Goal: Task Accomplishment & Management: Use online tool/utility

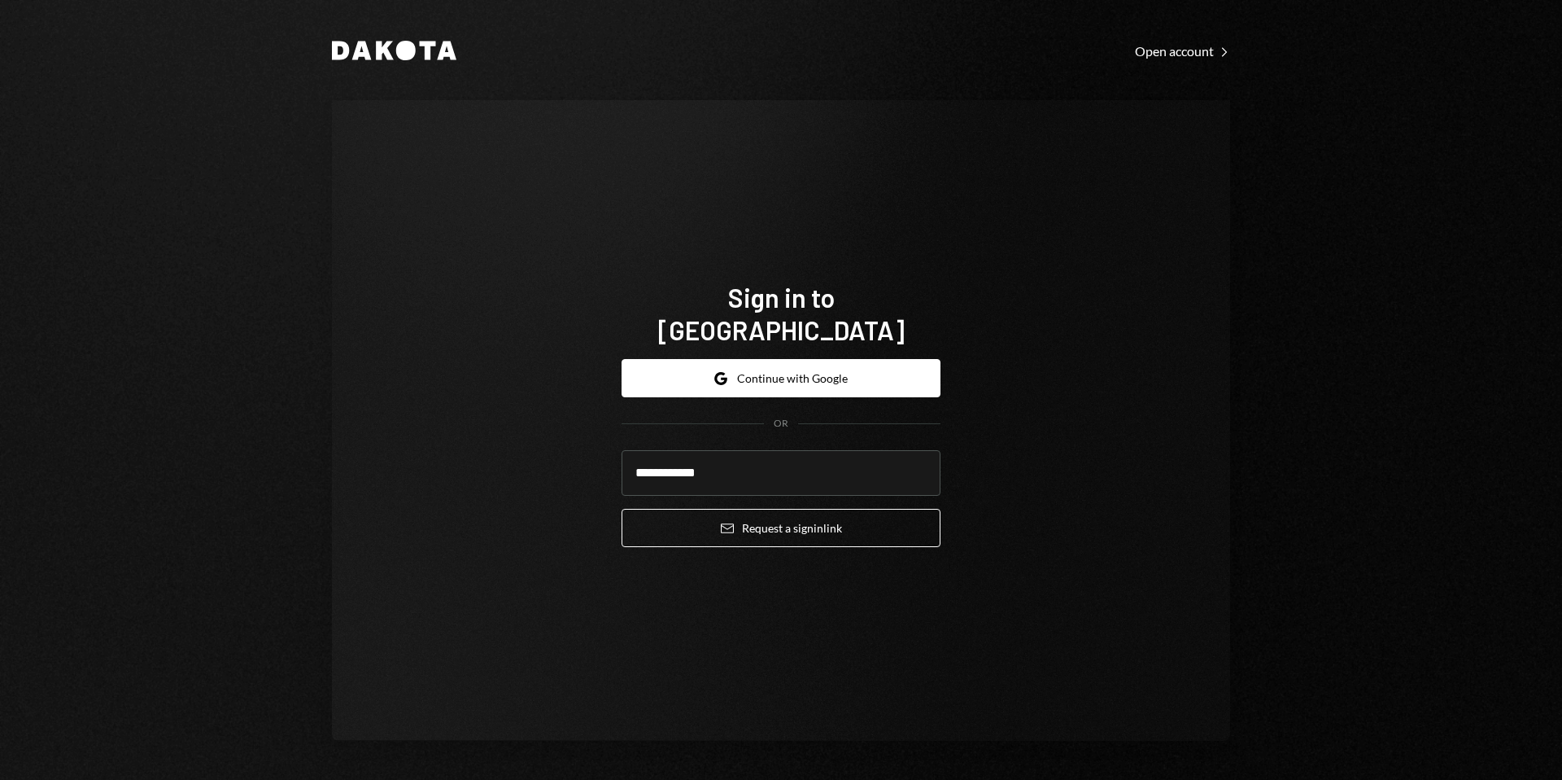
click at [770, 516] on button "Email Request a sign in link" at bounding box center [781, 528] width 319 height 38
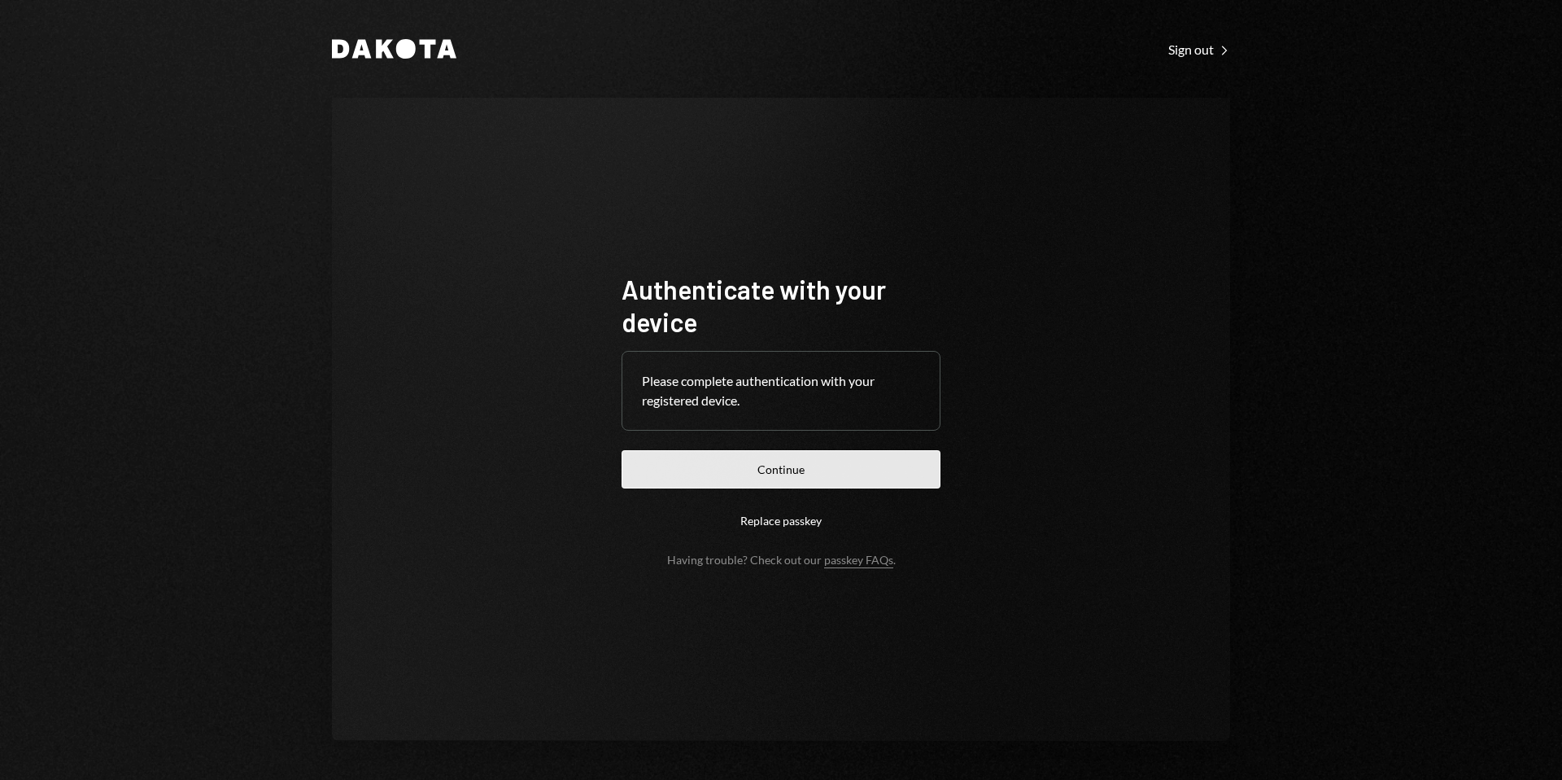
click at [780, 451] on button "Continue" at bounding box center [781, 469] width 319 height 38
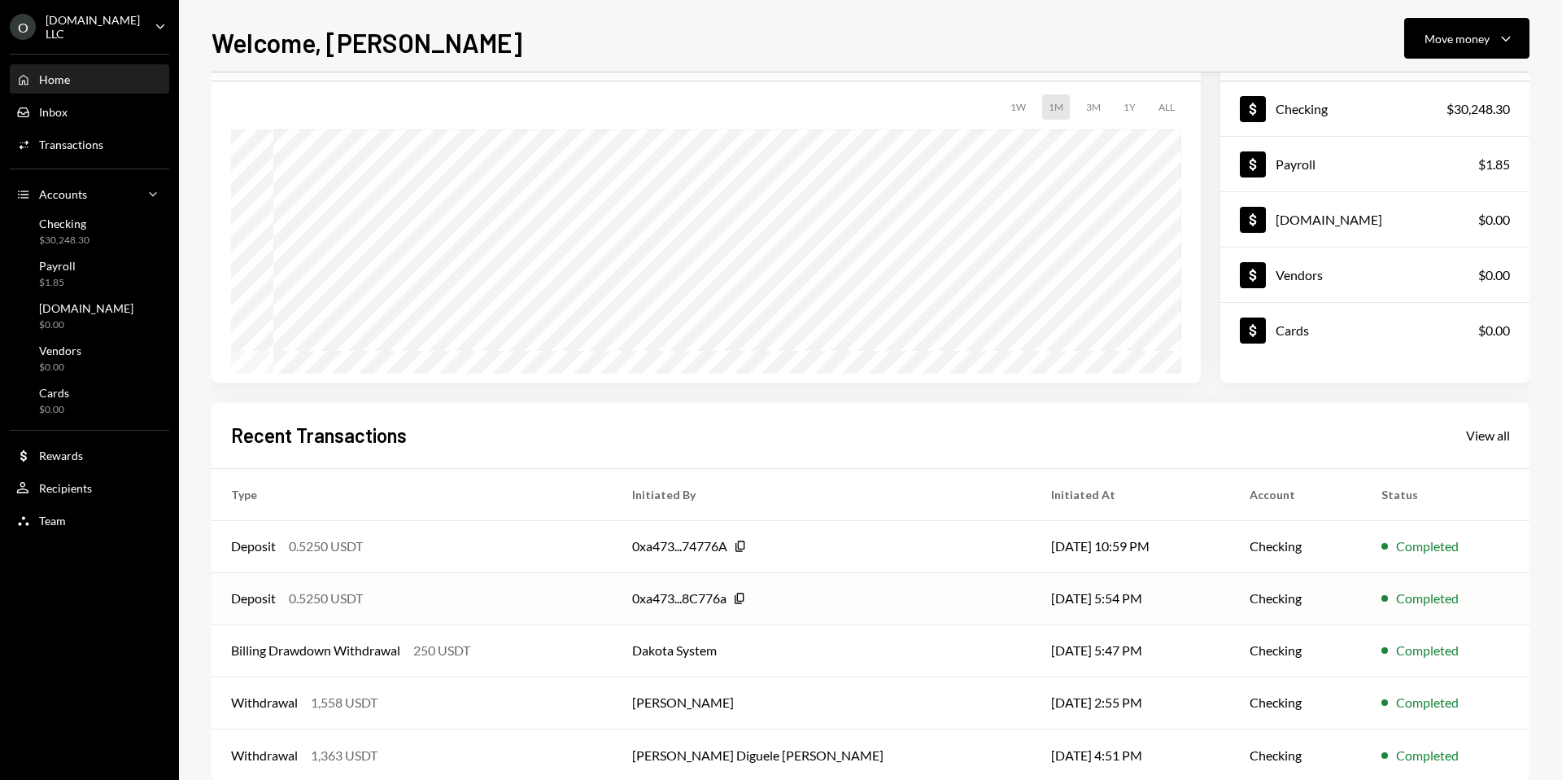
scroll to position [124, 0]
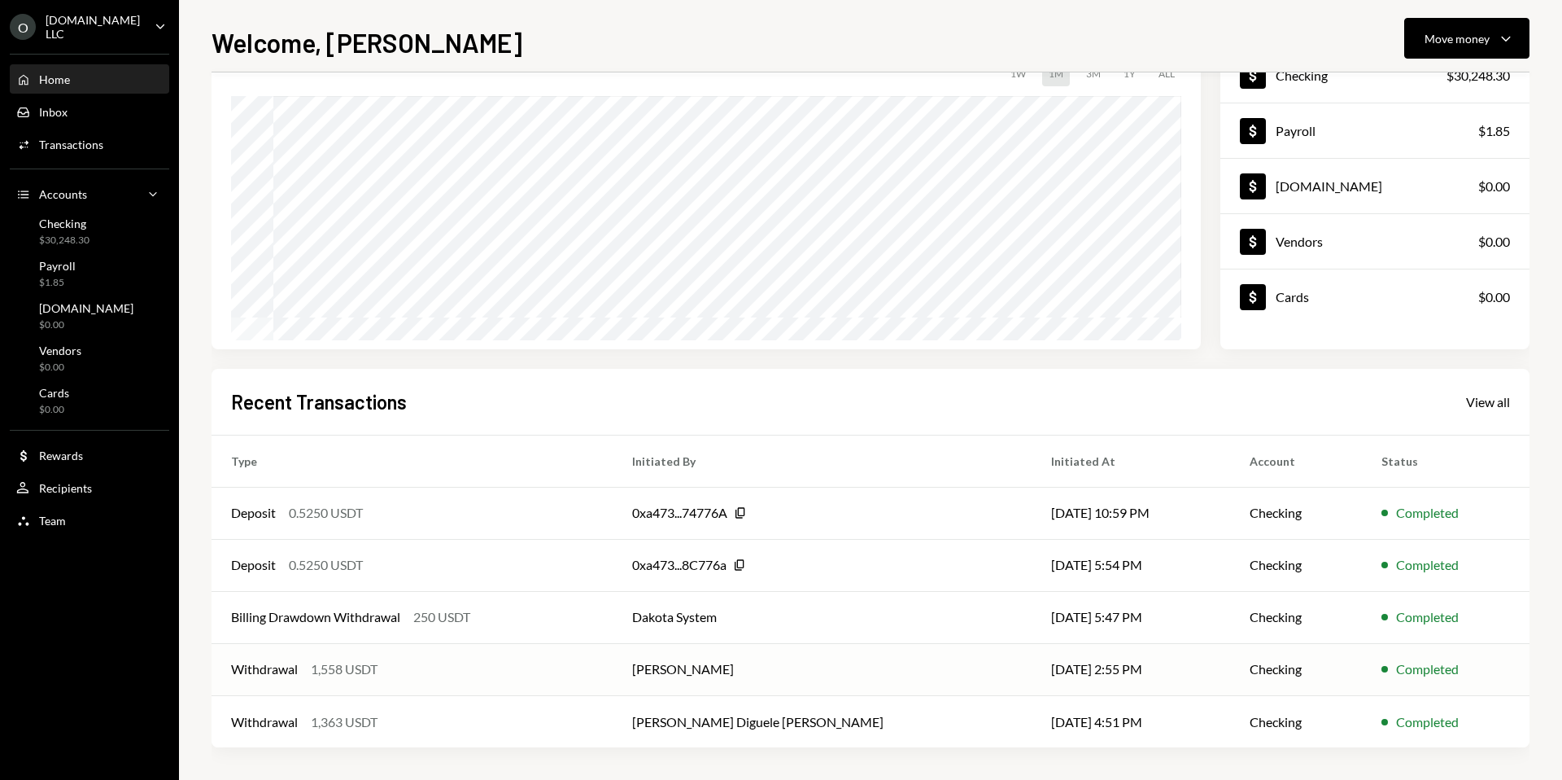
click at [435, 671] on div "Withdrawal 1,558 USDT" at bounding box center [412, 669] width 362 height 20
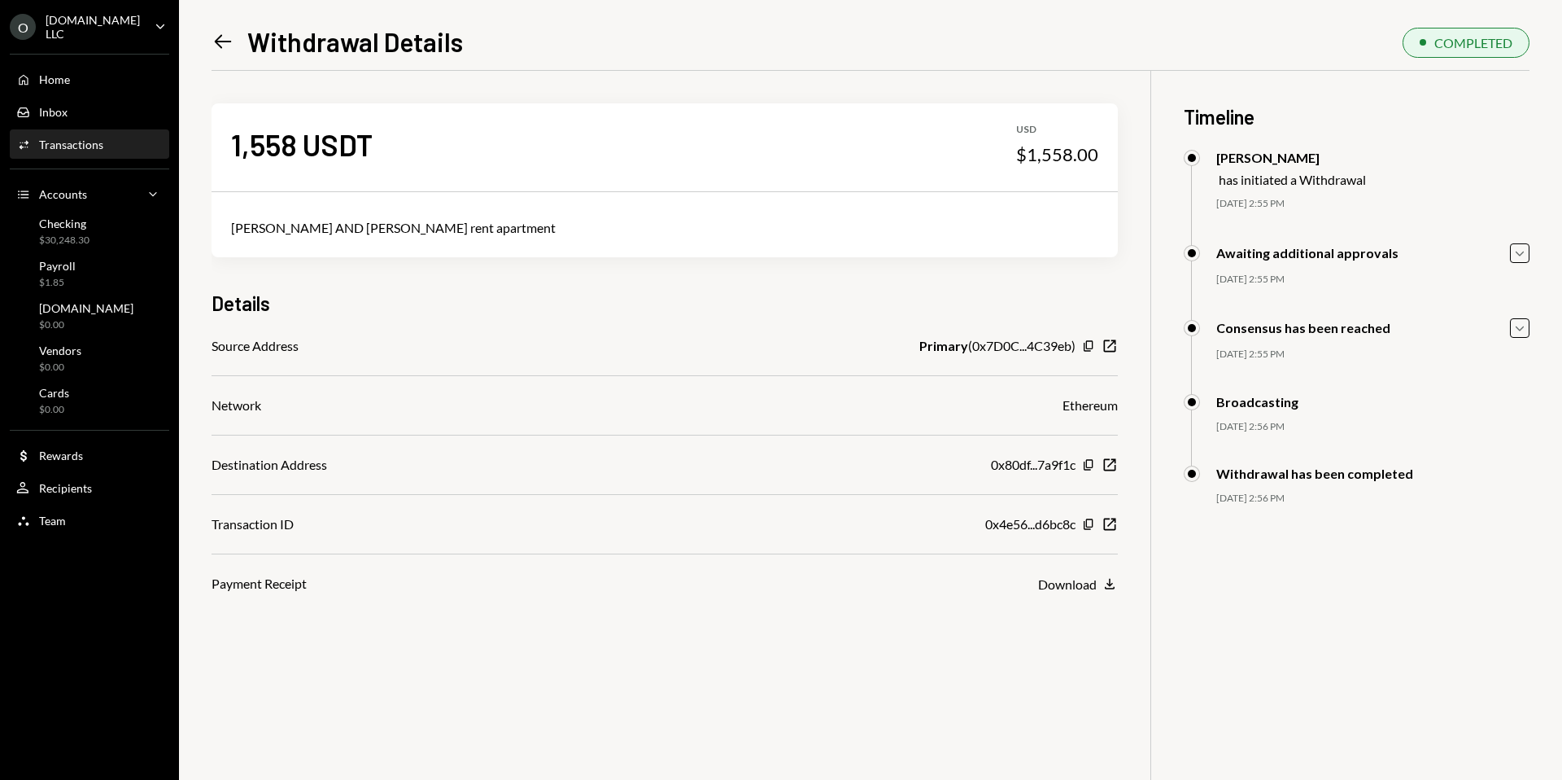
click at [221, 45] on icon "Left Arrow" at bounding box center [223, 41] width 23 height 23
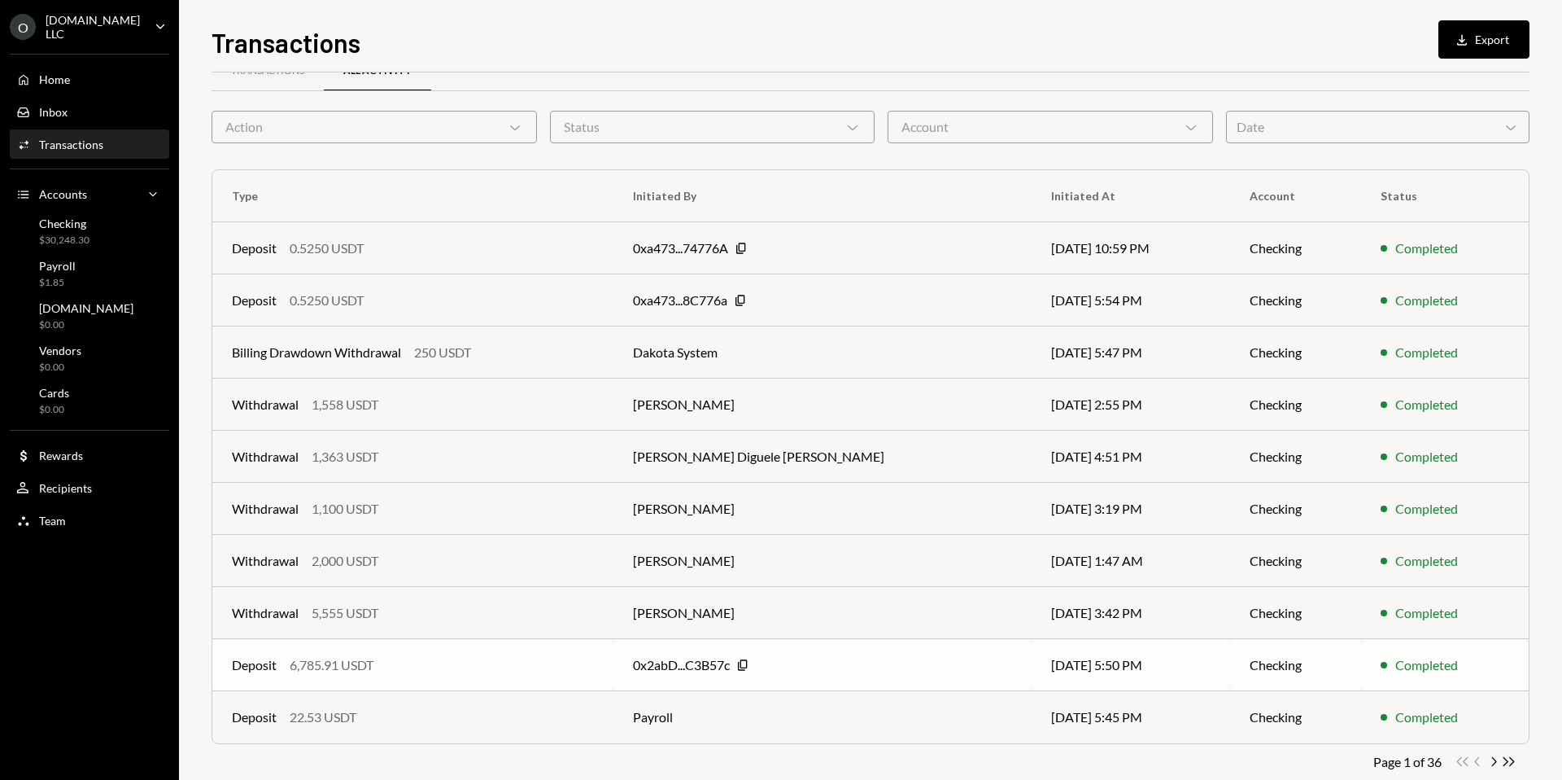
scroll to position [70, 0]
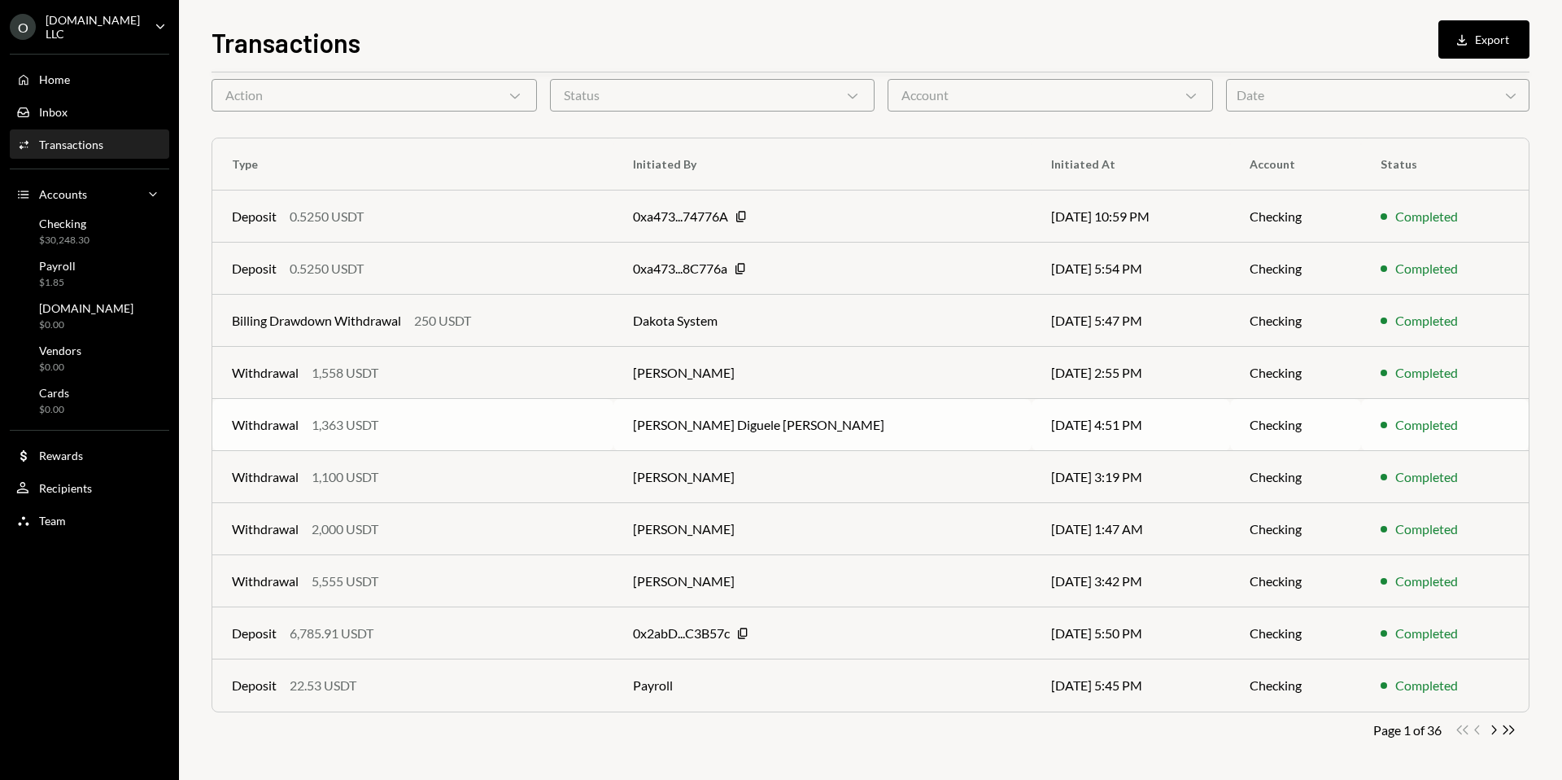
click at [501, 434] on div "Withdrawal 1,363 USDT" at bounding box center [413, 425] width 362 height 20
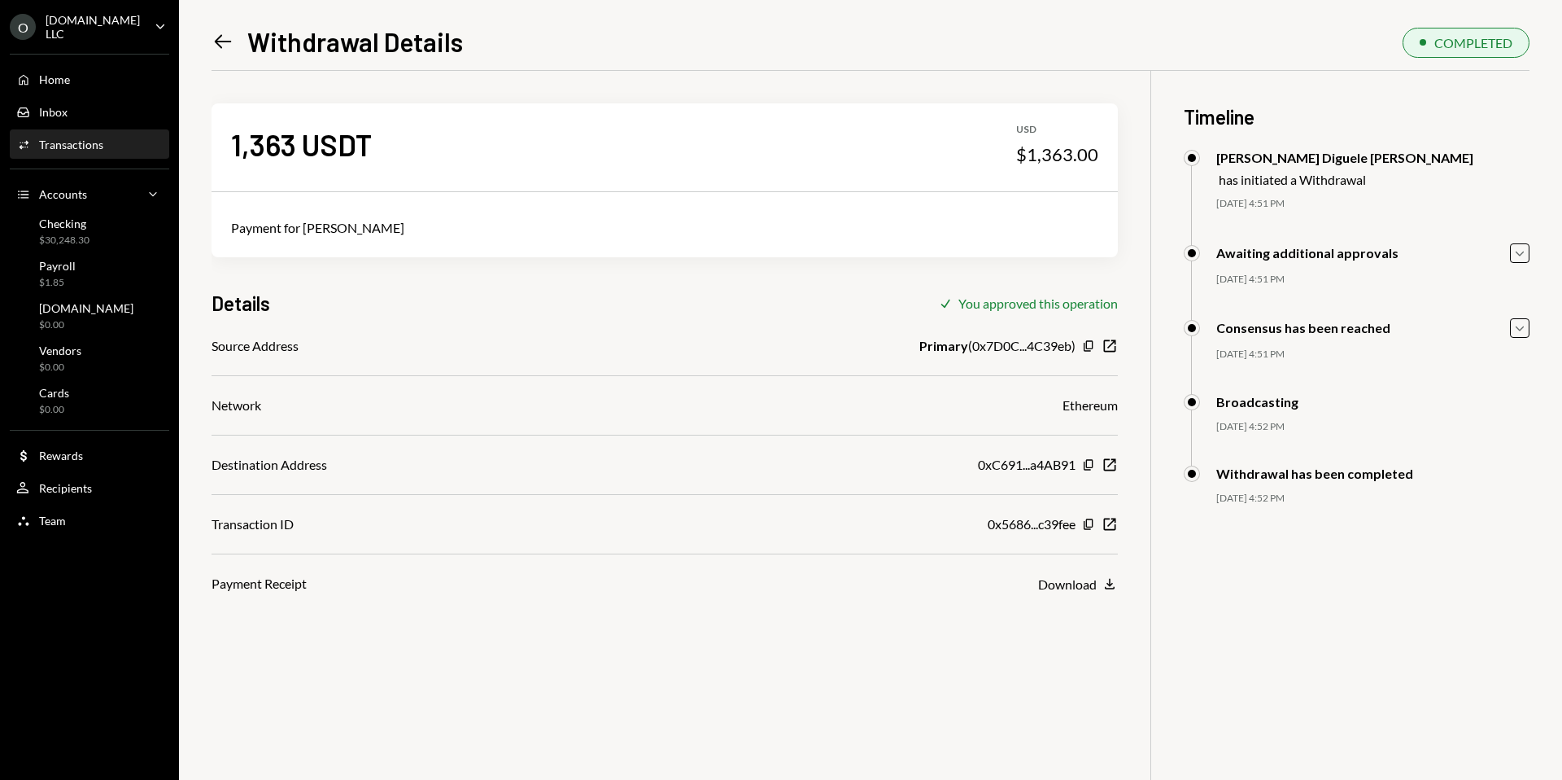
click at [224, 43] on icon "Left Arrow" at bounding box center [223, 41] width 23 height 23
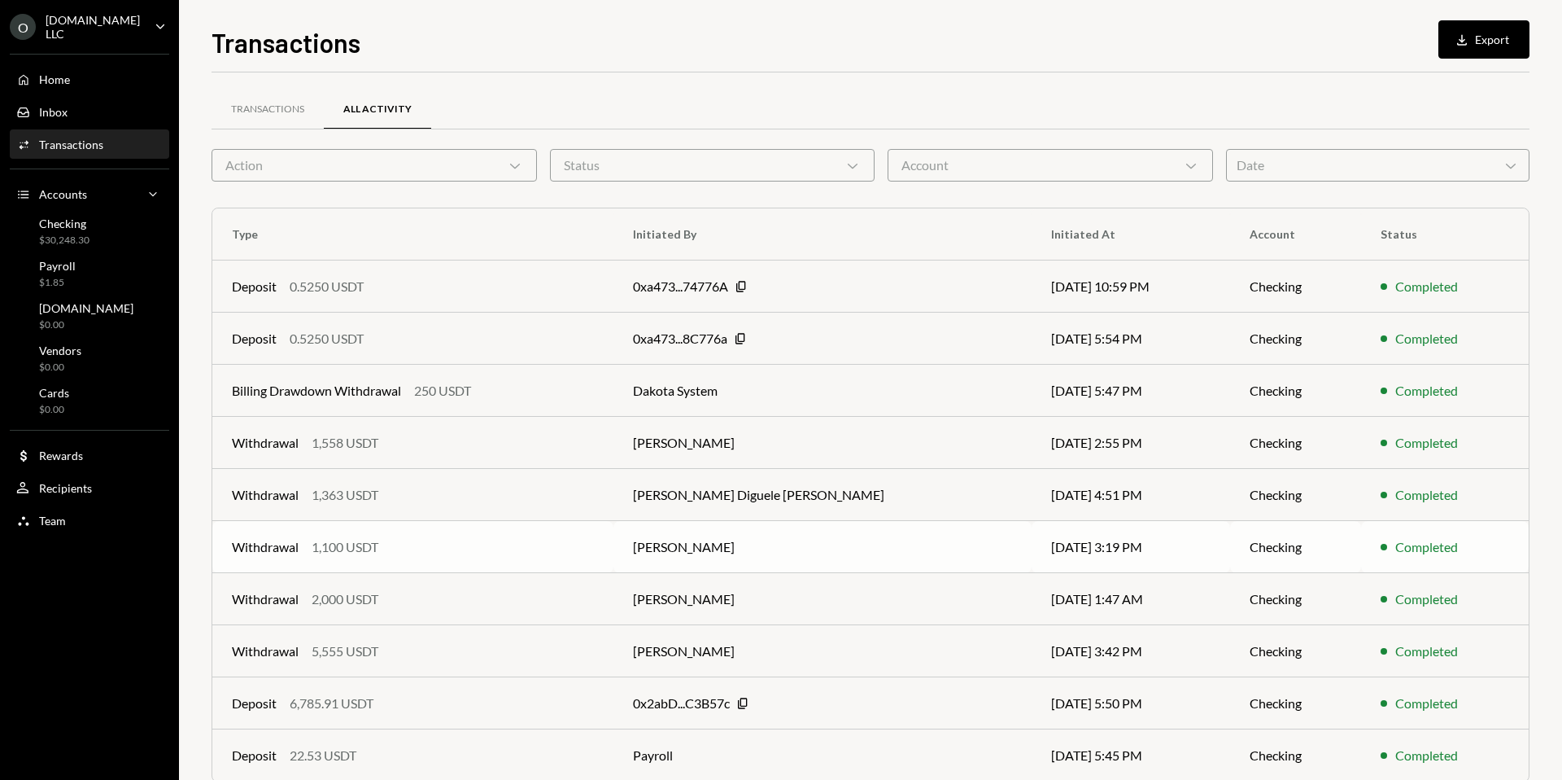
click at [480, 553] on div "Withdrawal 1,100 USDT" at bounding box center [413, 547] width 362 height 20
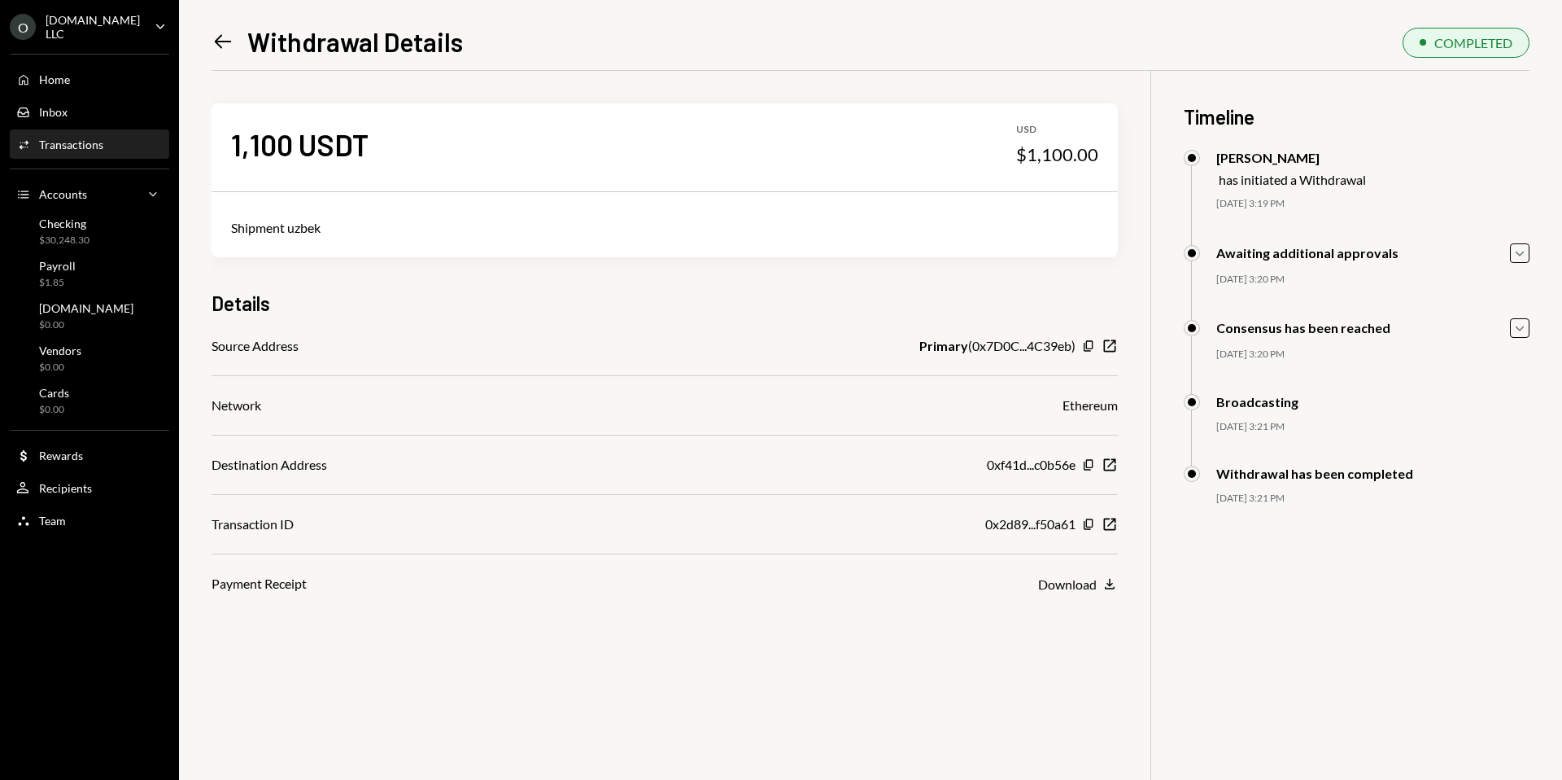
click at [223, 29] on link "Left Arrow" at bounding box center [223, 40] width 23 height 25
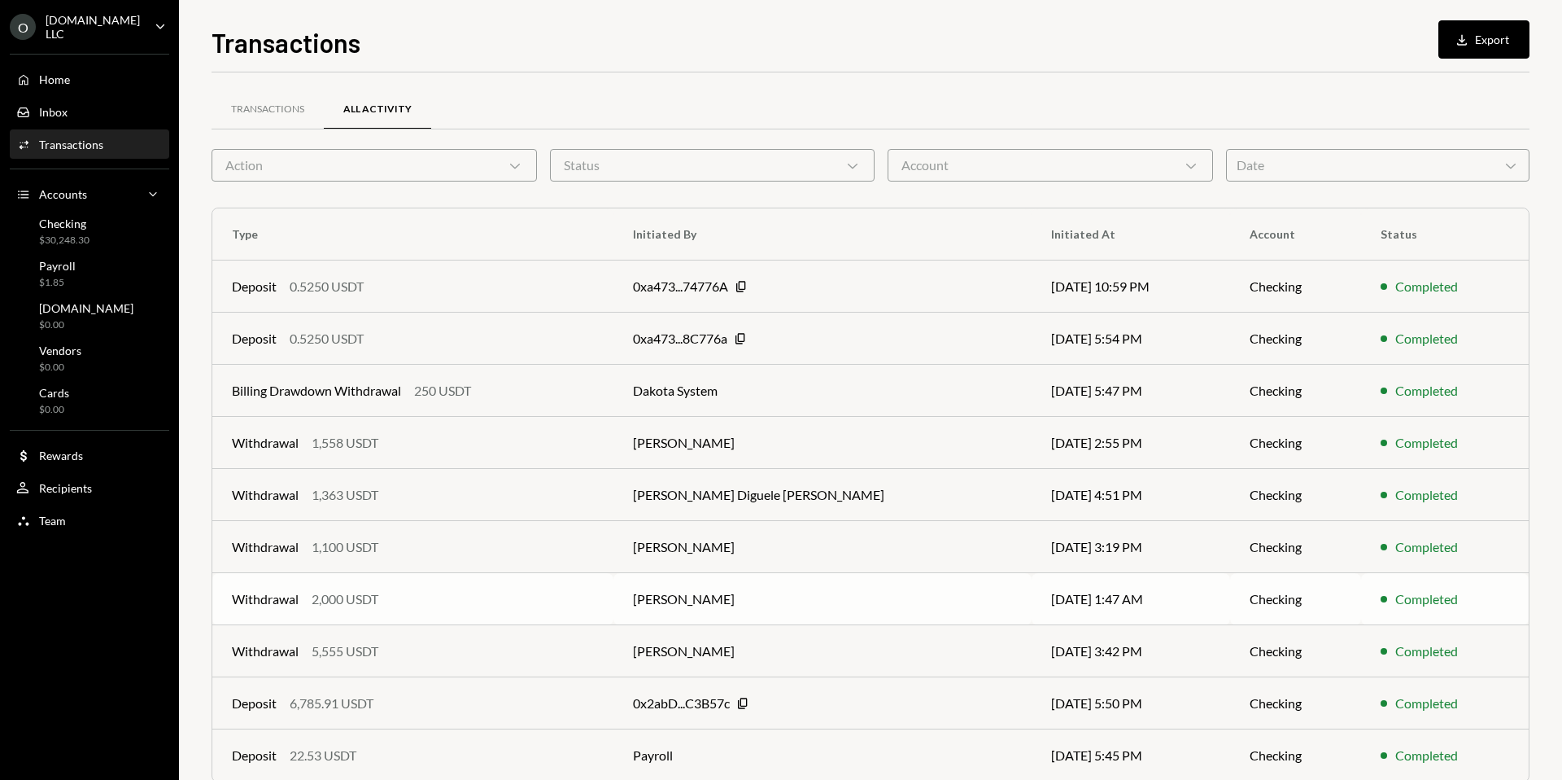
click at [499, 594] on div "Withdrawal 2,000 USDT" at bounding box center [413, 599] width 362 height 20
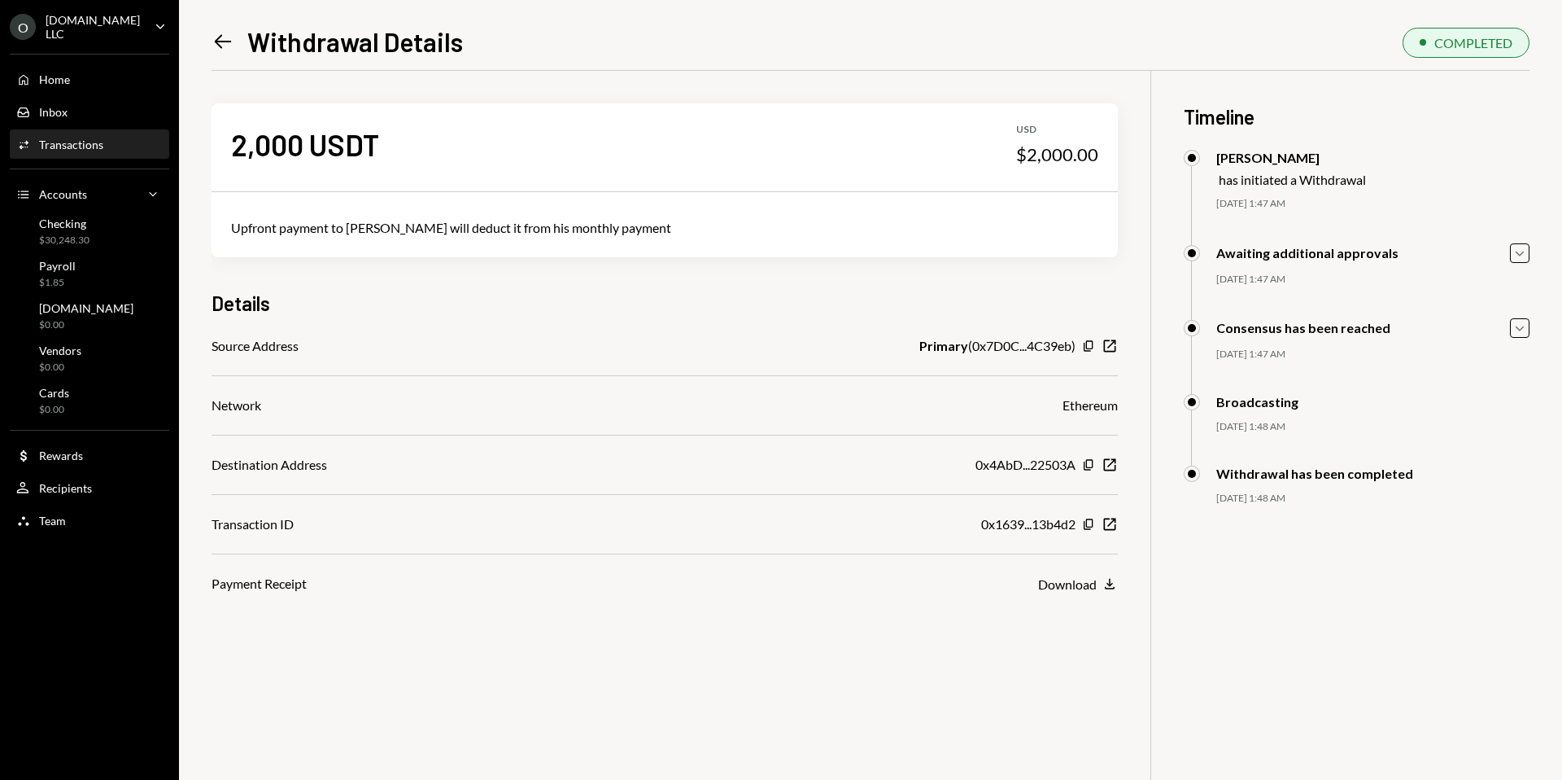
click at [220, 37] on icon at bounding box center [223, 42] width 17 height 14
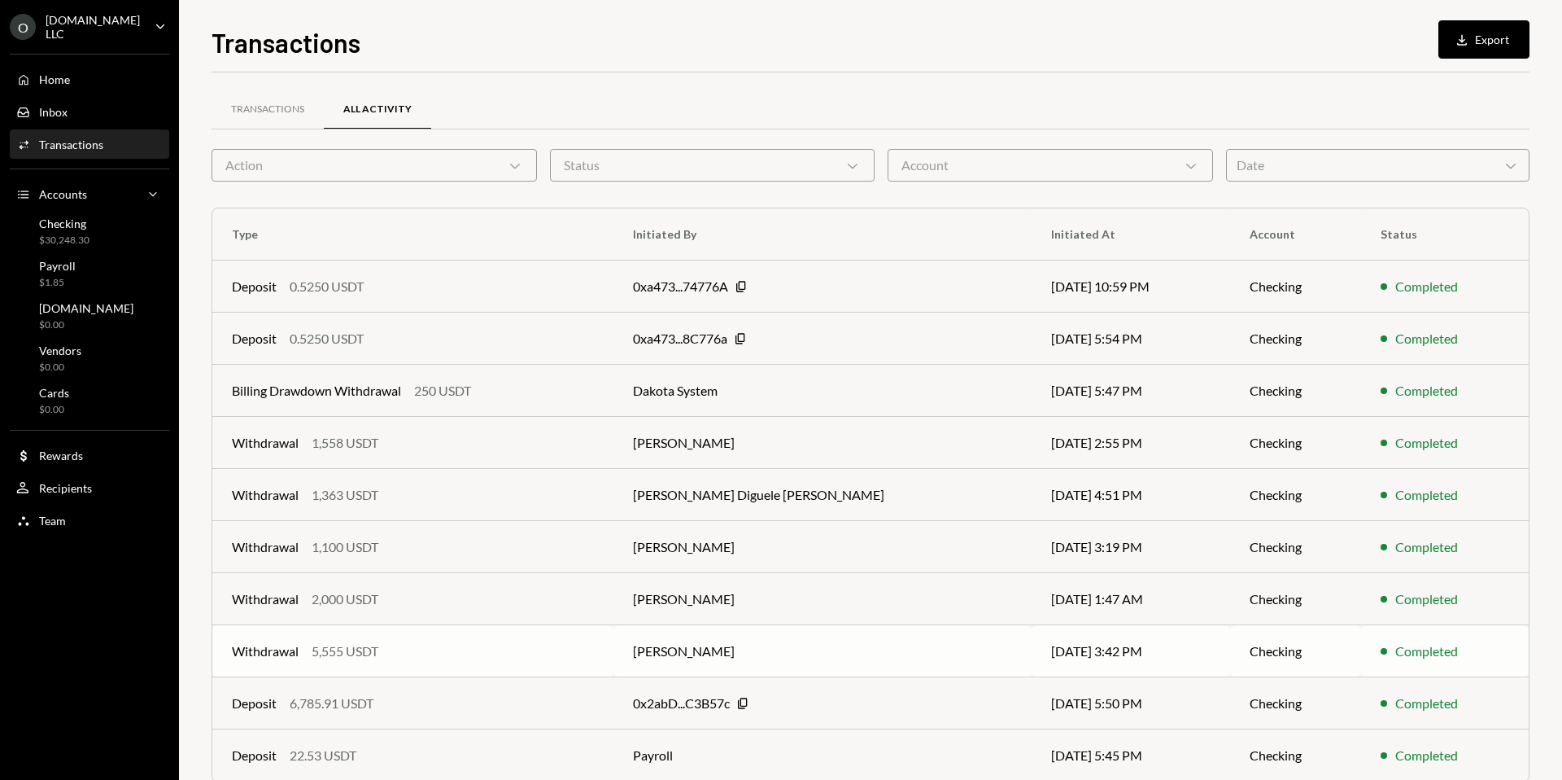
click at [469, 631] on td "Withdrawal 5,555 USDT" at bounding box center [412, 651] width 401 height 52
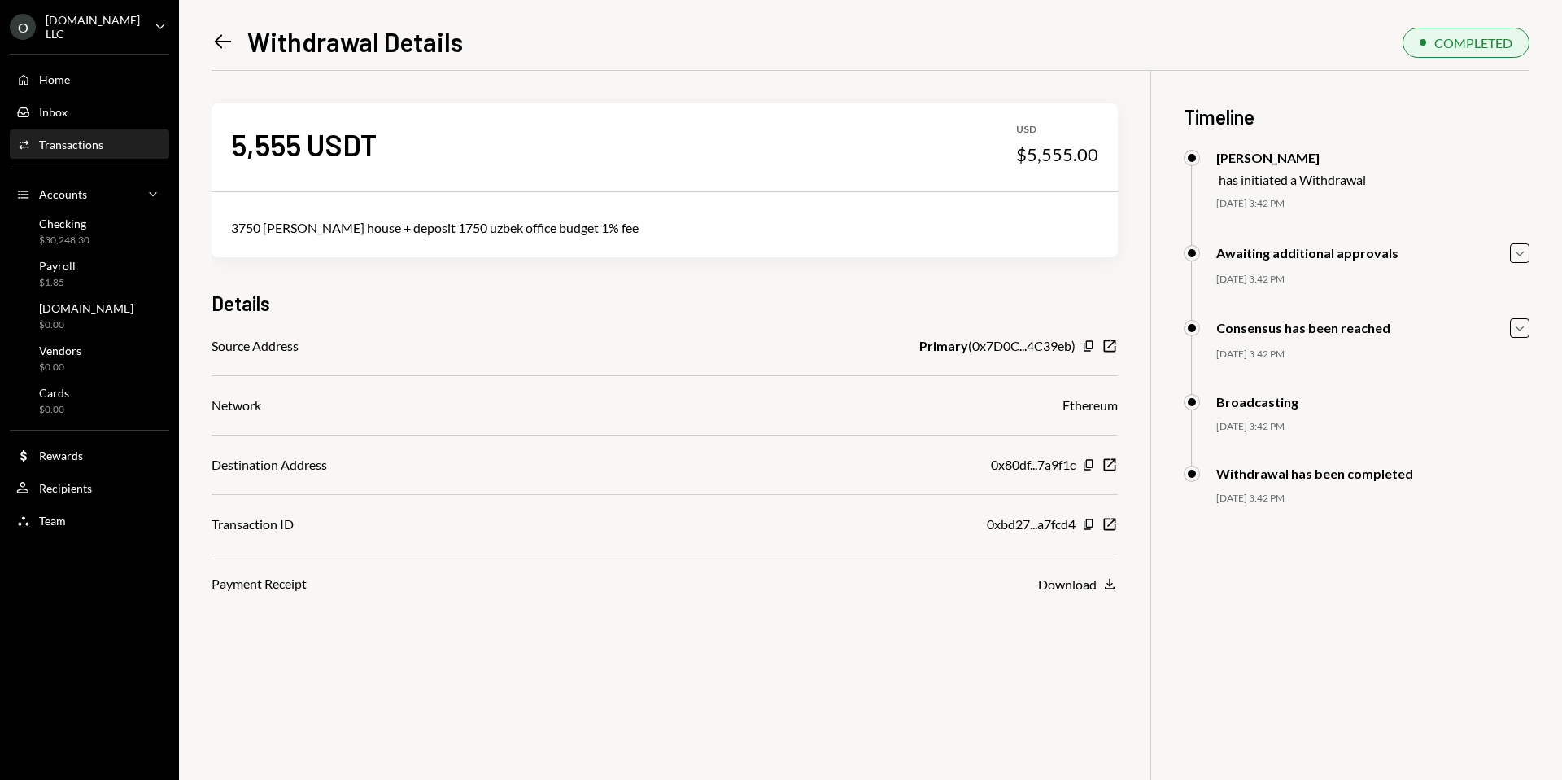
click at [224, 43] on icon "Left Arrow" at bounding box center [223, 41] width 23 height 23
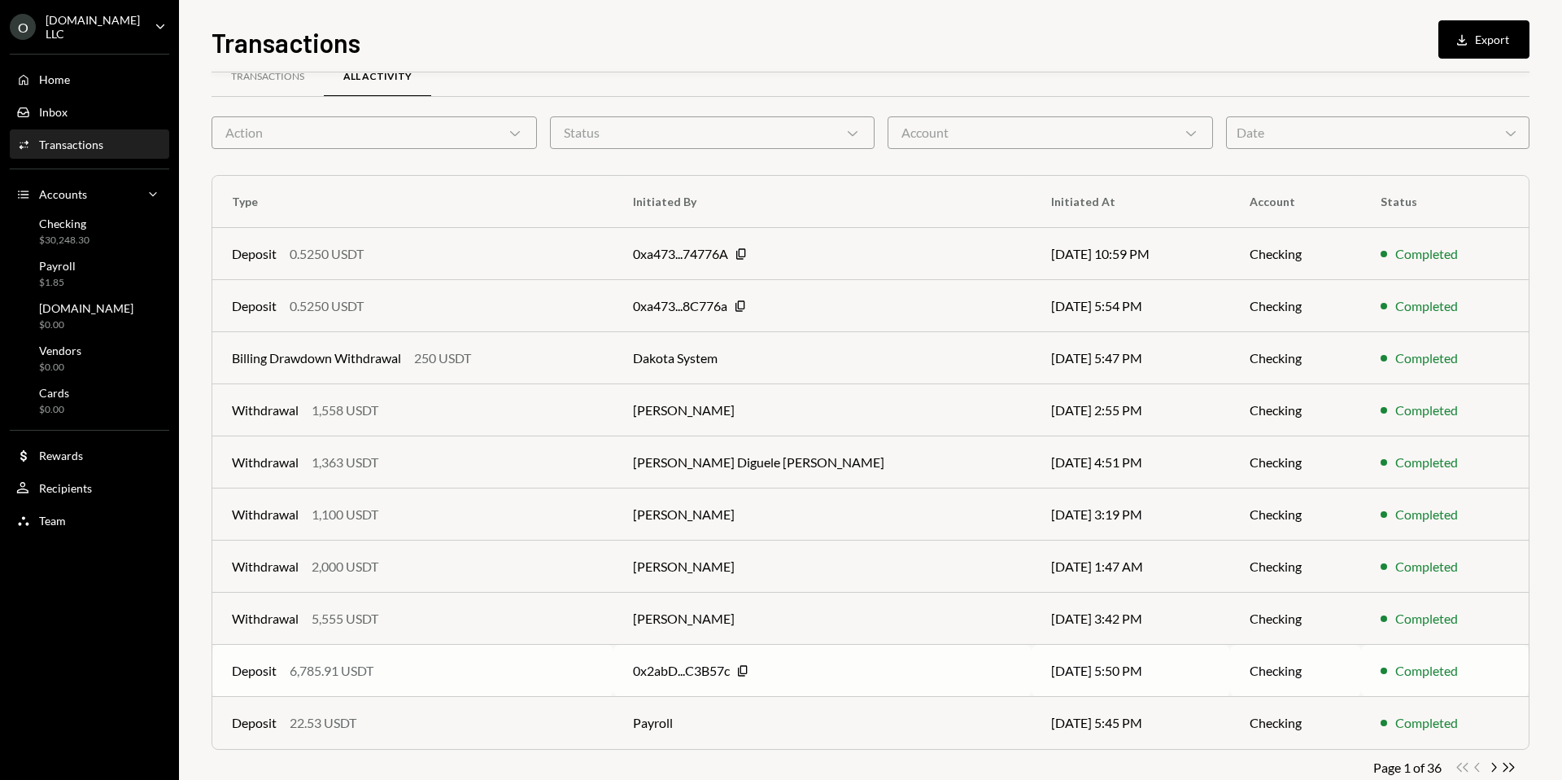
scroll to position [52, 0]
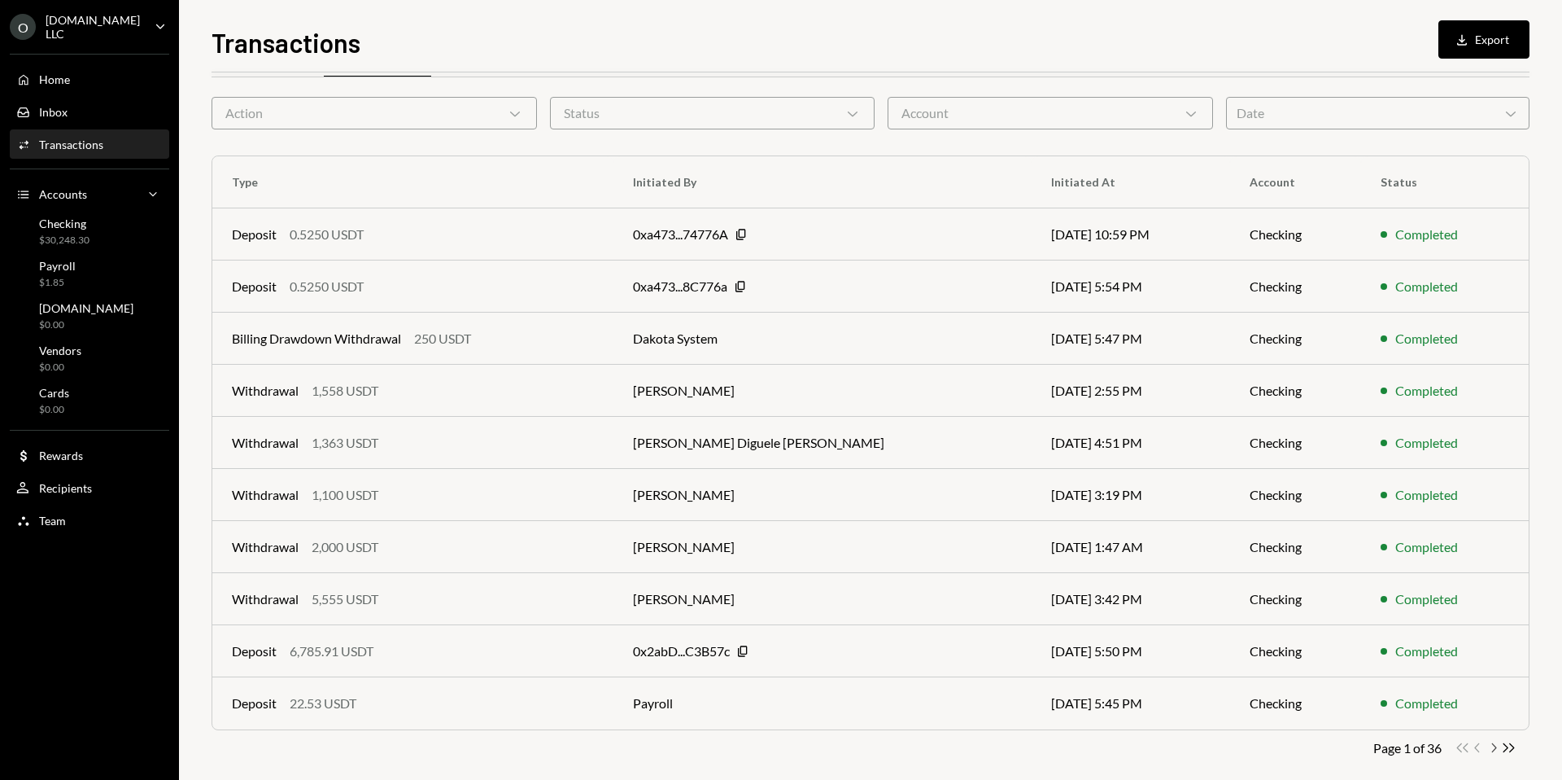
click at [1495, 749] on icon "button" at bounding box center [1494, 747] width 5 height 9
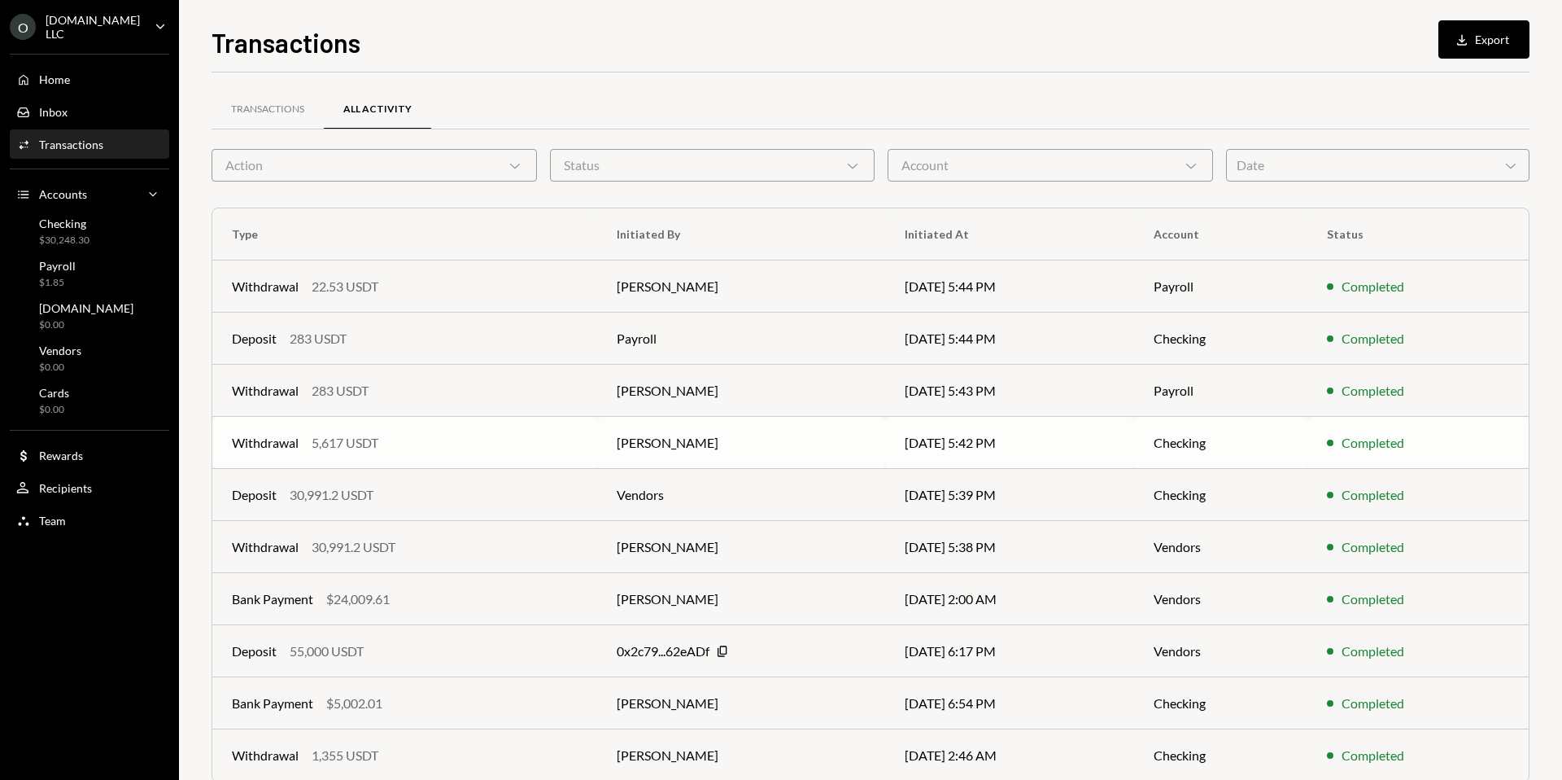
click at [557, 447] on div "Withdrawal 5,617 USDT" at bounding box center [405, 443] width 346 height 20
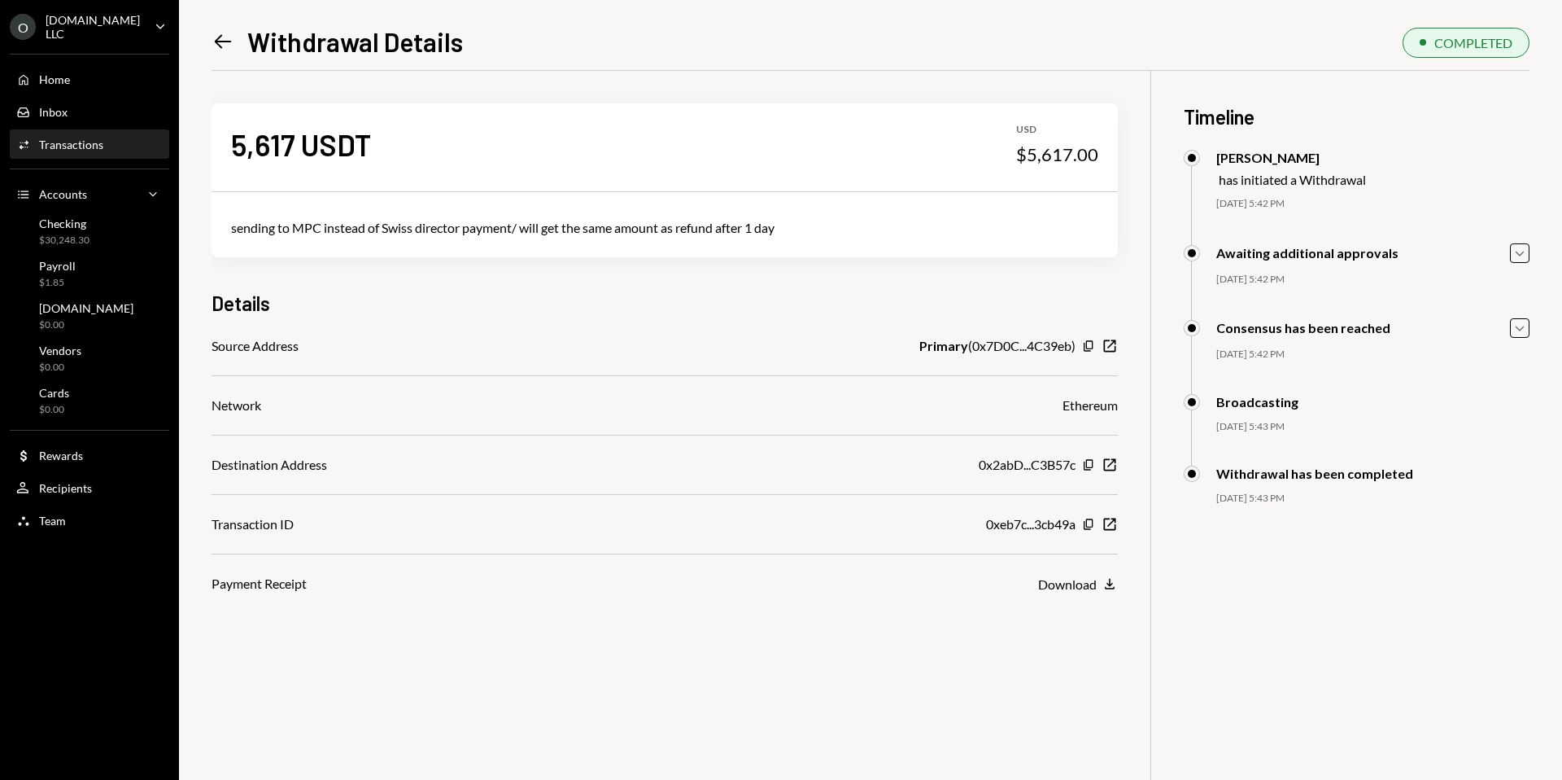
click at [218, 35] on icon "Left Arrow" at bounding box center [223, 41] width 23 height 23
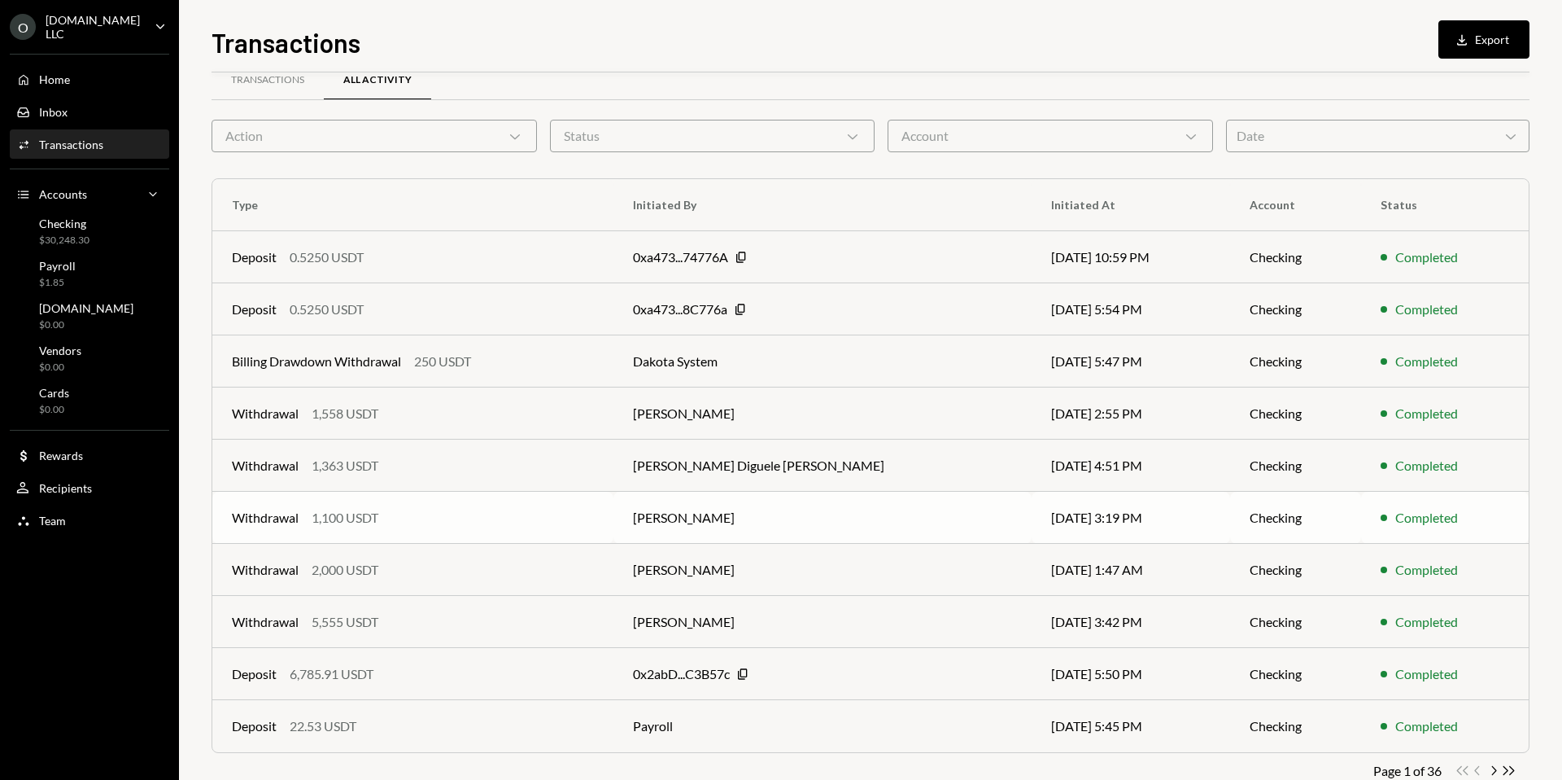
scroll to position [70, 0]
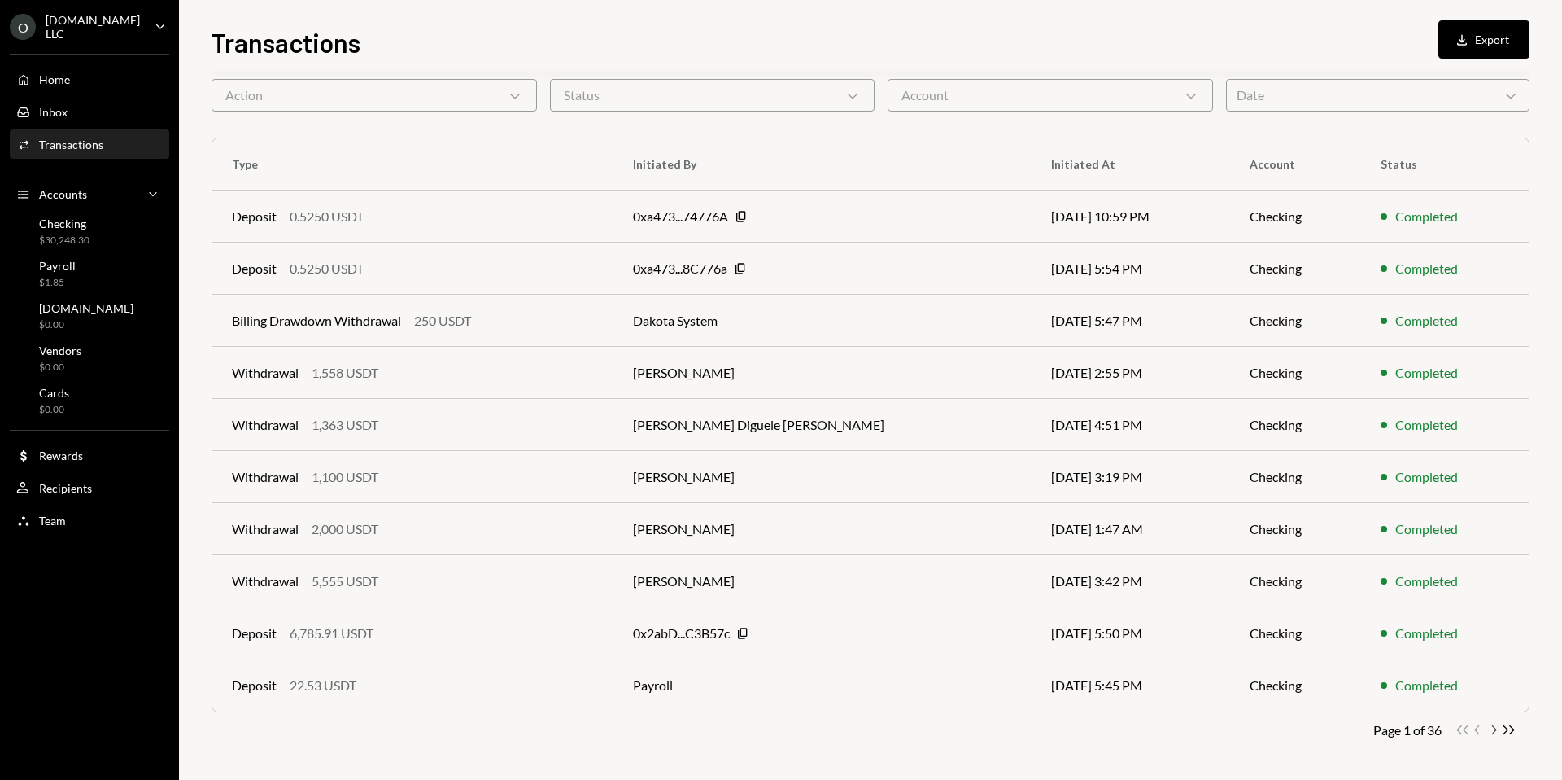
click at [1491, 728] on icon "Chevron Right" at bounding box center [1493, 729] width 15 height 15
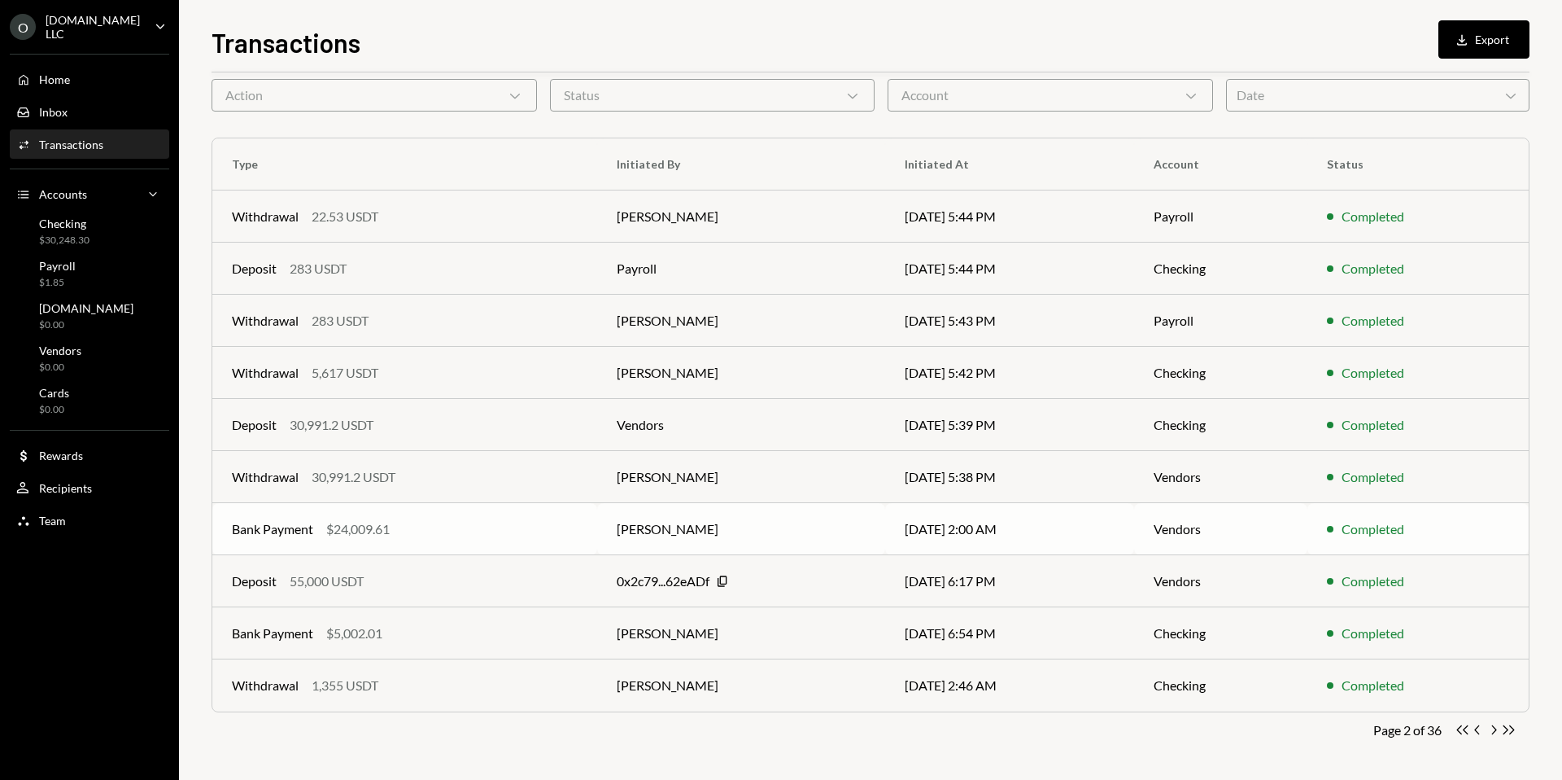
click at [529, 536] on div "Bank Payment $24,009.61" at bounding box center [405, 529] width 346 height 20
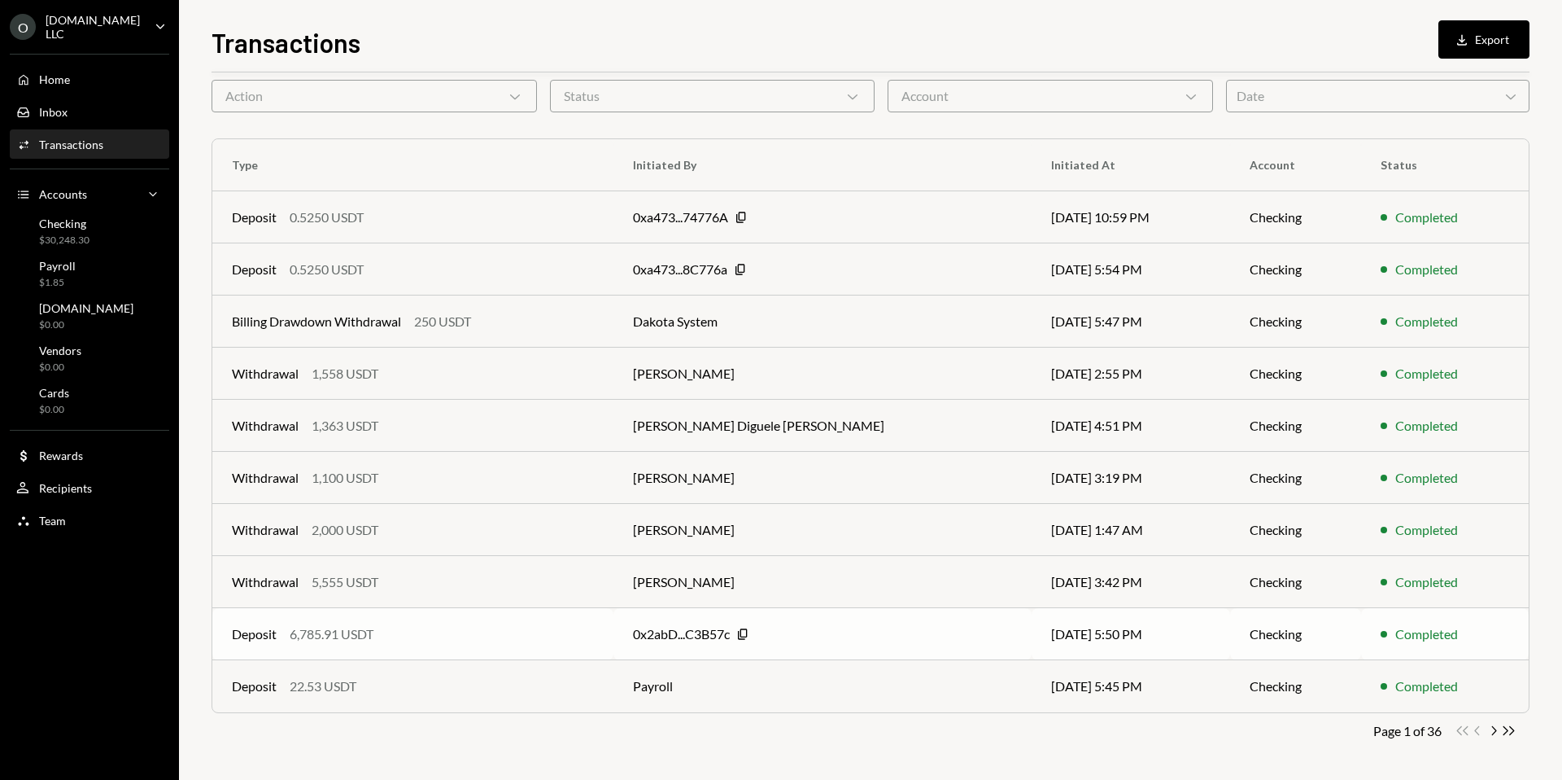
scroll to position [70, 0]
click at [132, 242] on div "Checking $30,248.30" at bounding box center [89, 231] width 146 height 31
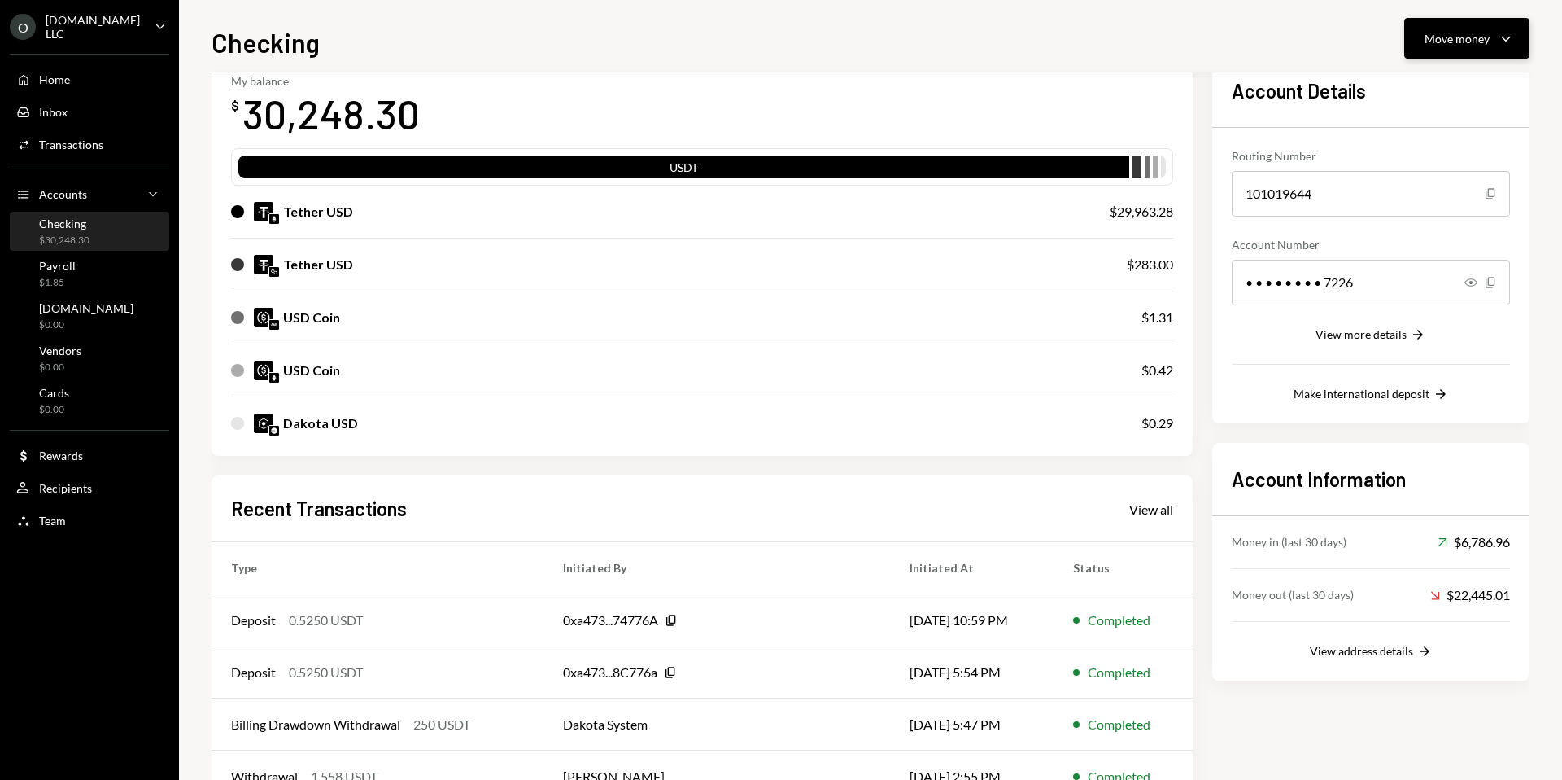
scroll to position [24, 0]
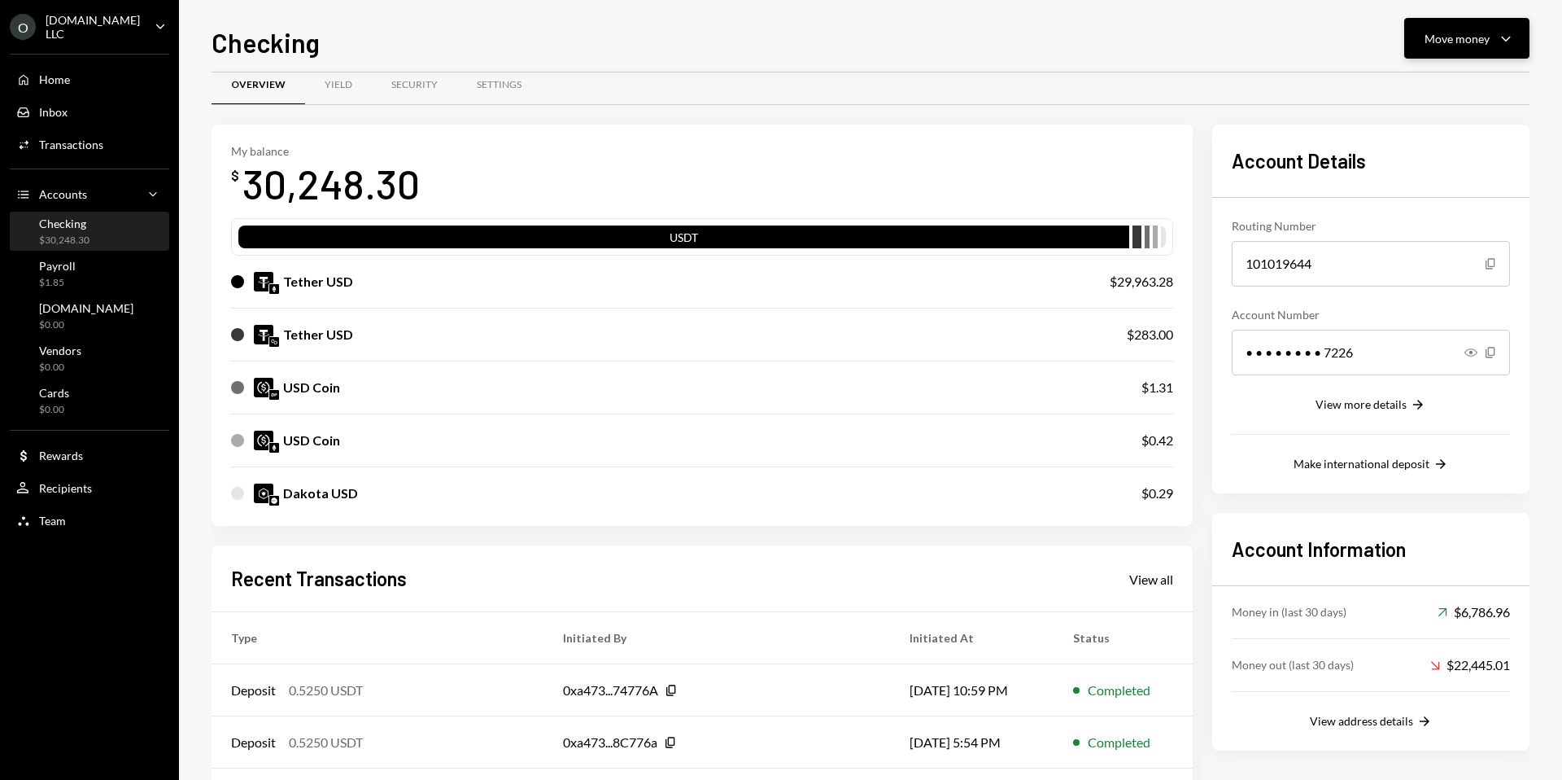
click at [1475, 28] on div "Move money Caret Down" at bounding box center [1467, 38] width 85 height 20
click at [1443, 177] on div "Deposit Deposit" at bounding box center [1442, 160] width 163 height 37
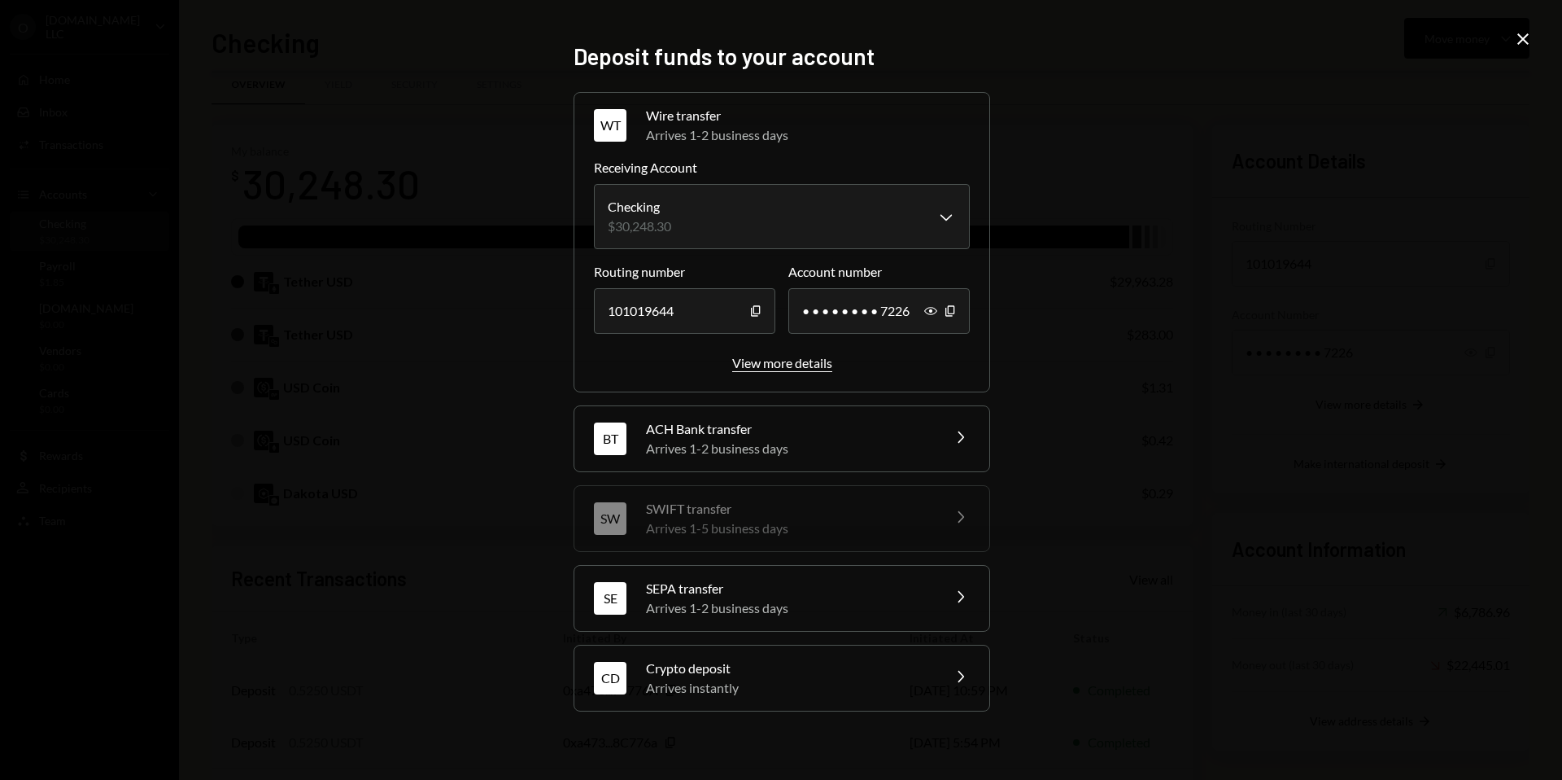
click at [759, 369] on div "View more details" at bounding box center [782, 362] width 100 height 15
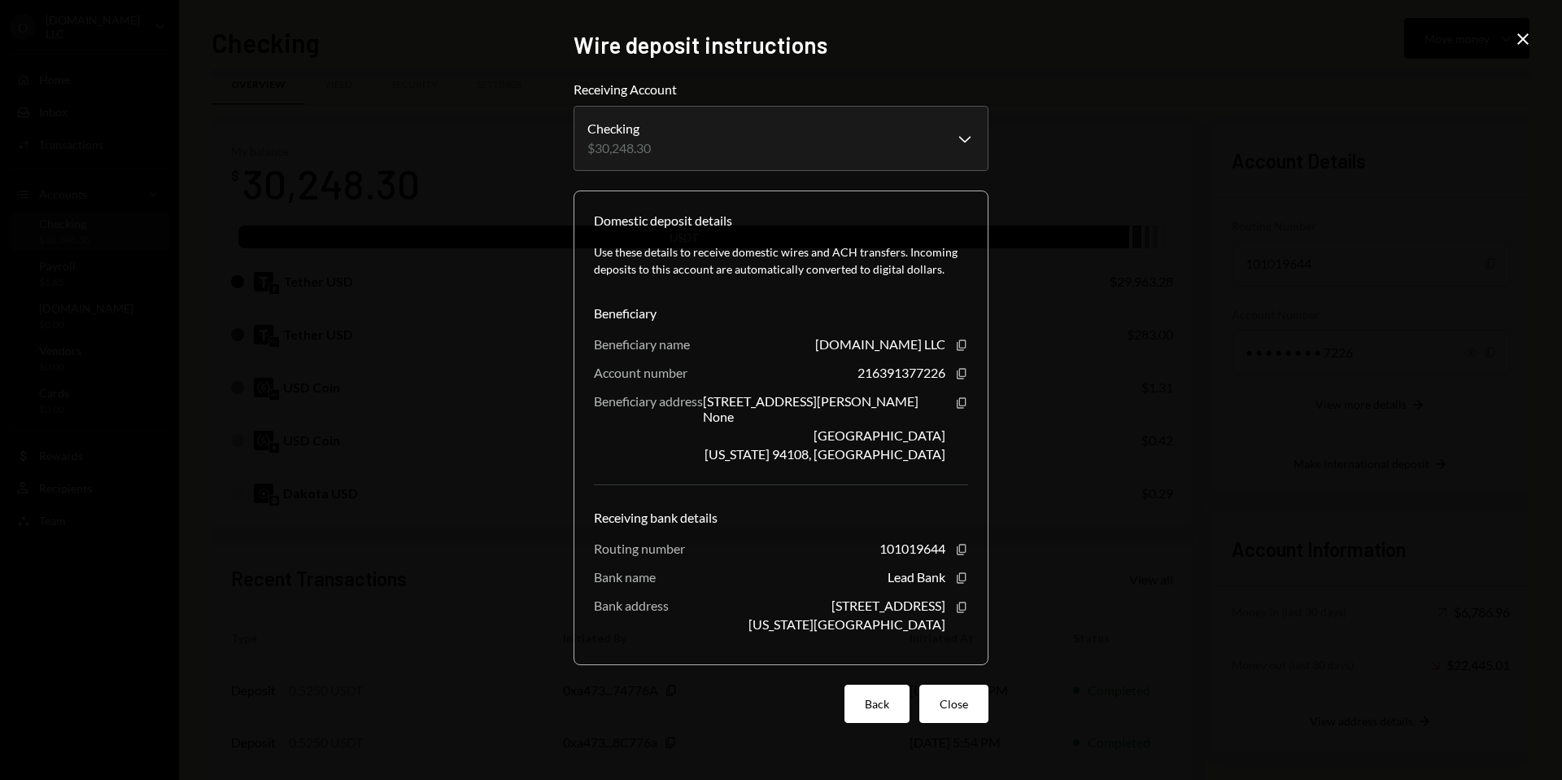
click at [872, 709] on button "Back" at bounding box center [877, 703] width 65 height 38
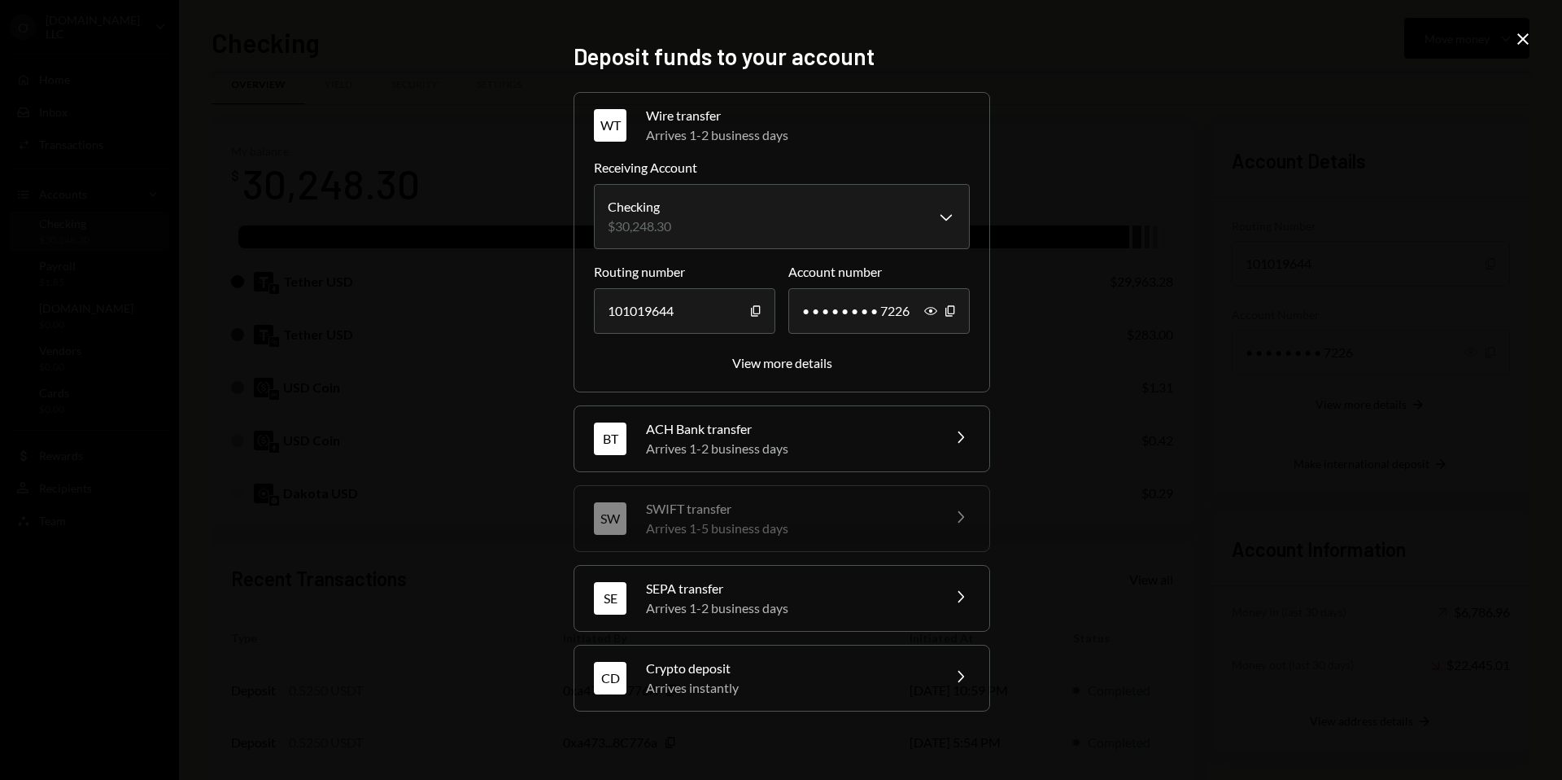
click at [933, 660] on div "CD Crypto deposit Arrives instantly Chevron Right" at bounding box center [781, 677] width 415 height 65
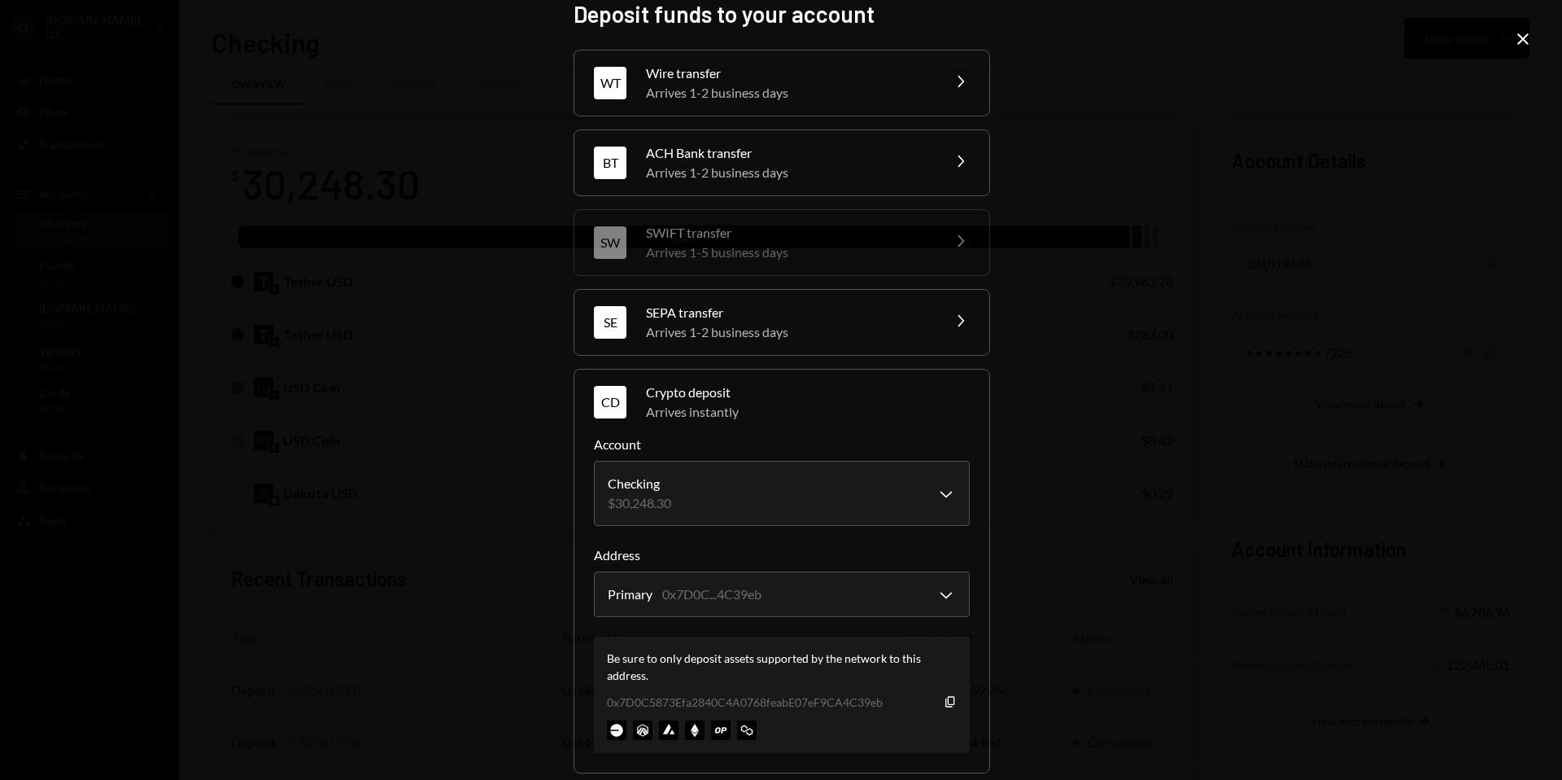
scroll to position [38, 0]
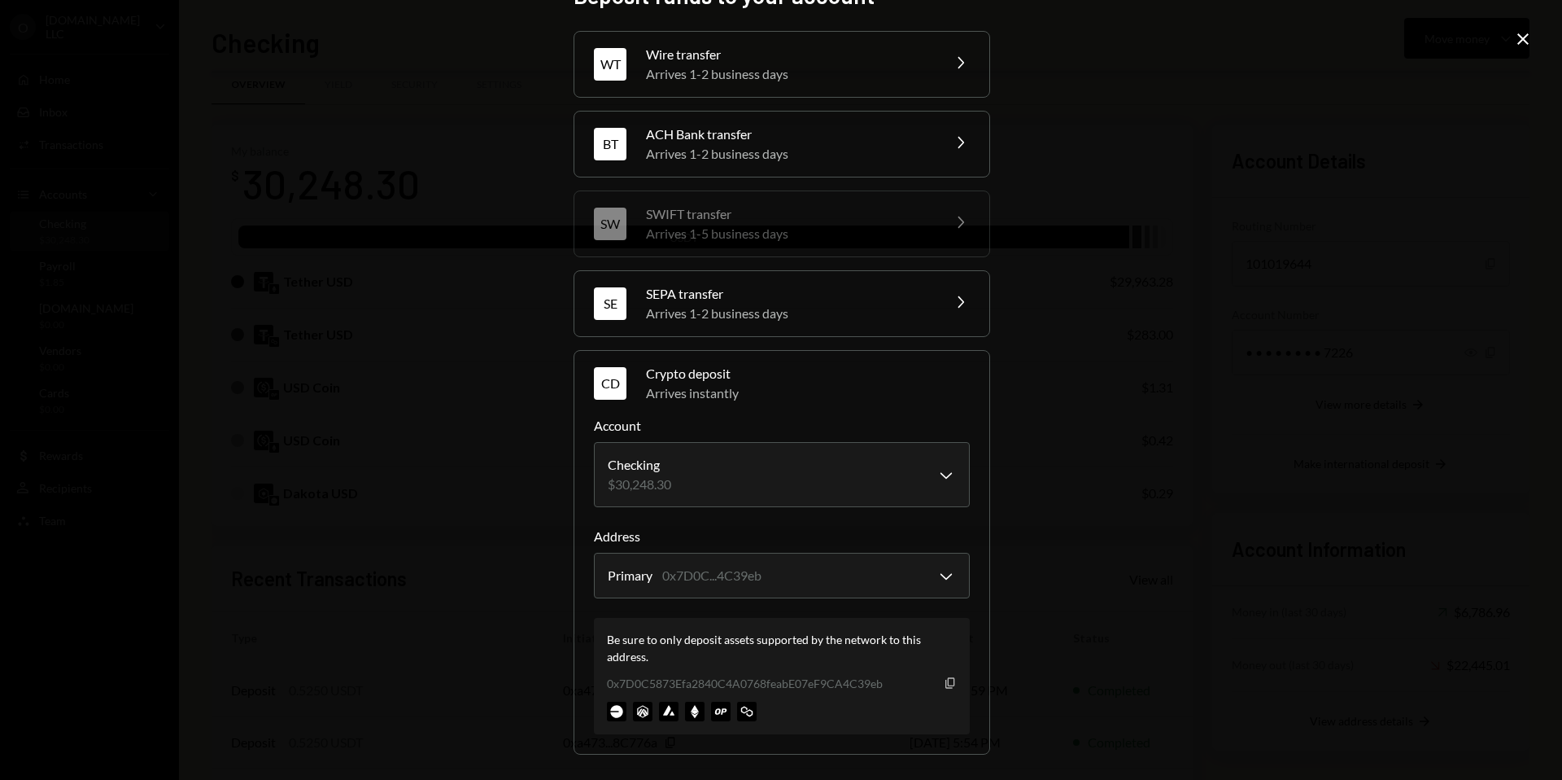
click at [946, 682] on icon "Copy" at bounding box center [950, 682] width 13 height 13
click at [767, 589] on body "O o.bot LLC Caret Down Home Home Inbox Inbox Activities Transactions Accounts A…" at bounding box center [781, 390] width 1562 height 780
click at [1042, 526] on div "**********" at bounding box center [781, 390] width 1562 height 780
click at [1524, 41] on icon "Close" at bounding box center [1524, 39] width 20 height 20
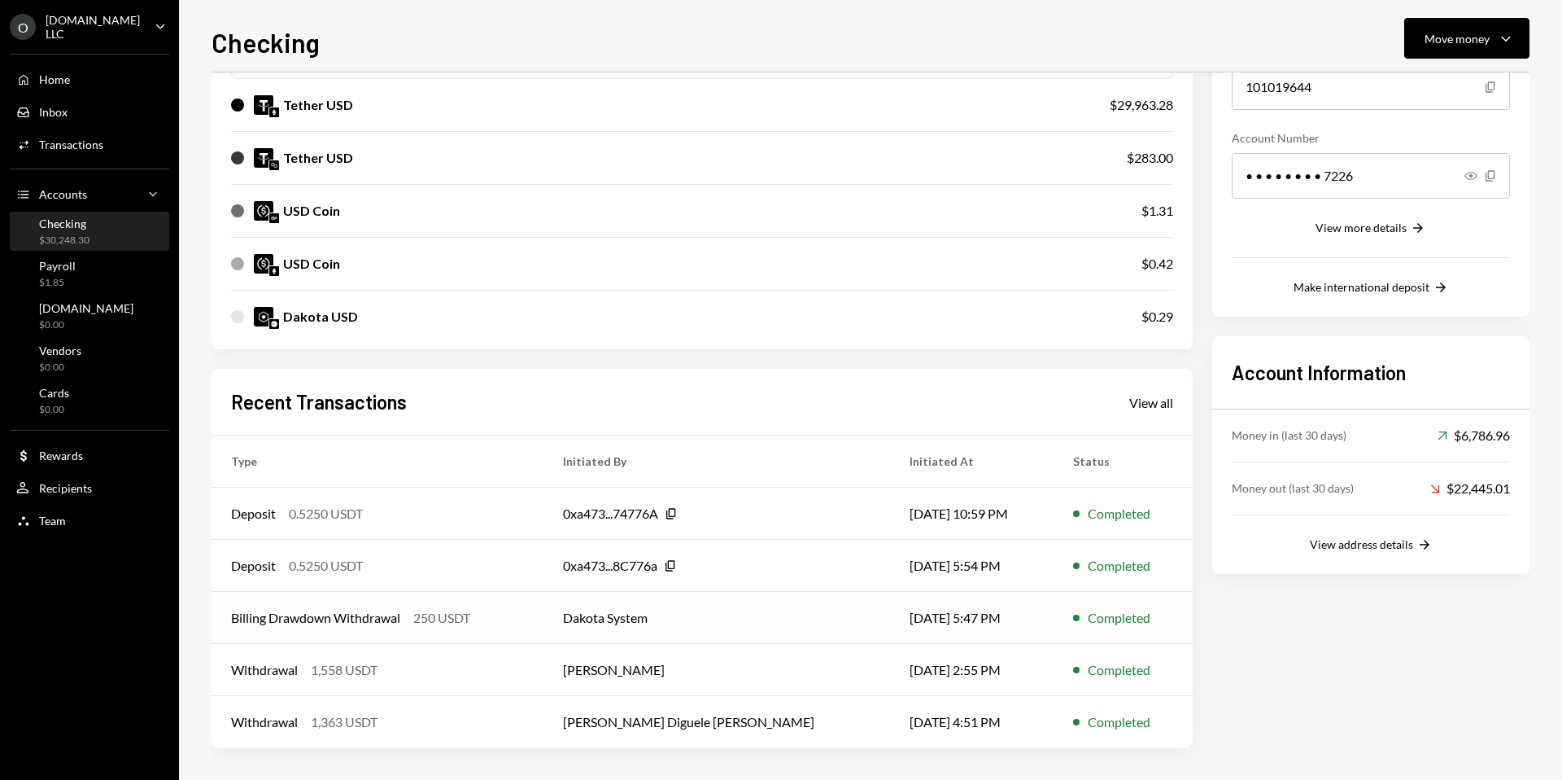
scroll to position [202, 0]
click at [1157, 411] on div "Recent Transactions View all" at bounding box center [702, 400] width 942 height 27
click at [1155, 404] on div "View all" at bounding box center [1151, 402] width 44 height 16
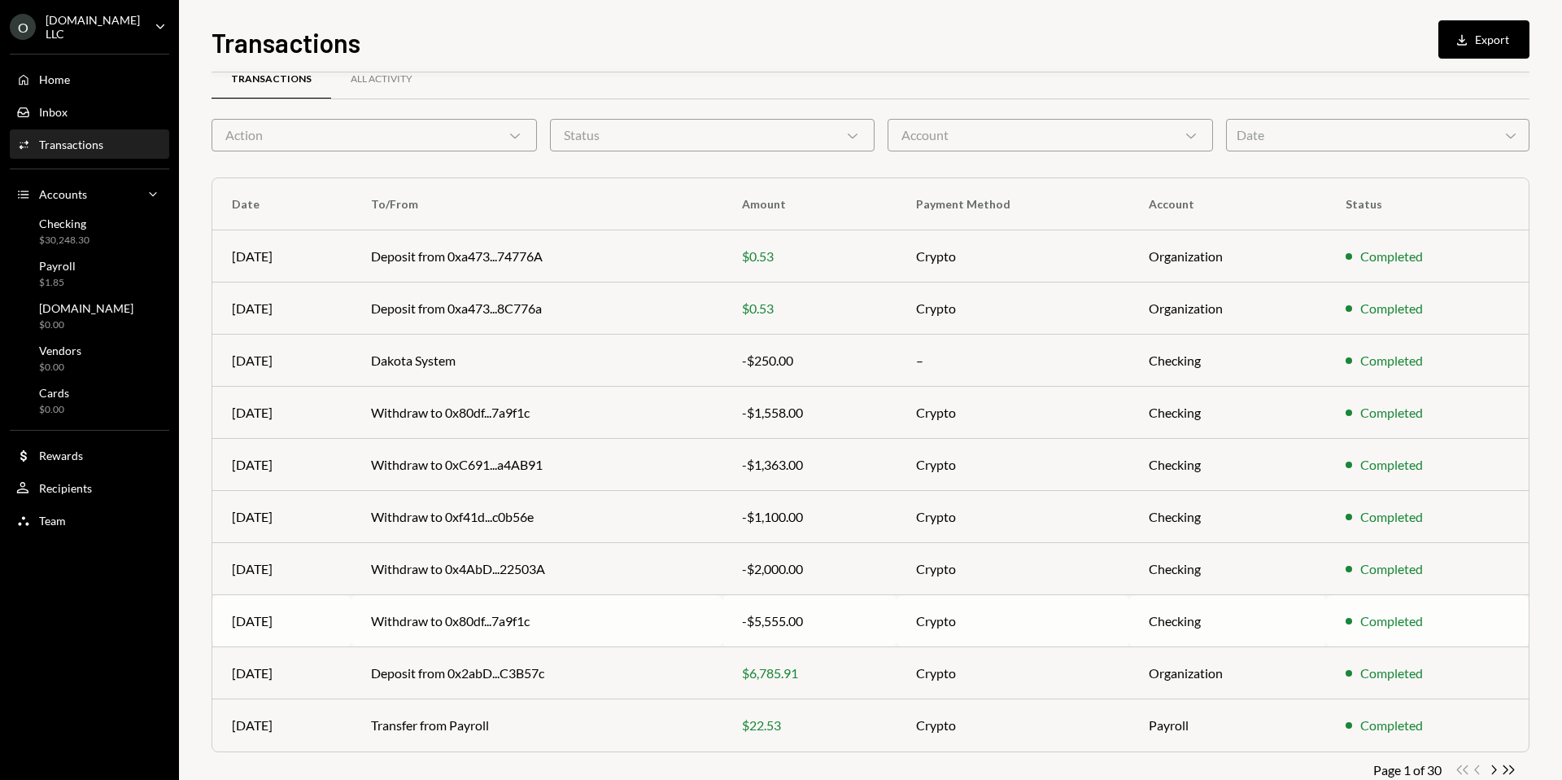
scroll to position [70, 0]
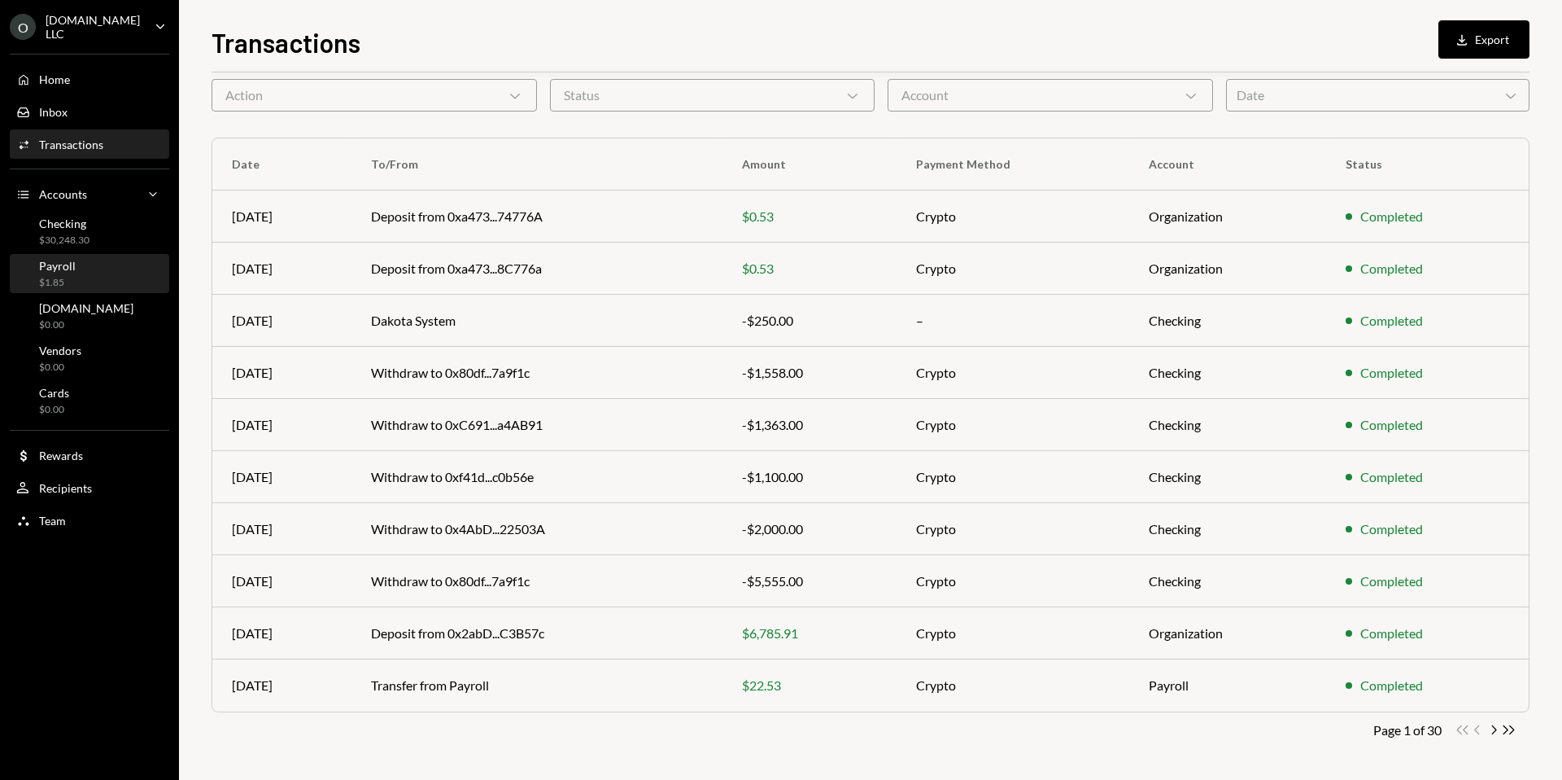
click at [73, 264] on div "Payroll" at bounding box center [57, 266] width 37 height 14
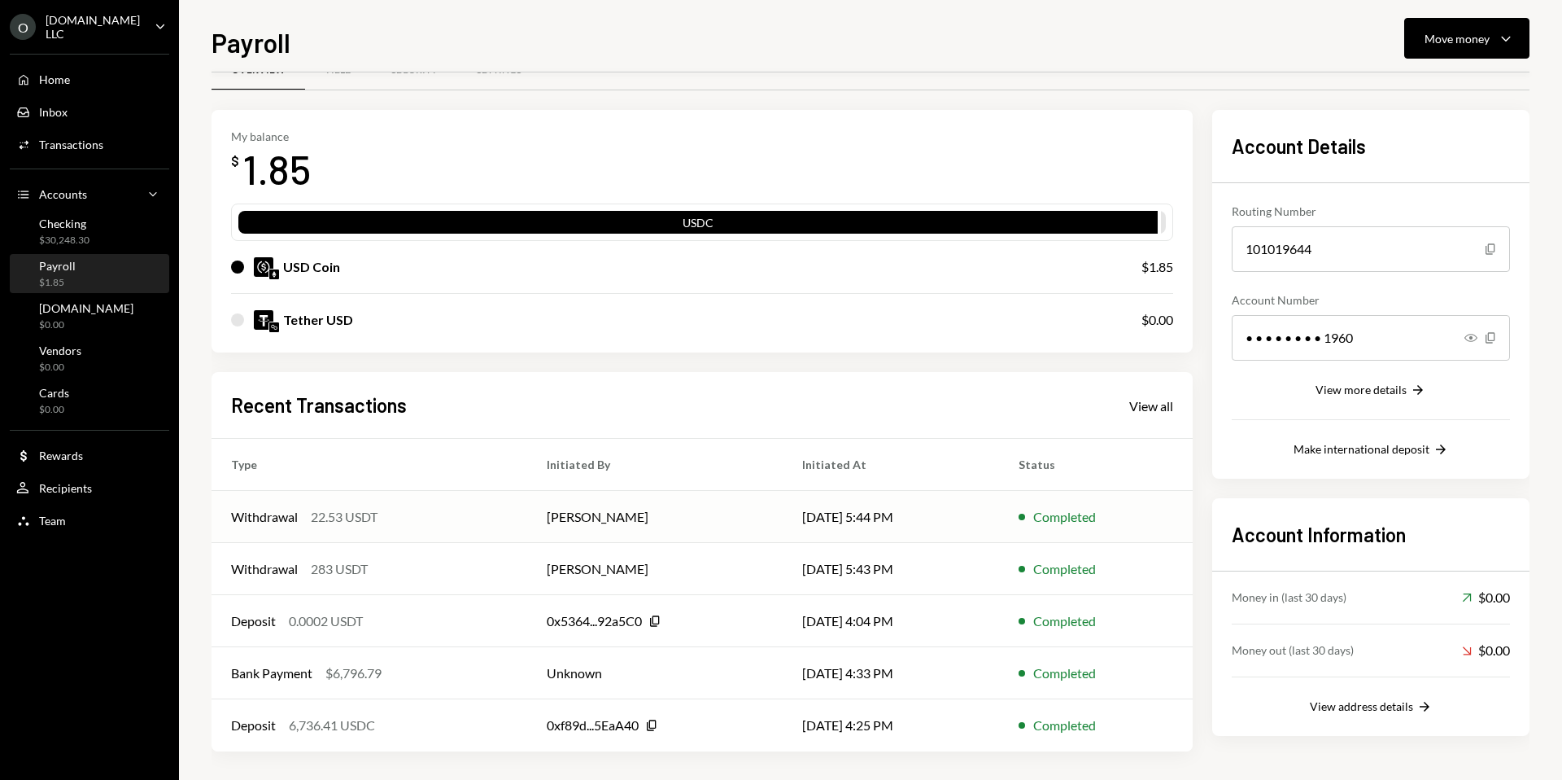
scroll to position [43, 0]
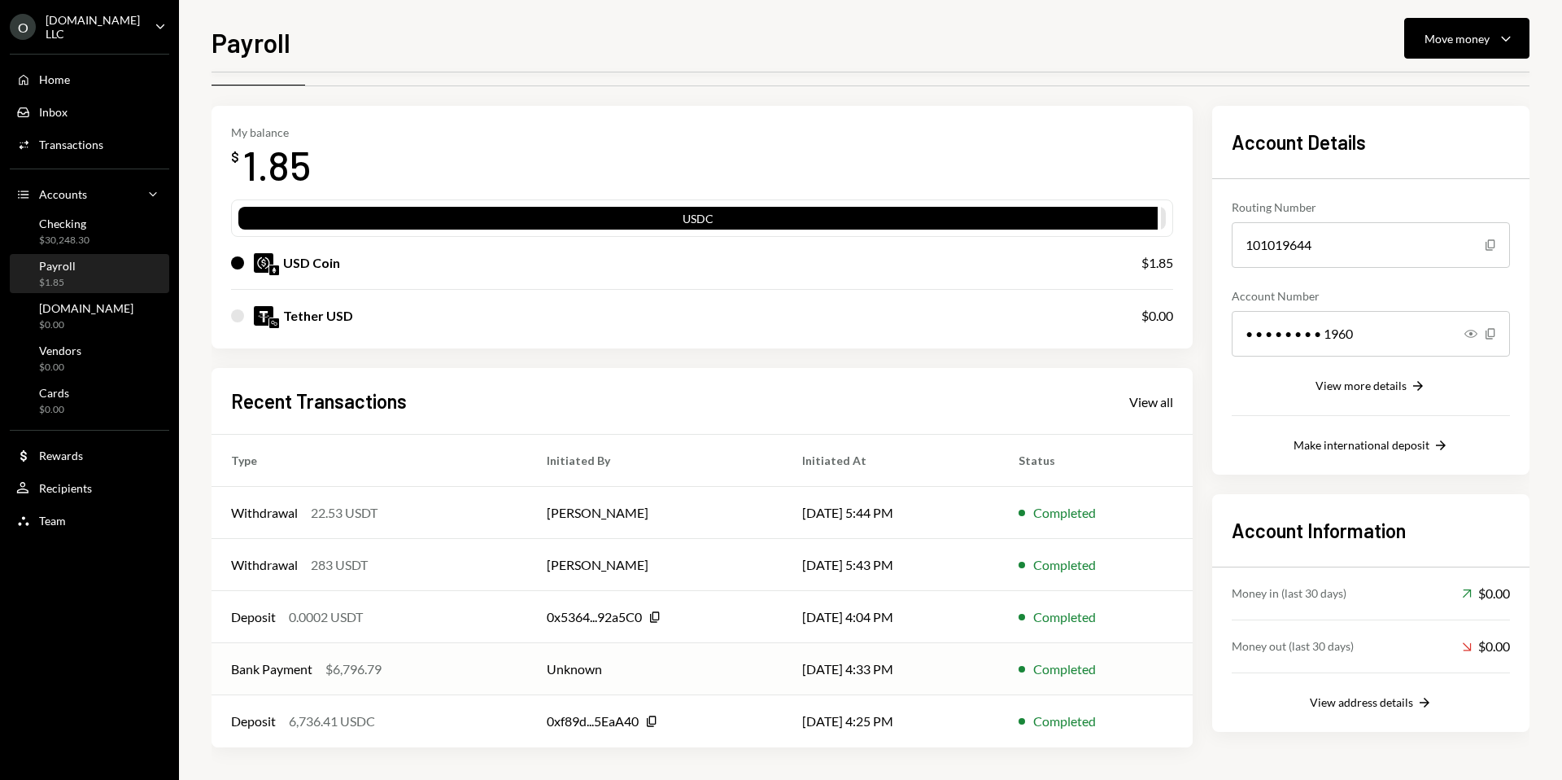
click at [439, 676] on div "Bank Payment $6,796.79" at bounding box center [369, 669] width 277 height 20
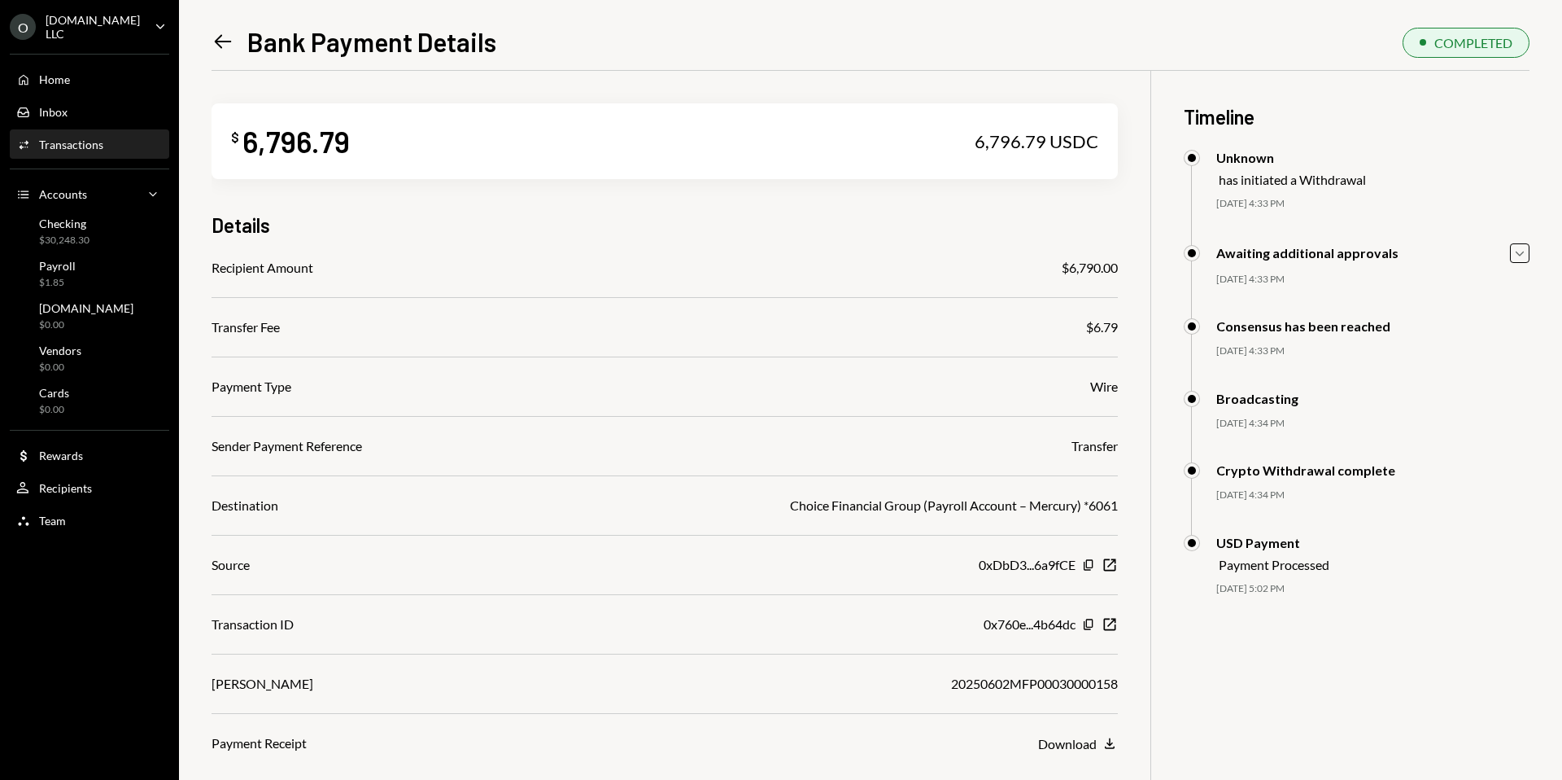
click at [220, 36] on icon at bounding box center [223, 42] width 17 height 14
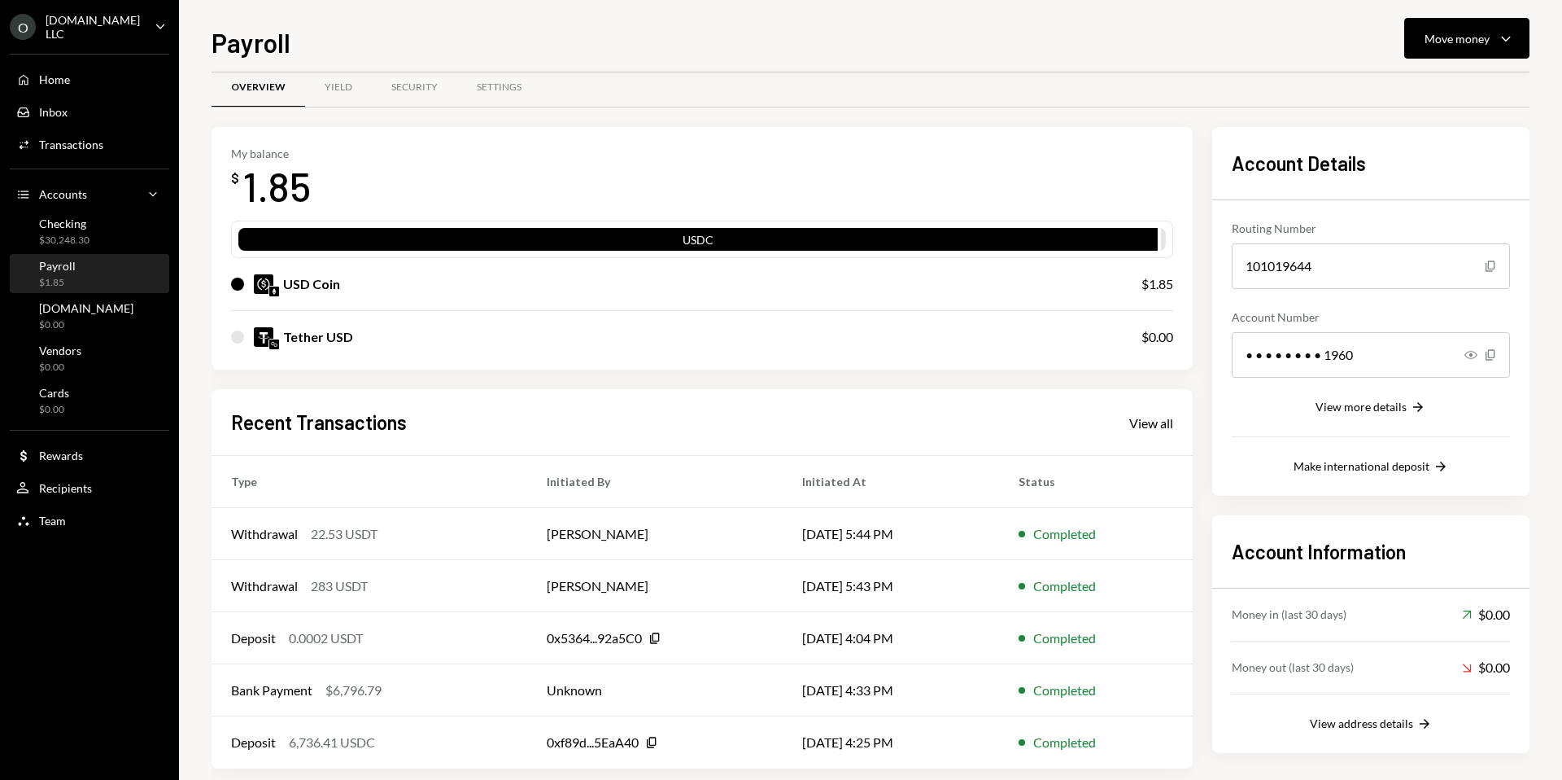
scroll to position [43, 0]
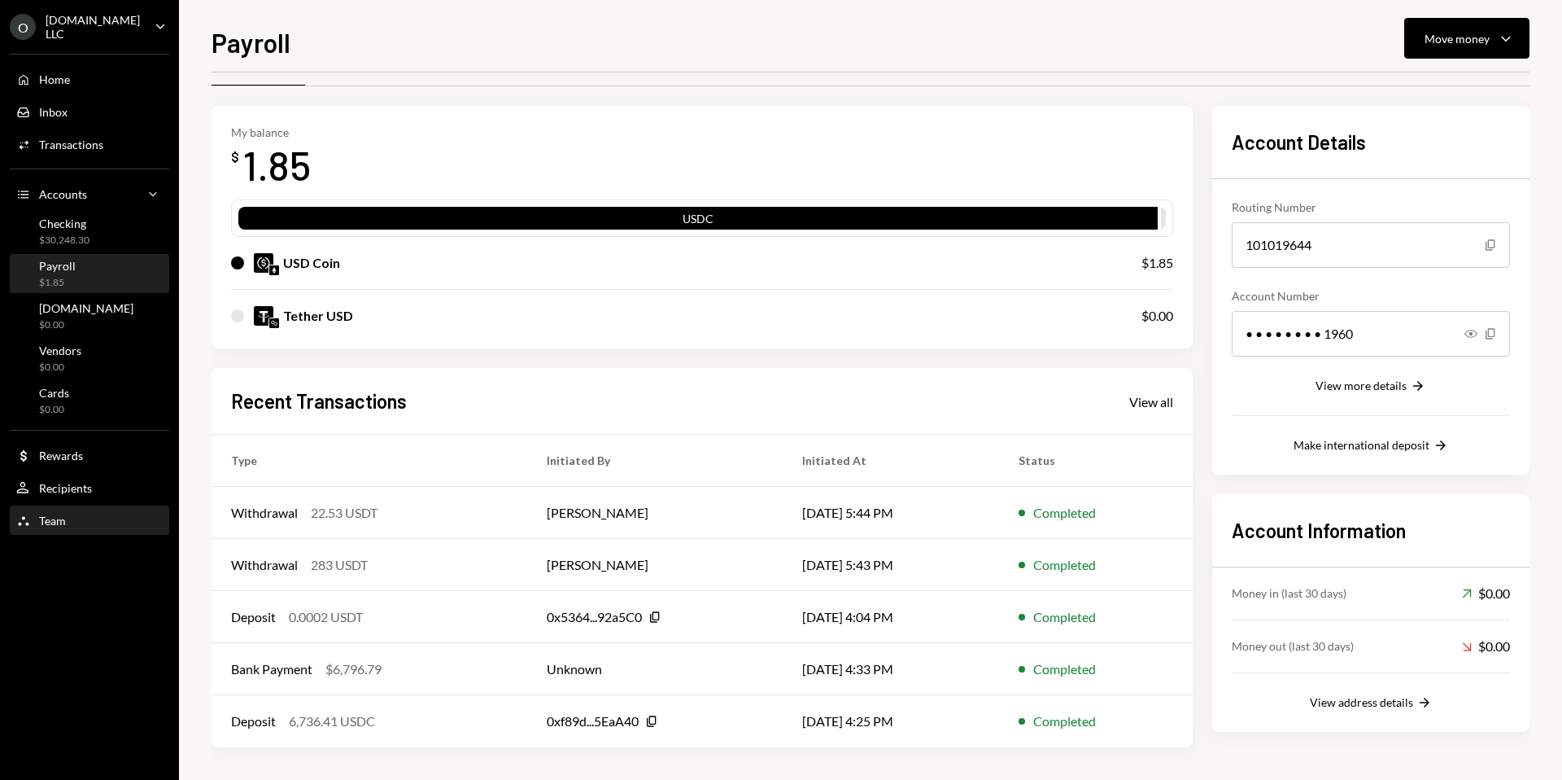
click at [79, 521] on div "Team Team" at bounding box center [89, 520] width 146 height 15
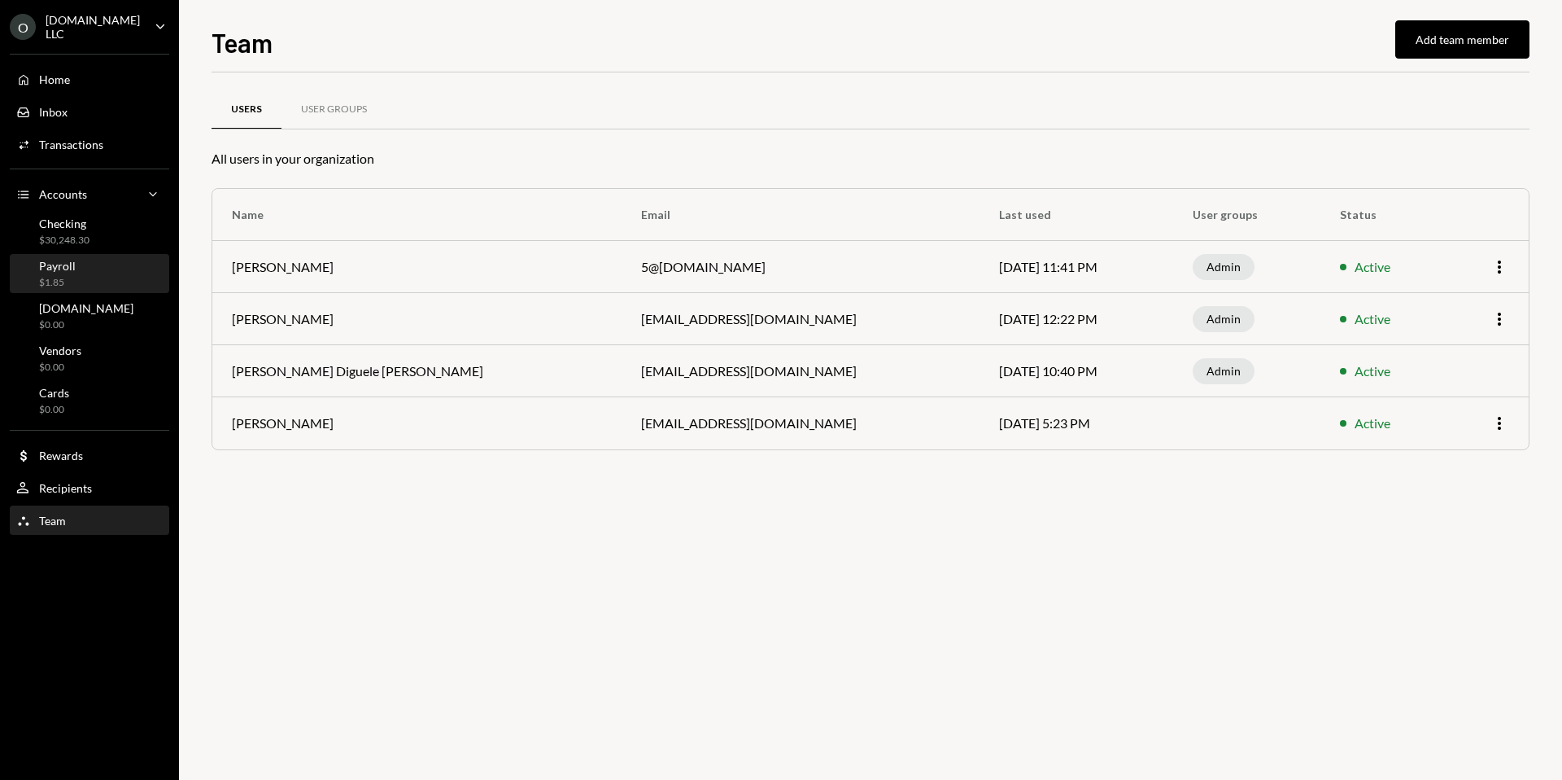
click at [99, 285] on div "Payroll $1.85" at bounding box center [89, 274] width 146 height 31
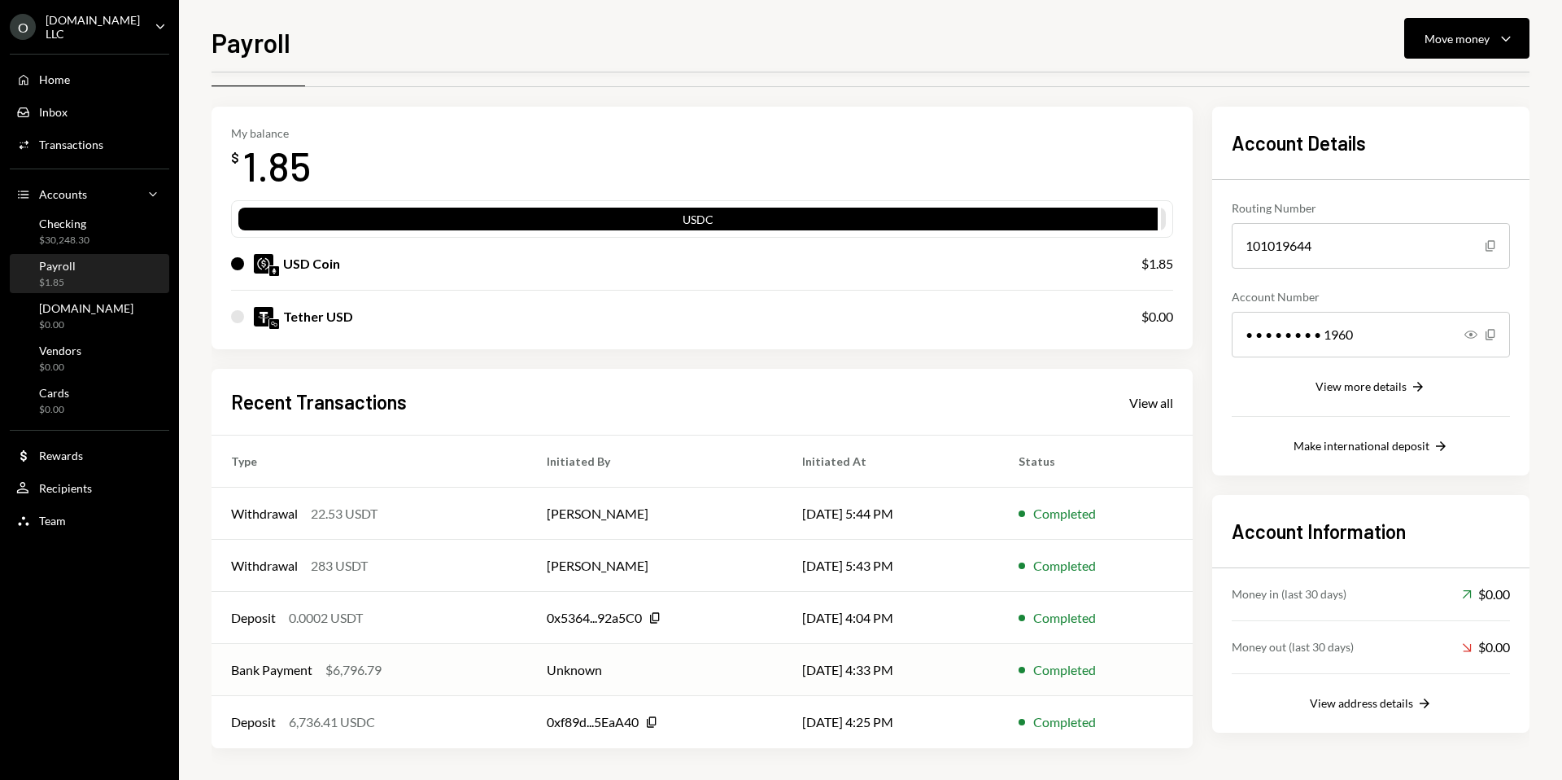
scroll to position [43, 0]
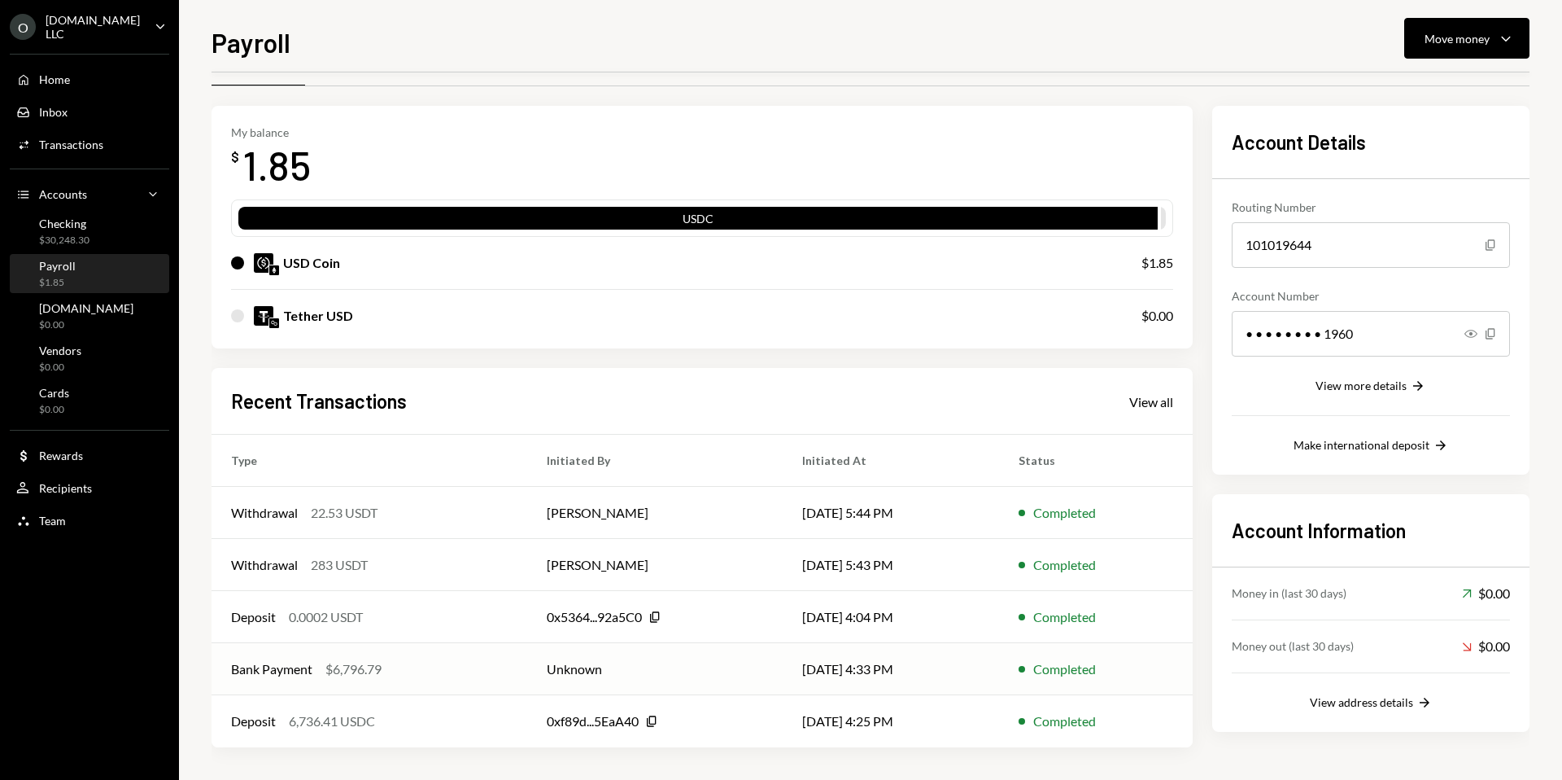
click at [362, 672] on div "$6,796.79" at bounding box center [353, 669] width 56 height 20
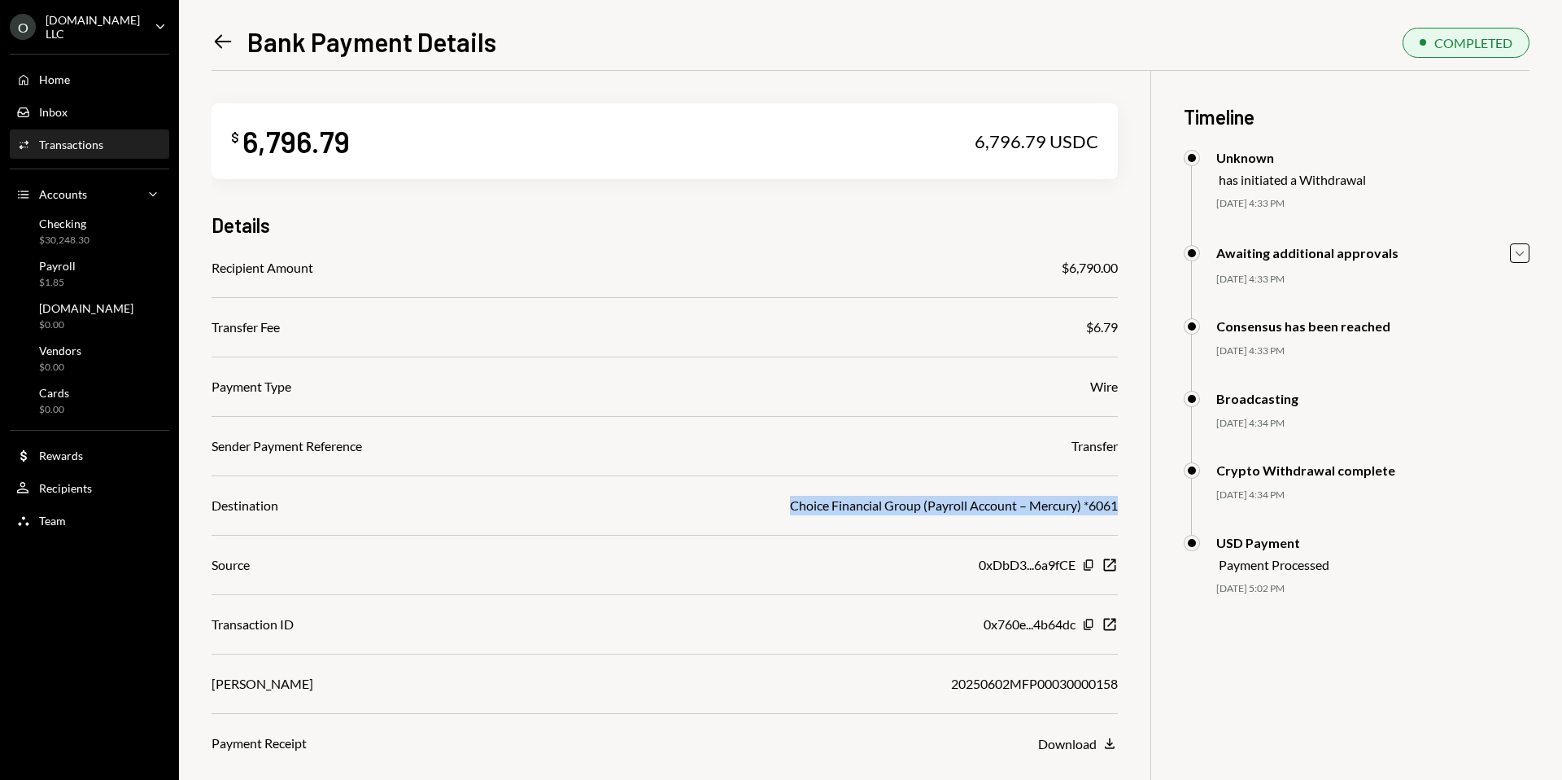
drag, startPoint x: 781, startPoint y: 505, endPoint x: 1122, endPoint y: 505, distance: 341.0
click at [1122, 505] on div "$ 6,796.79 6,796.79 USDC Details Recipient Amount $6,790.00 Transfer Fee $6.79 …" at bounding box center [871, 461] width 1318 height 780
drag, startPoint x: 1280, startPoint y: 168, endPoint x: 1226, endPoint y: 151, distance: 56.1
click at [1226, 151] on div "Unknown has initiated a Withdrawal" at bounding box center [1292, 168] width 150 height 37
click at [1252, 164] on div "Unknown" at bounding box center [1292, 157] width 150 height 15
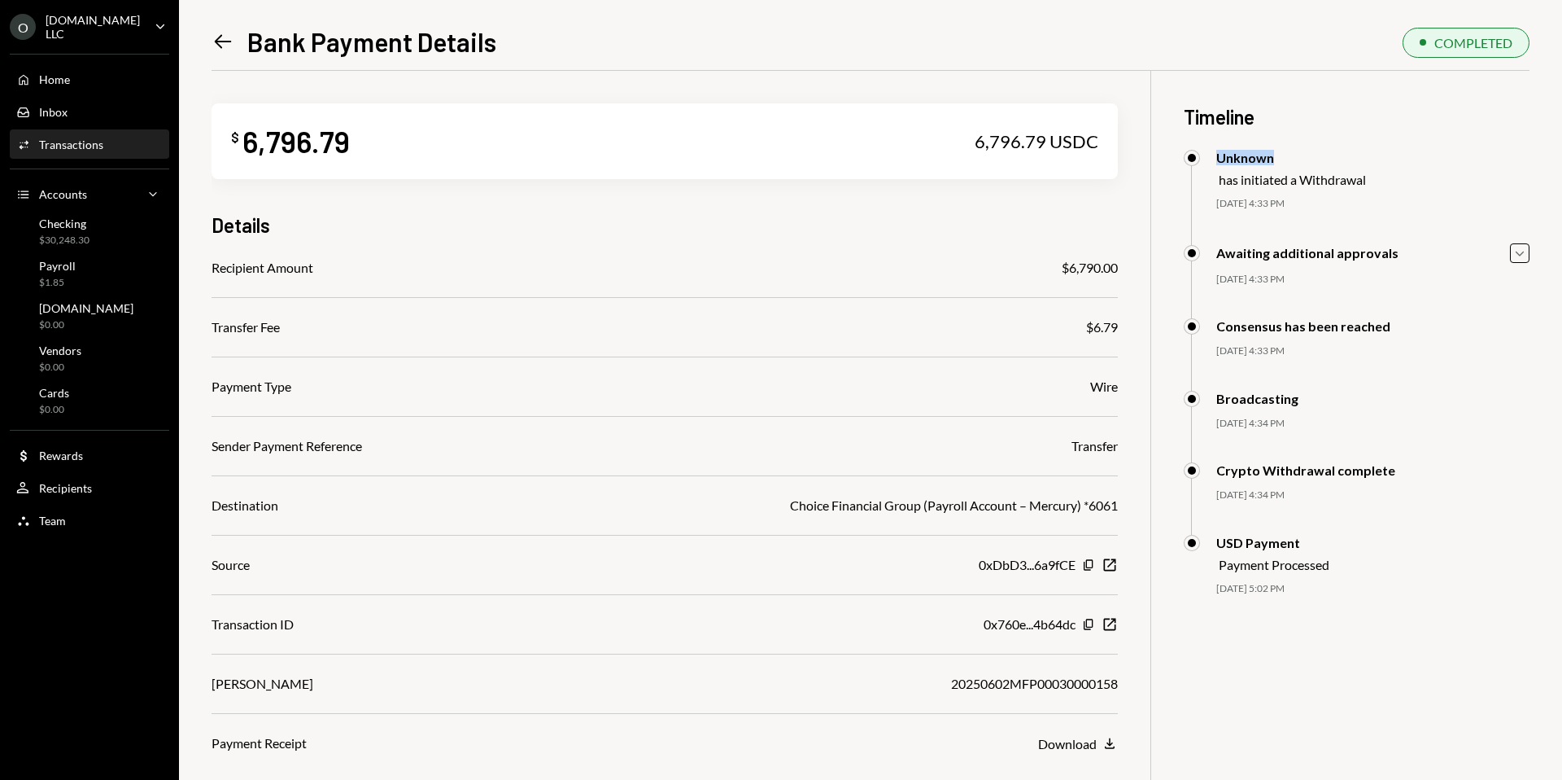
drag, startPoint x: 1271, startPoint y: 161, endPoint x: 1173, endPoint y: 163, distance: 98.5
click at [1173, 163] on div "$ 6,796.79 6,796.79 USDC Details Recipient Amount $6,790.00 Transfer Fee $6.79 …" at bounding box center [871, 461] width 1318 height 780
click at [216, 48] on icon "Left Arrow" at bounding box center [223, 41] width 23 height 23
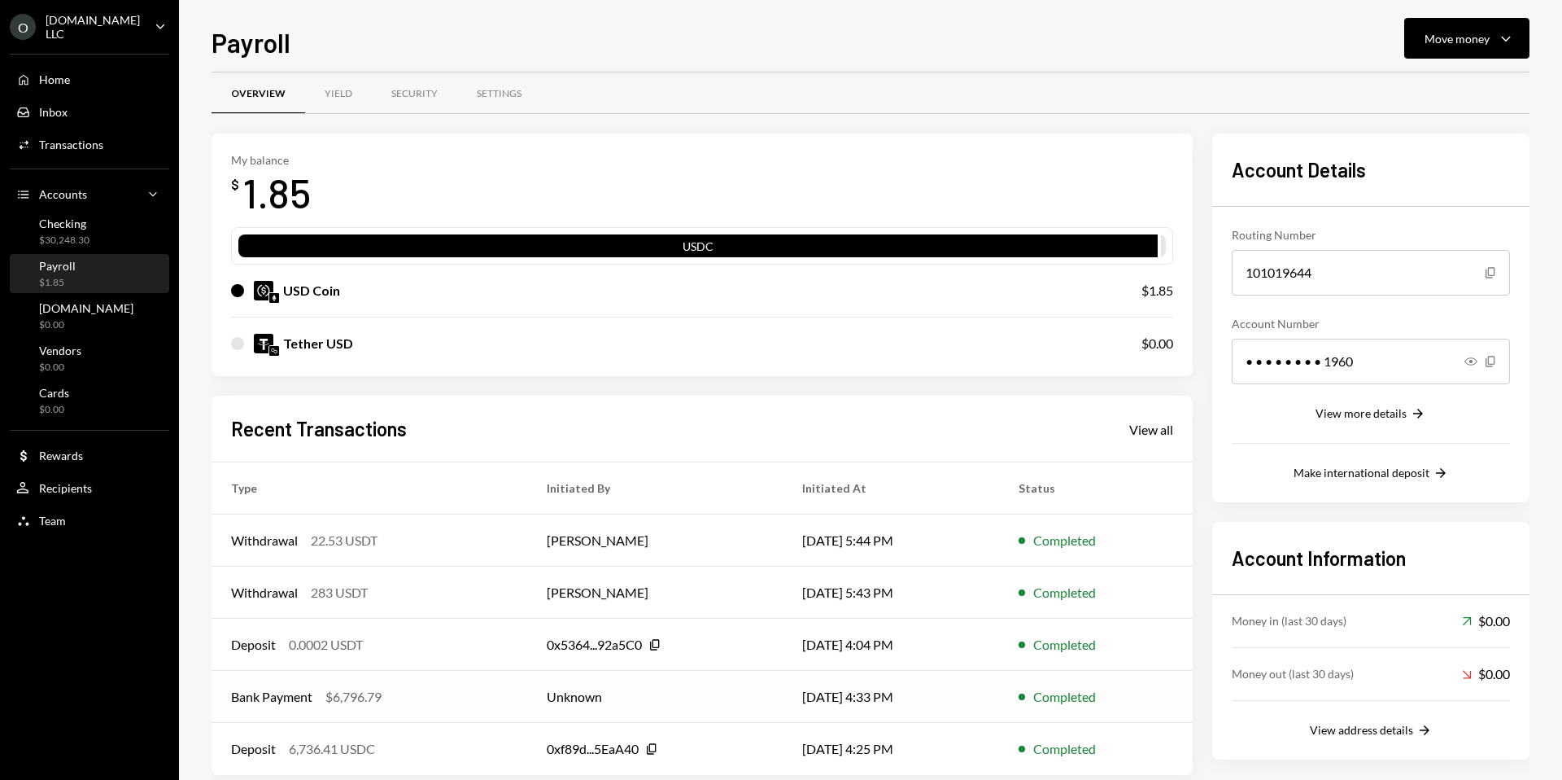
scroll to position [43, 0]
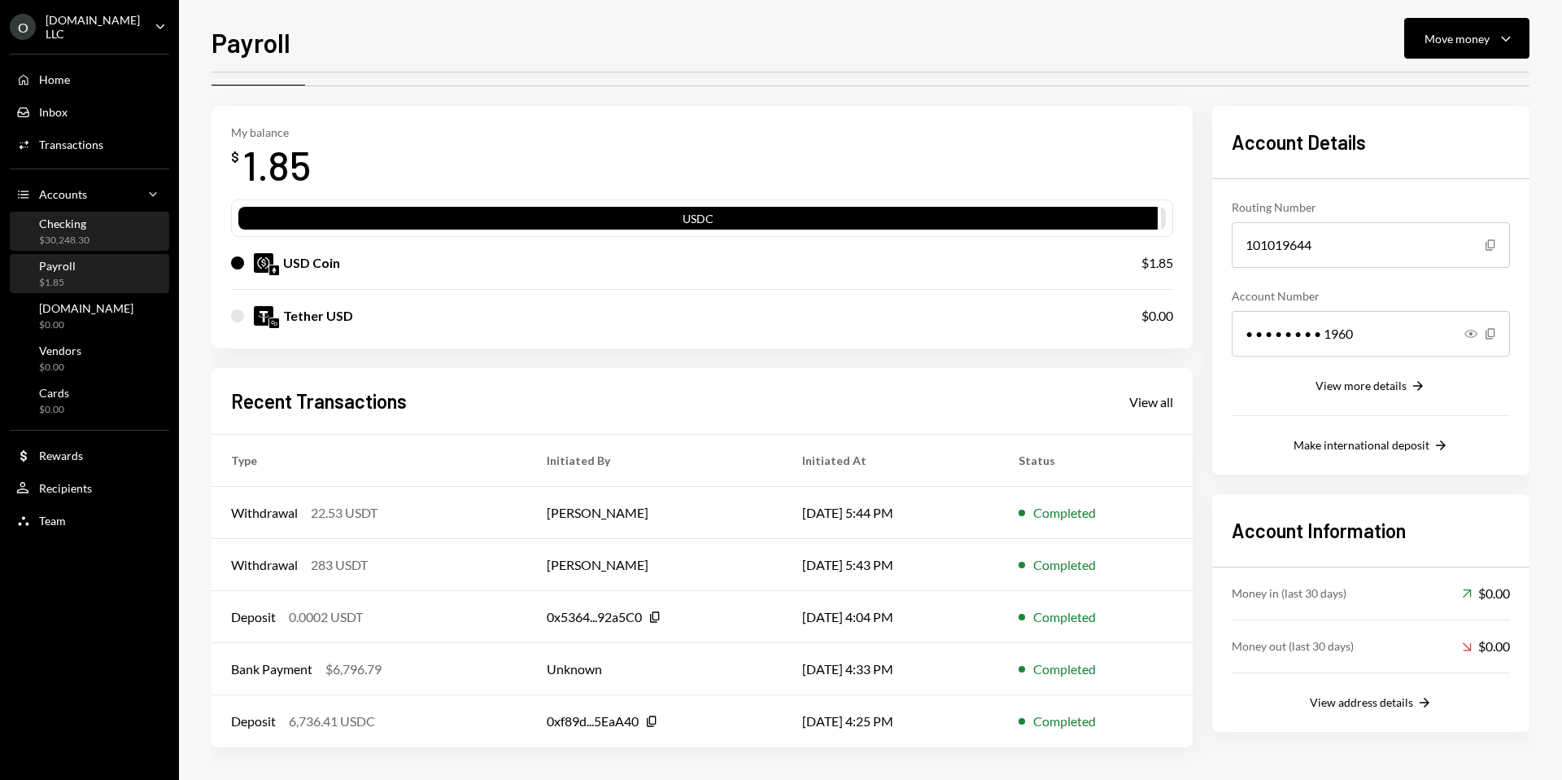
click at [94, 234] on div "Checking $30,248.30" at bounding box center [89, 231] width 146 height 31
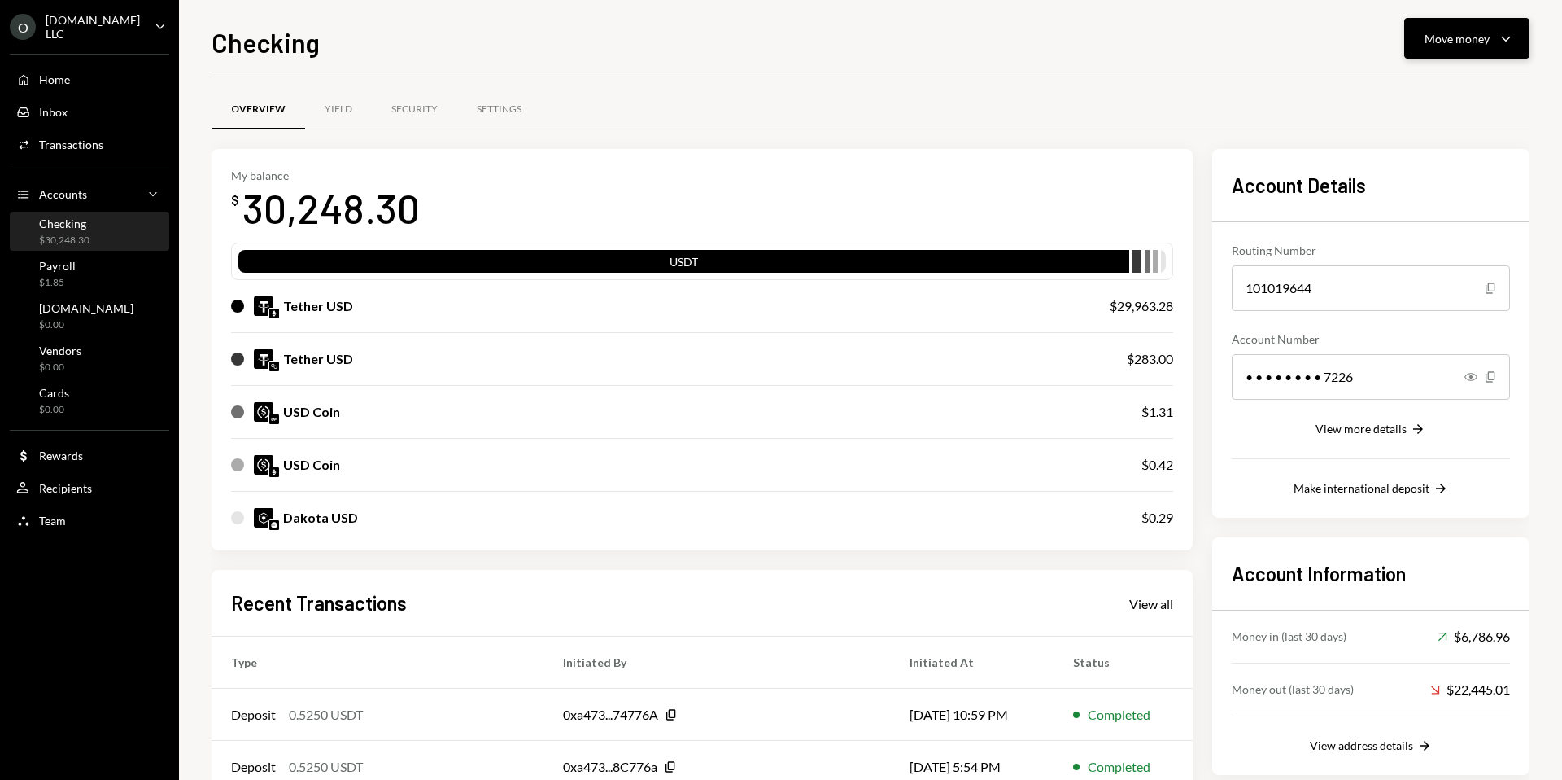
click at [1485, 55] on button "Move money Caret Down" at bounding box center [1466, 38] width 125 height 41
click at [1452, 157] on div "Deposit" at bounding box center [1454, 160] width 119 height 17
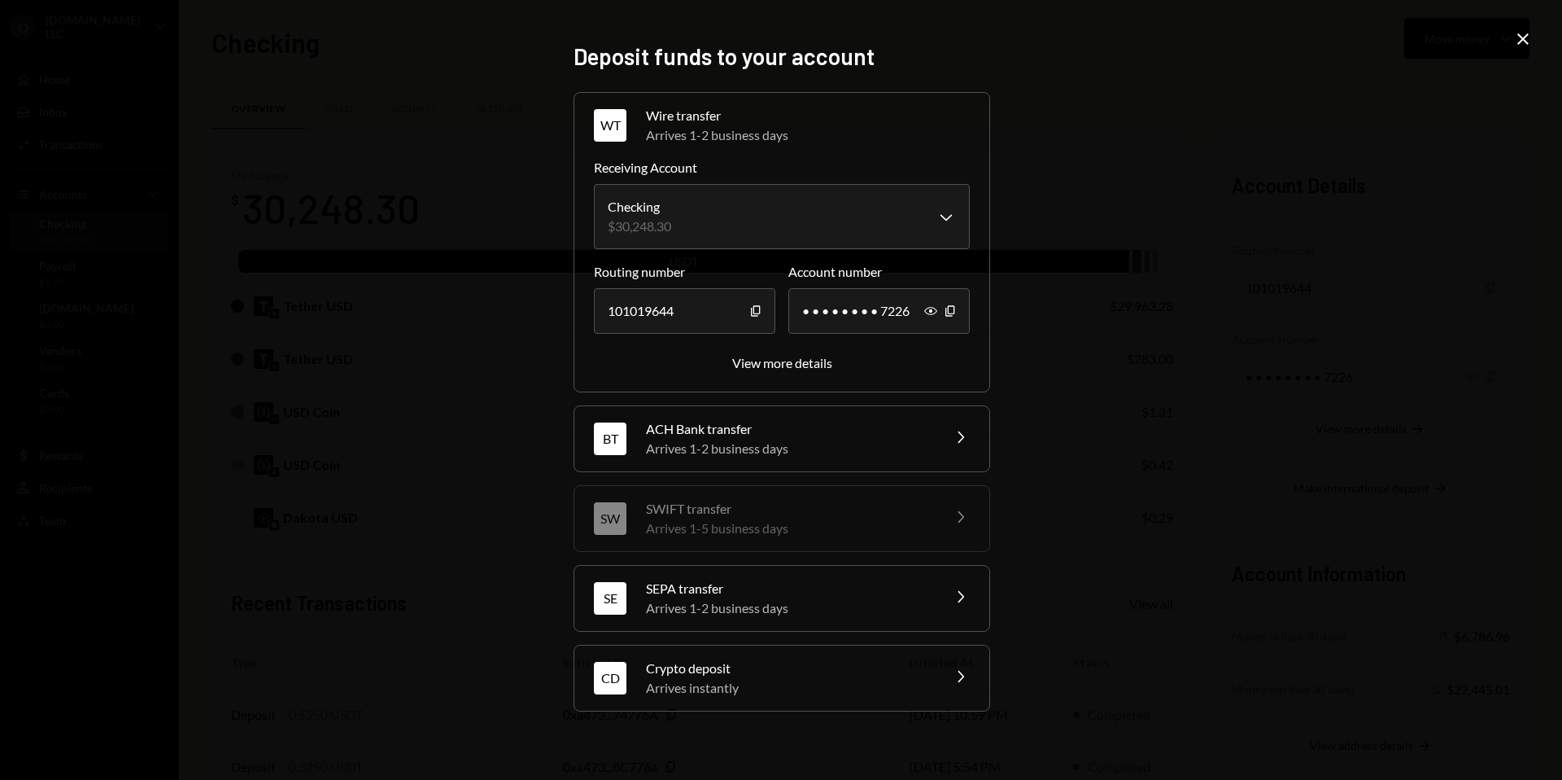
click at [928, 685] on div "Arrives instantly" at bounding box center [788, 688] width 285 height 20
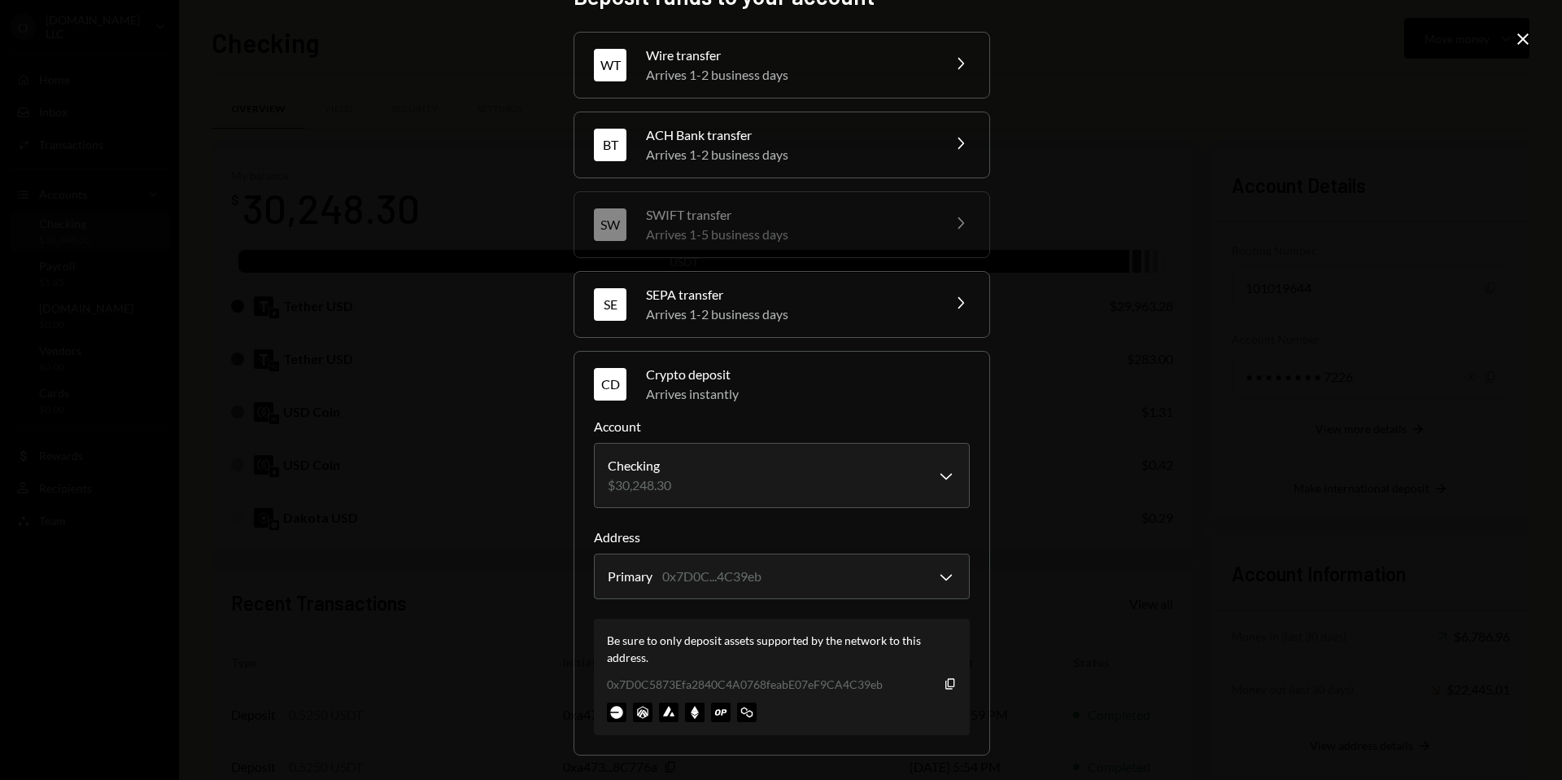
scroll to position [38, 0]
drag, startPoint x: 602, startPoint y: 684, endPoint x: 660, endPoint y: 692, distance: 58.5
click at [660, 692] on div "Be sure to only deposit assets supported by the network to this address. 0x7D0C…" at bounding box center [782, 676] width 376 height 116
click at [664, 688] on div "0x7D0C5873Efa2840C4A0768feabE07eF9CA4C39eb" at bounding box center [745, 683] width 276 height 17
click at [674, 686] on div "0x7D0C5873Efa2840C4A0768feabE07eF9CA4C39eb" at bounding box center [745, 683] width 276 height 17
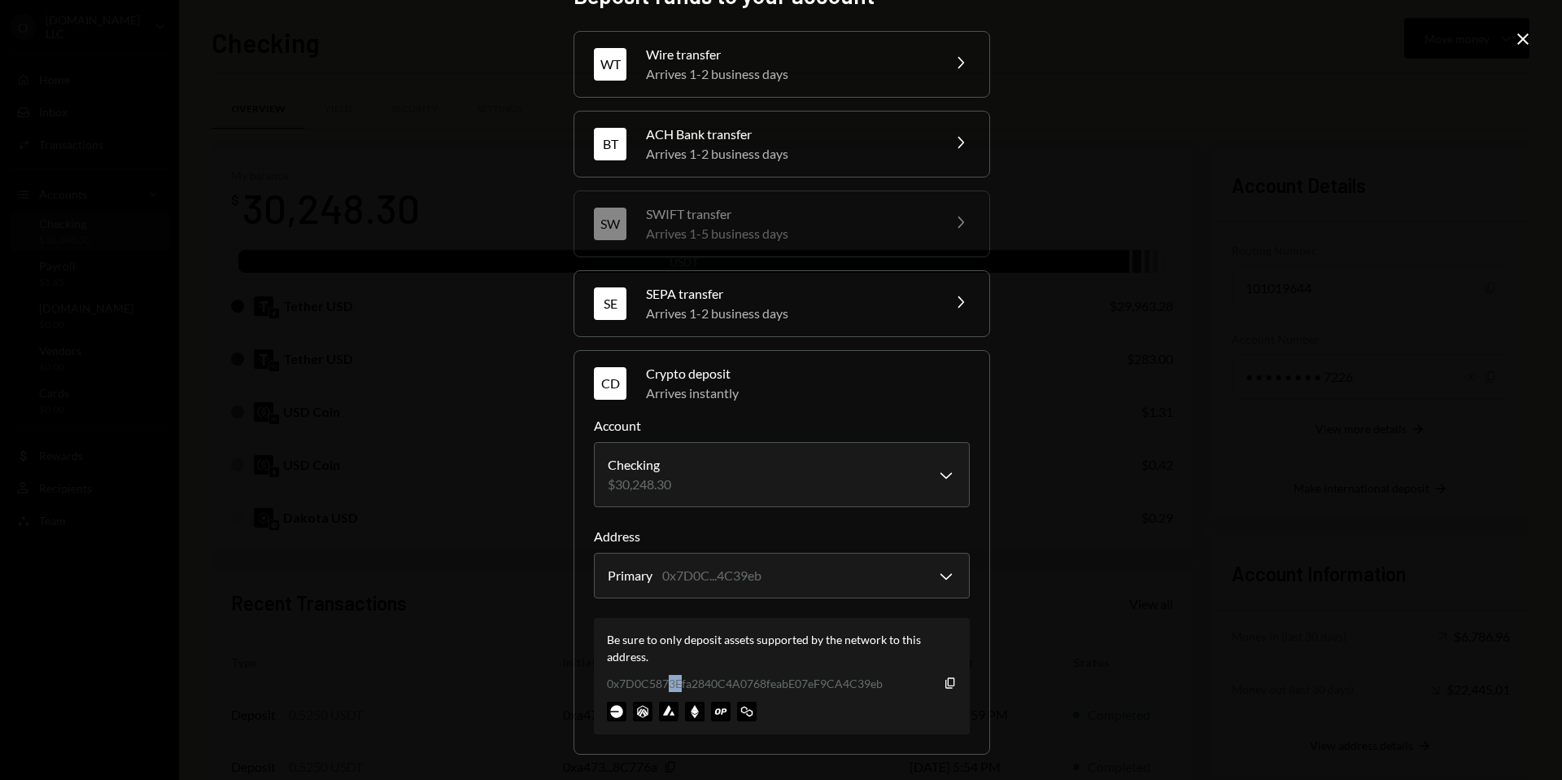
click at [673, 684] on div "0x7D0C5873Efa2840C4A0768feabE07eF9CA4C39eb" at bounding box center [745, 683] width 276 height 17
drag, startPoint x: 671, startPoint y: 683, endPoint x: 700, endPoint y: 688, distance: 29.8
click at [700, 688] on div "0x7D0C5873Efa2840C4A0768feabE07eF9CA4C39eb" at bounding box center [745, 683] width 276 height 17
click at [727, 684] on div "0x7D0C5873Efa2840C4A0768feabE07eF9CA4C39eb" at bounding box center [745, 683] width 276 height 17
drag, startPoint x: 701, startPoint y: 683, endPoint x: 870, endPoint y: 686, distance: 168.5
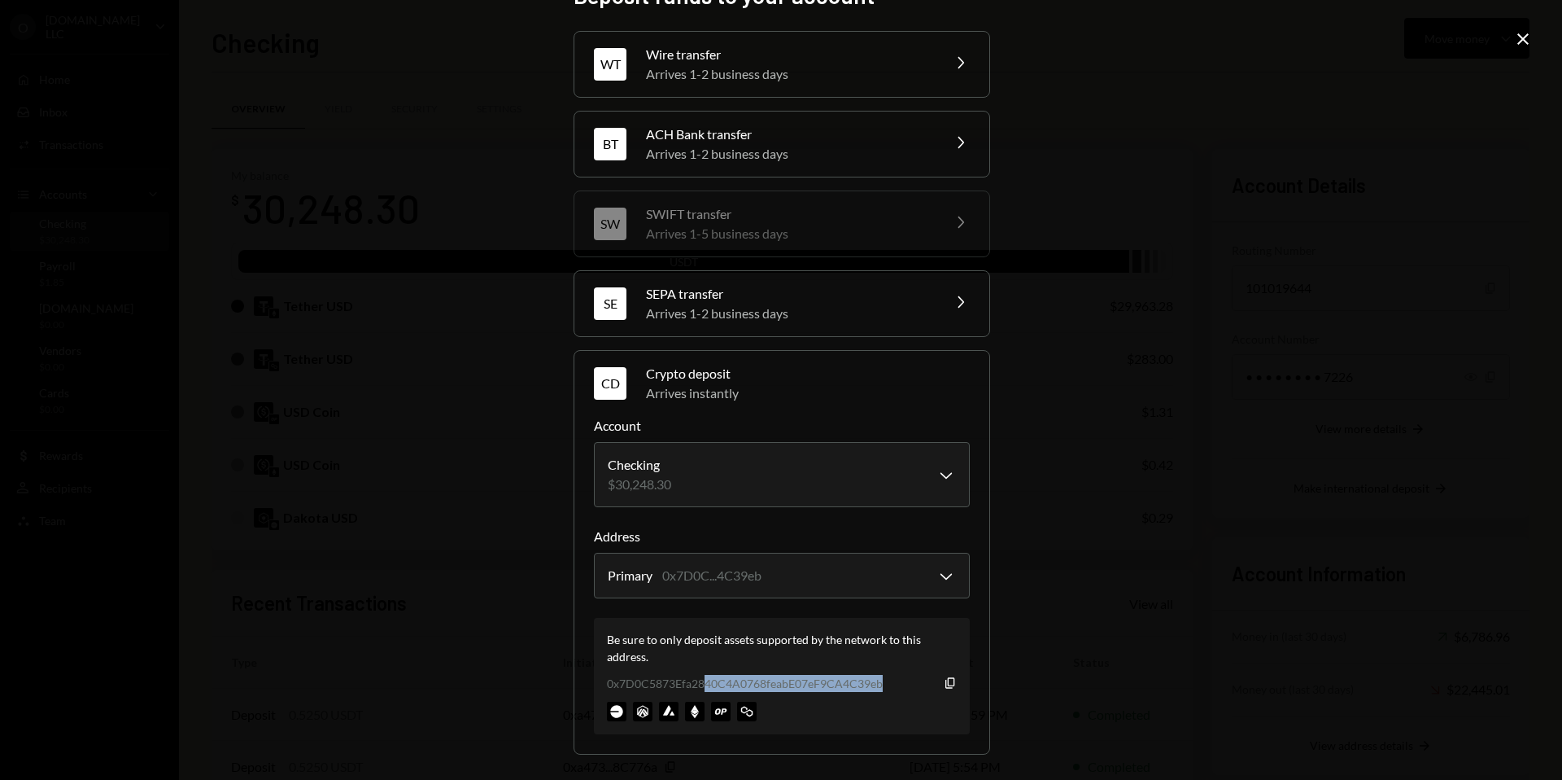
click at [845, 693] on div "Be sure to only deposit assets supported by the network to this address. 0x7D0C…" at bounding box center [782, 676] width 376 height 116
click at [1517, 33] on icon "Close" at bounding box center [1524, 39] width 20 height 20
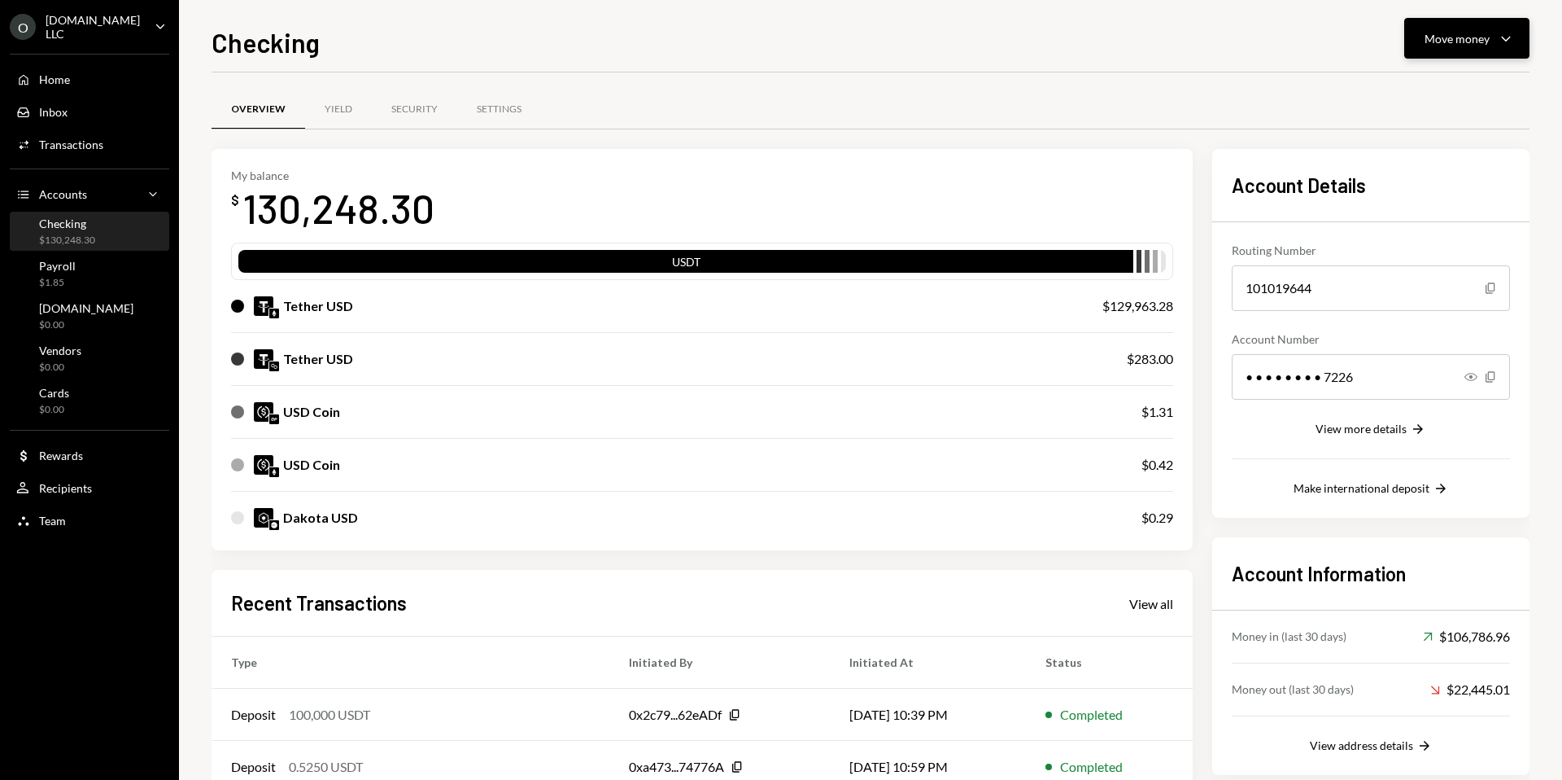
click at [1461, 33] on div "Move money" at bounding box center [1457, 38] width 65 height 17
click at [1418, 84] on div "Send" at bounding box center [1454, 87] width 119 height 17
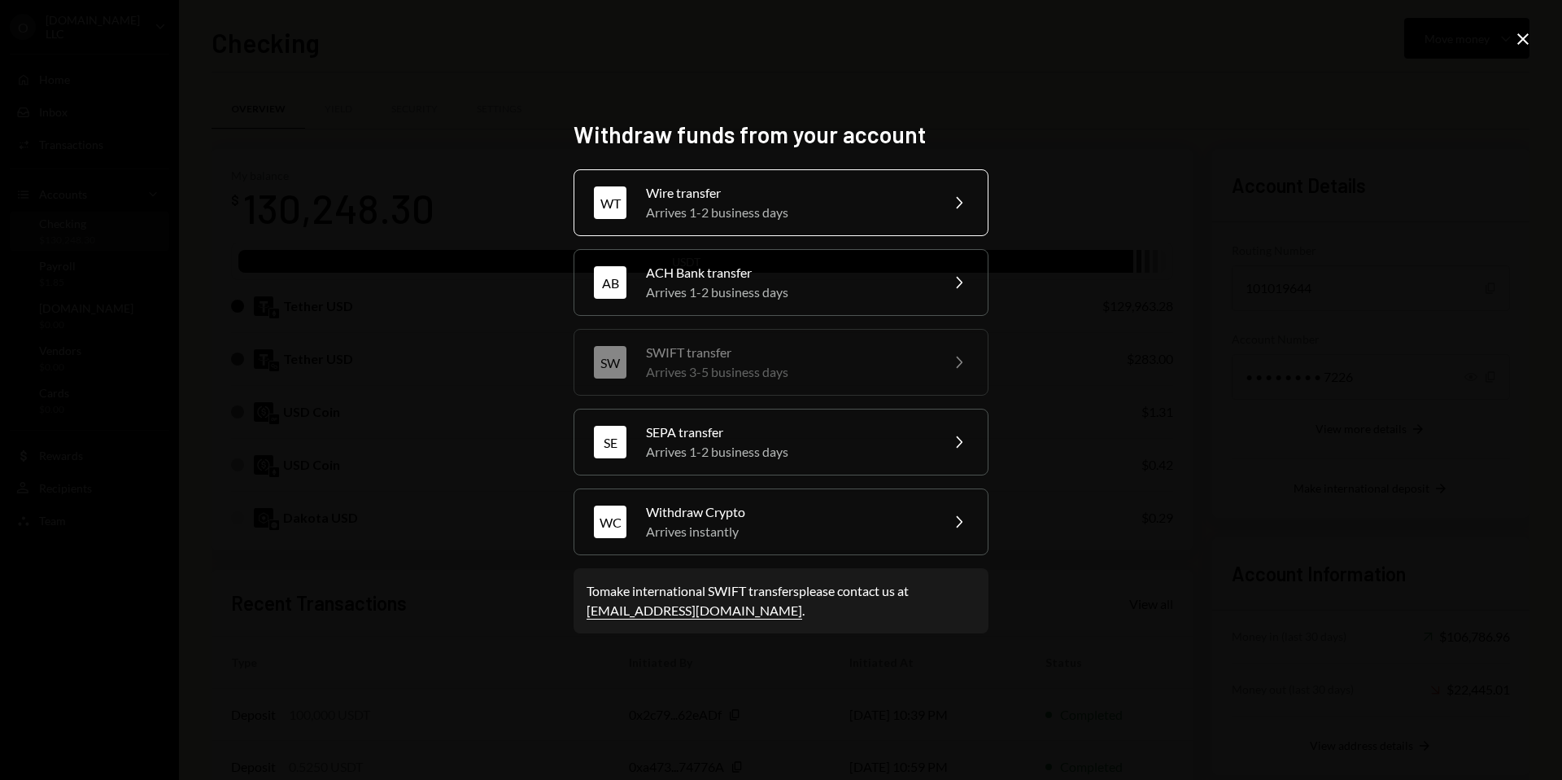
click at [876, 209] on div "Arrives 1-2 business days" at bounding box center [787, 213] width 283 height 20
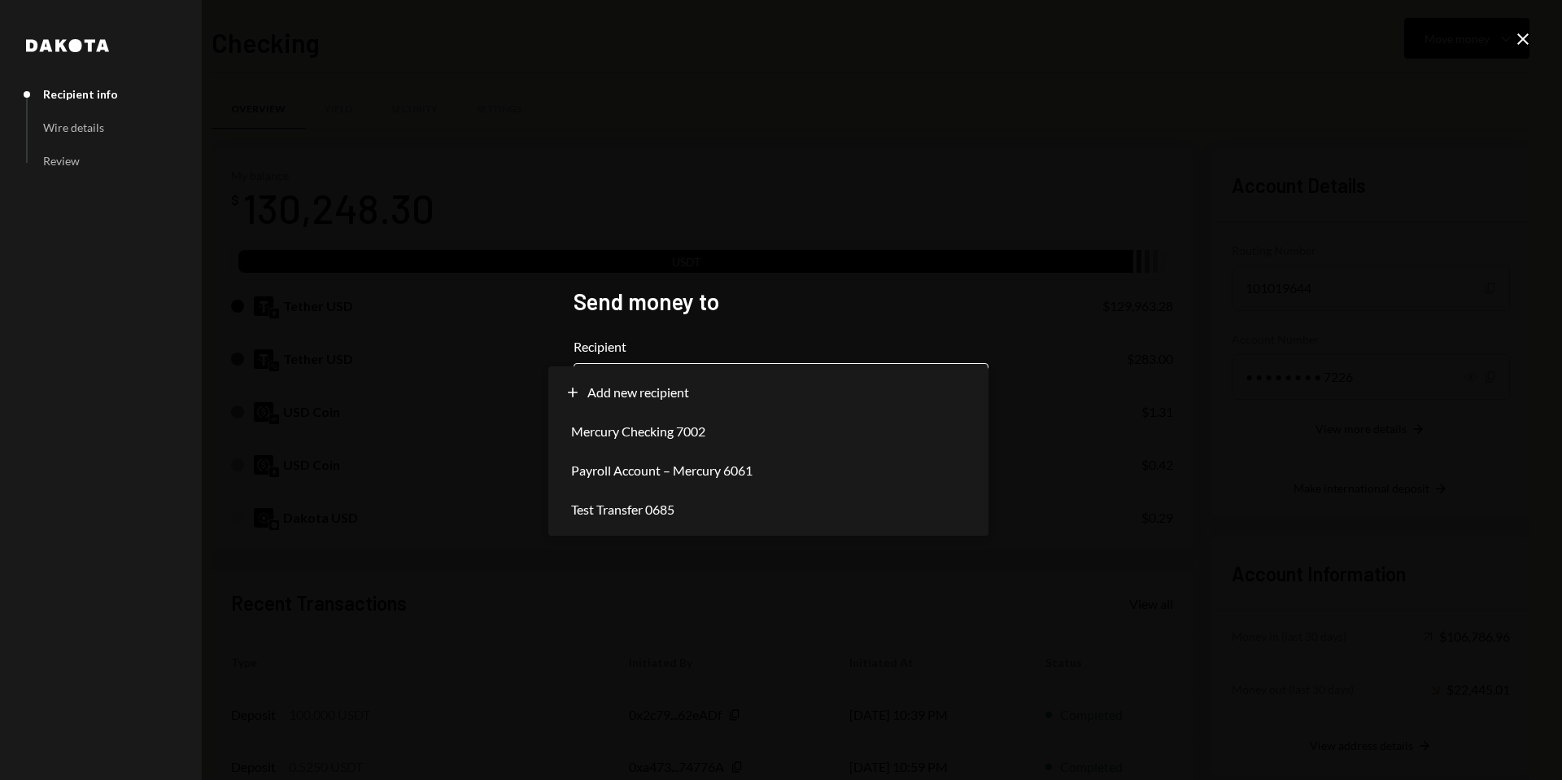
click at [731, 380] on body "O [DOMAIN_NAME] LLC Caret Down Home Home Inbox Inbox Activities Transactions Ac…" at bounding box center [781, 390] width 1562 height 780
select select "**********"
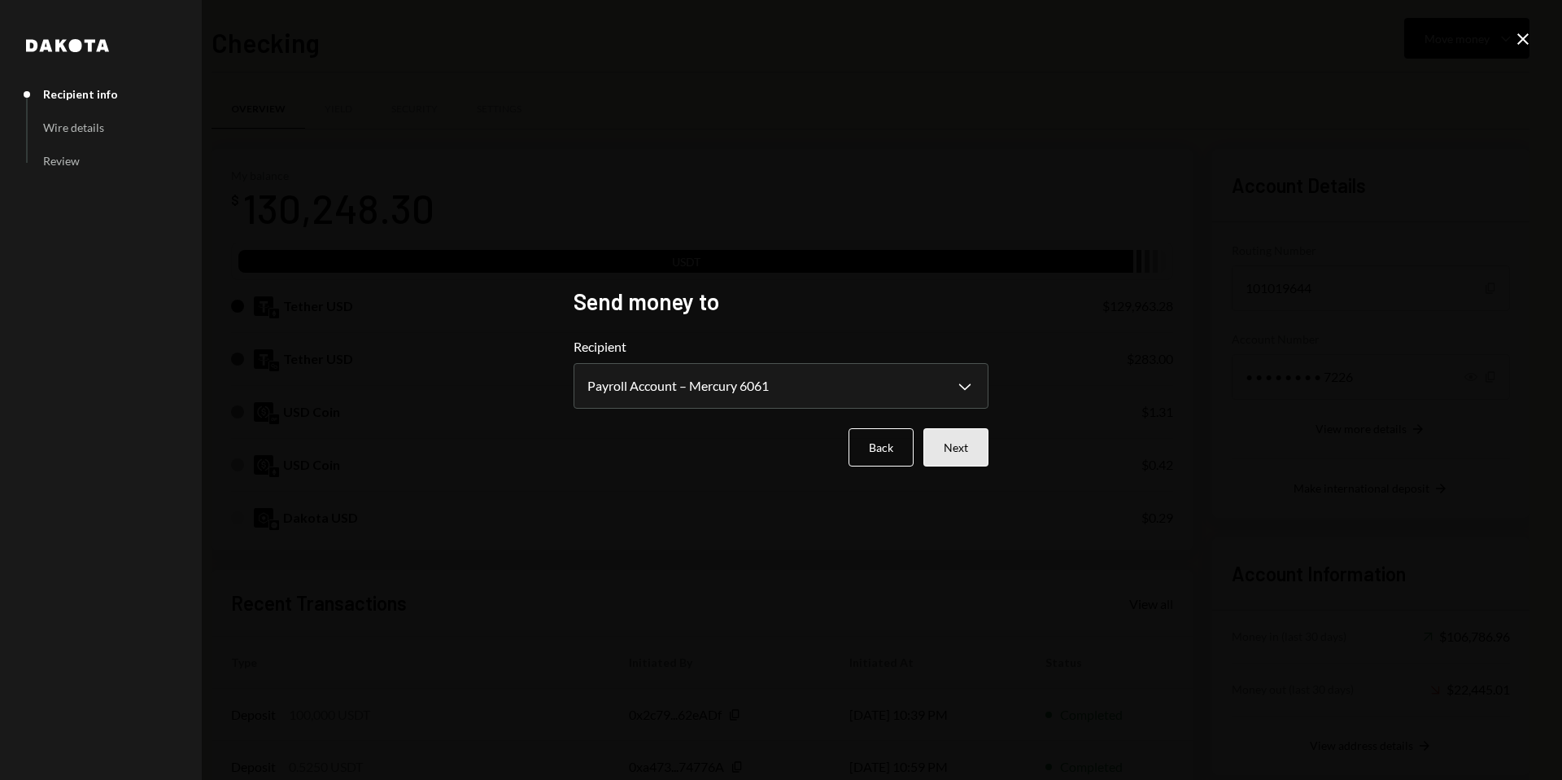
click at [948, 442] on button "Next" at bounding box center [956, 447] width 65 height 38
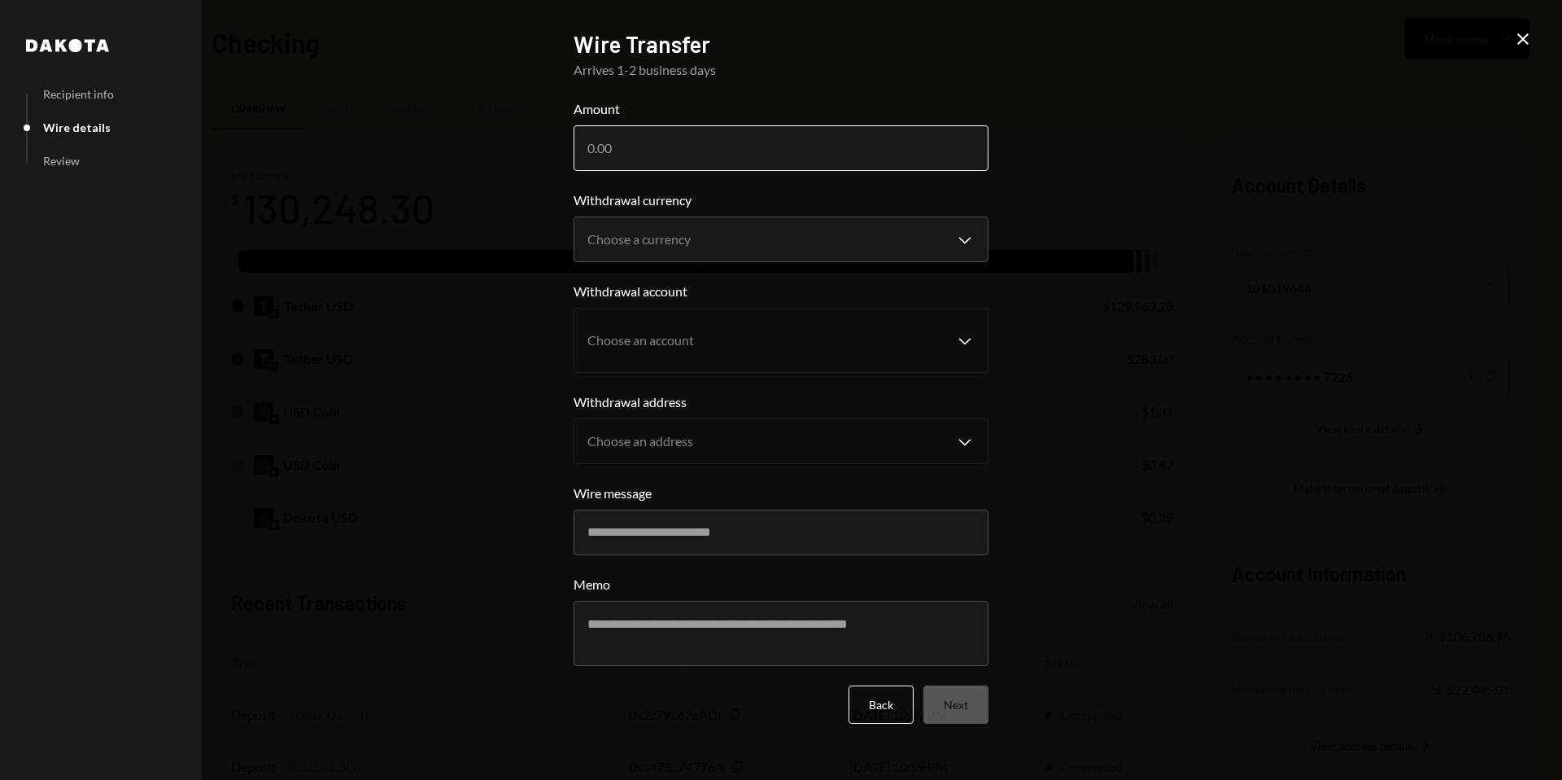
click at [629, 151] on input "Amount" at bounding box center [781, 148] width 415 height 46
type input "130000"
click at [938, 240] on body "O o.bot LLC Caret Down Home Home Inbox Inbox Activities Transactions Accounts A…" at bounding box center [781, 390] width 1562 height 780
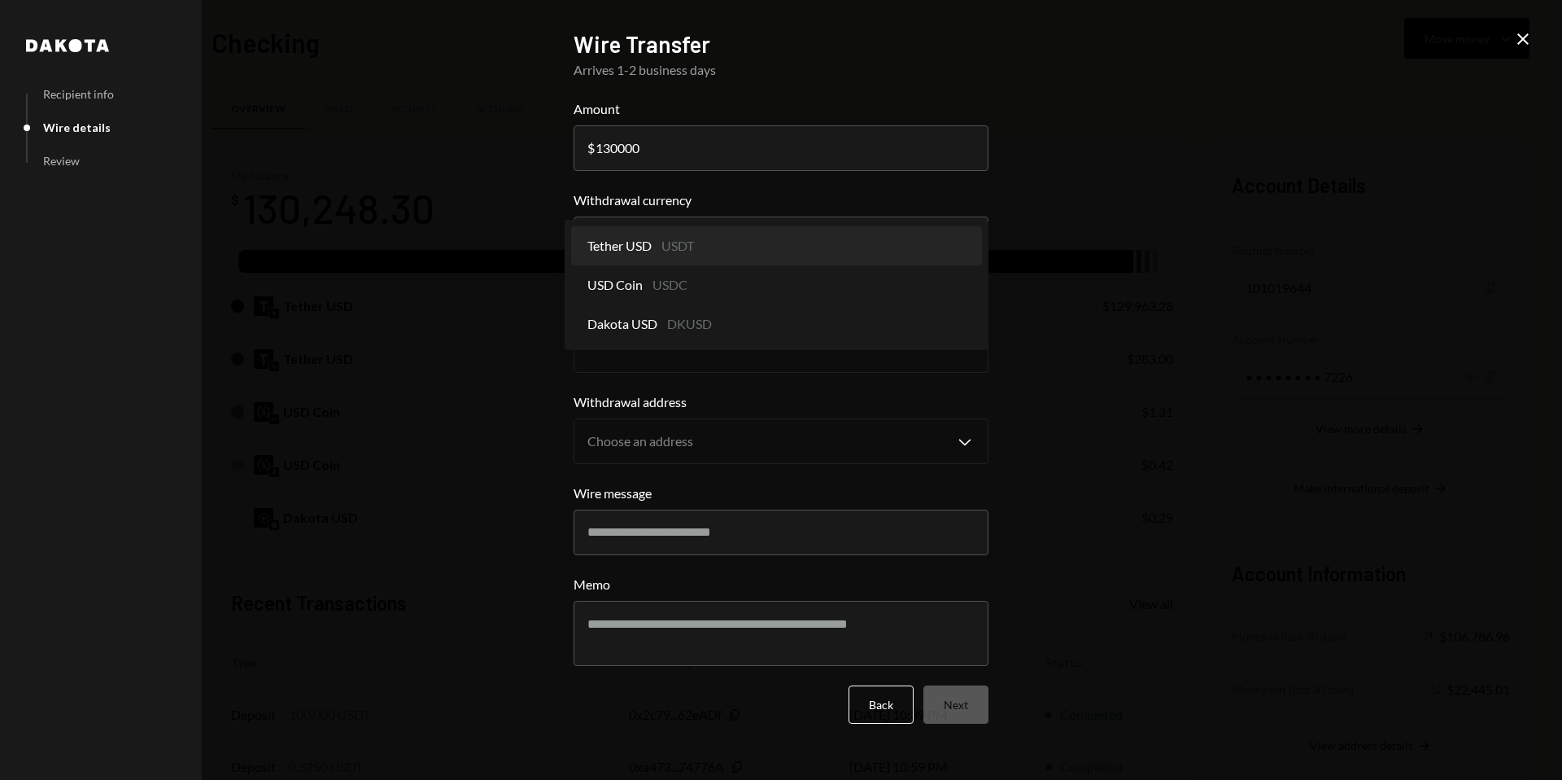
select select "****"
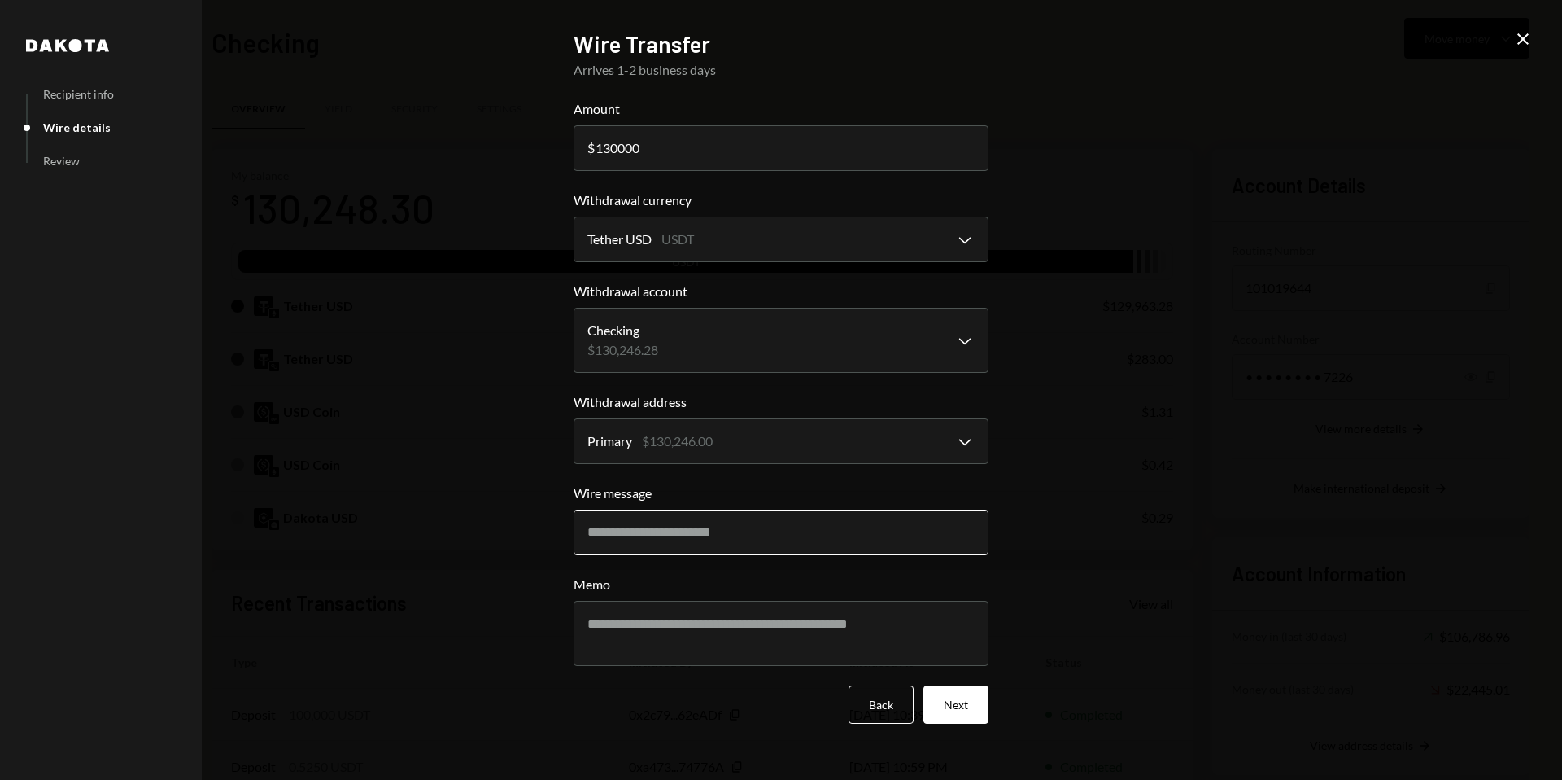
click at [811, 526] on input "Wire message" at bounding box center [781, 532] width 415 height 46
type input "**********"
click at [612, 146] on input "130000" at bounding box center [781, 148] width 415 height 46
click at [617, 150] on input "100000" at bounding box center [781, 148] width 415 height 46
type input "100000"
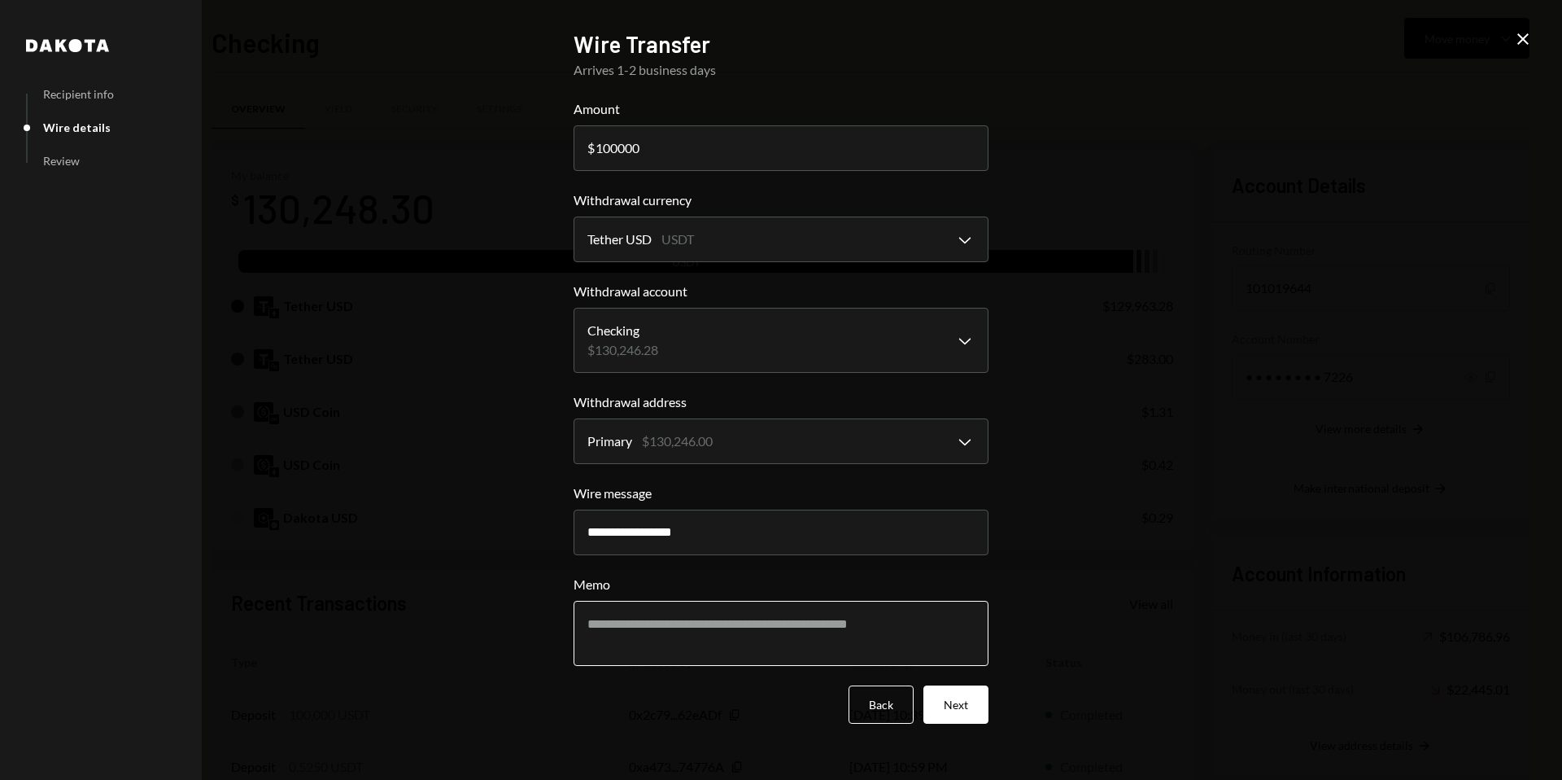
click at [623, 635] on textarea "Memo" at bounding box center [781, 633] width 415 height 65
type textarea "**********"
click at [825, 341] on body "O o.bot LLC Caret Down Home Home Inbox Inbox Activities Transactions Accounts A…" at bounding box center [781, 390] width 1562 height 780
click at [916, 458] on body "O o.bot LLC Caret Down Home Home Inbox Inbox Activities Transactions Accounts A…" at bounding box center [781, 390] width 1562 height 780
click at [787, 330] on body "O o.bot LLC Caret Down Home Home Inbox Inbox Activities Transactions Accounts A…" at bounding box center [781, 390] width 1562 height 780
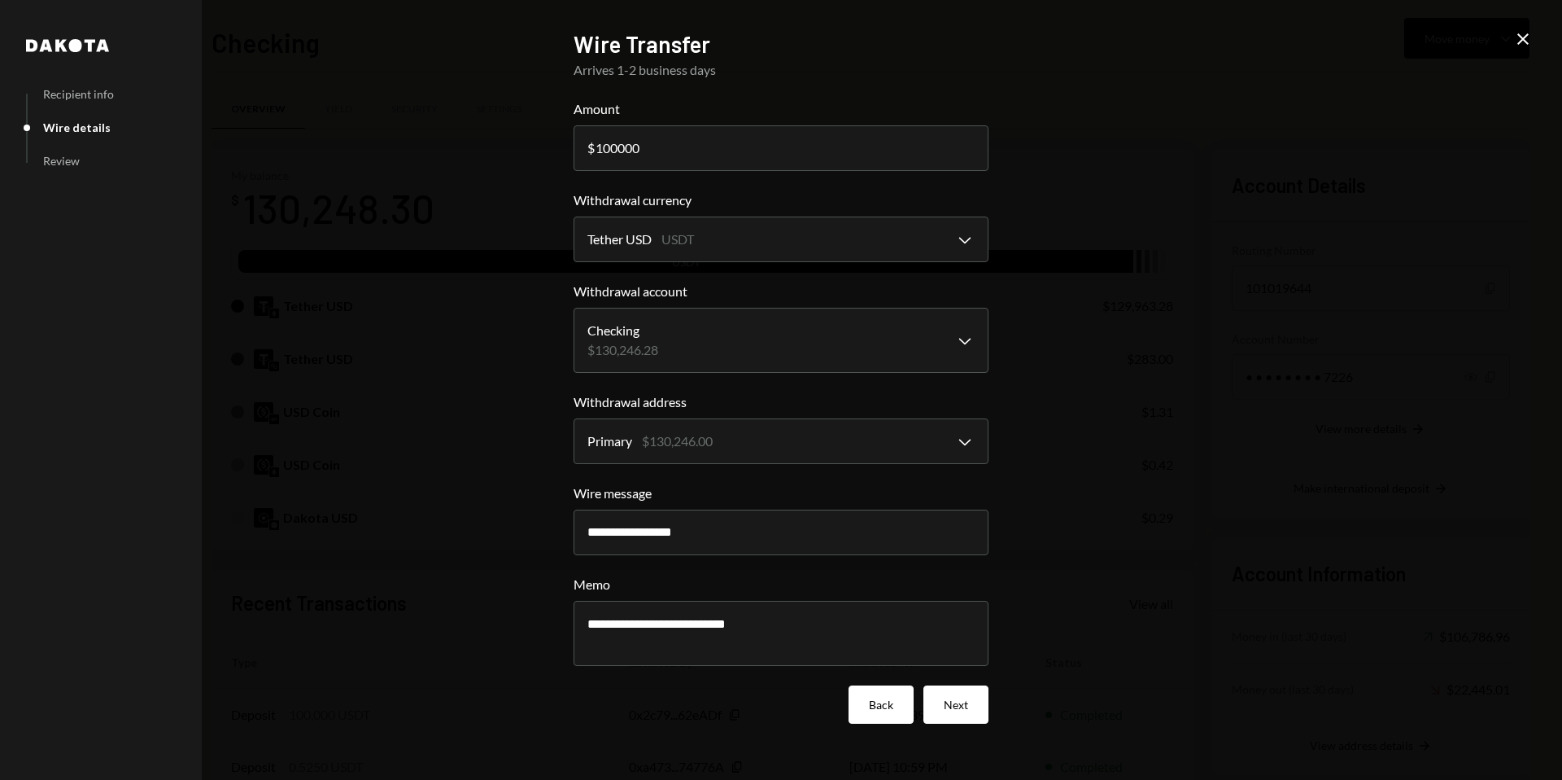
click at [877, 707] on button "Back" at bounding box center [881, 704] width 65 height 38
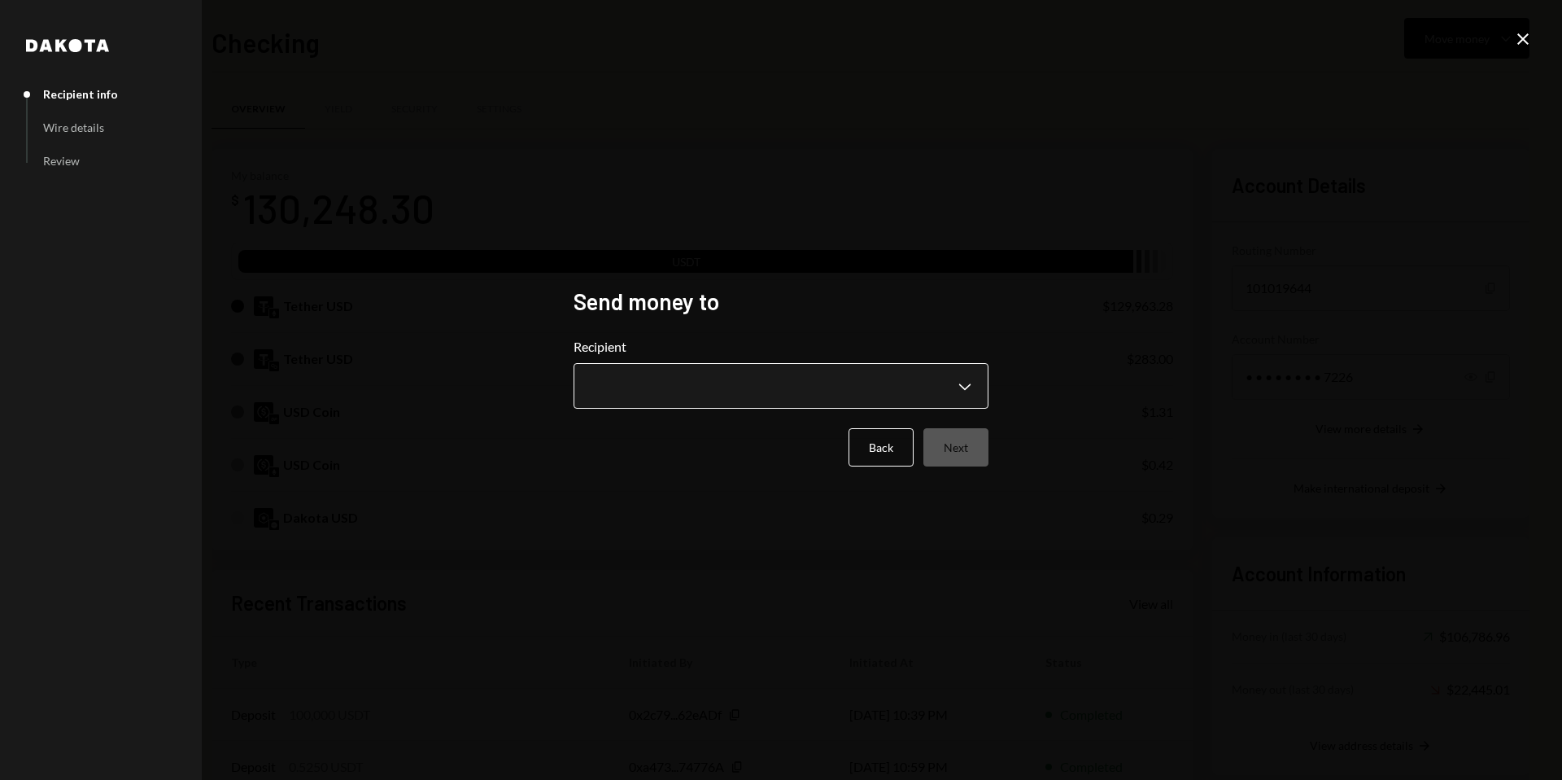
click at [895, 405] on body "O o.bot LLC Caret Down Home Home Inbox Inbox Activities Transactions Accounts A…" at bounding box center [781, 390] width 1562 height 780
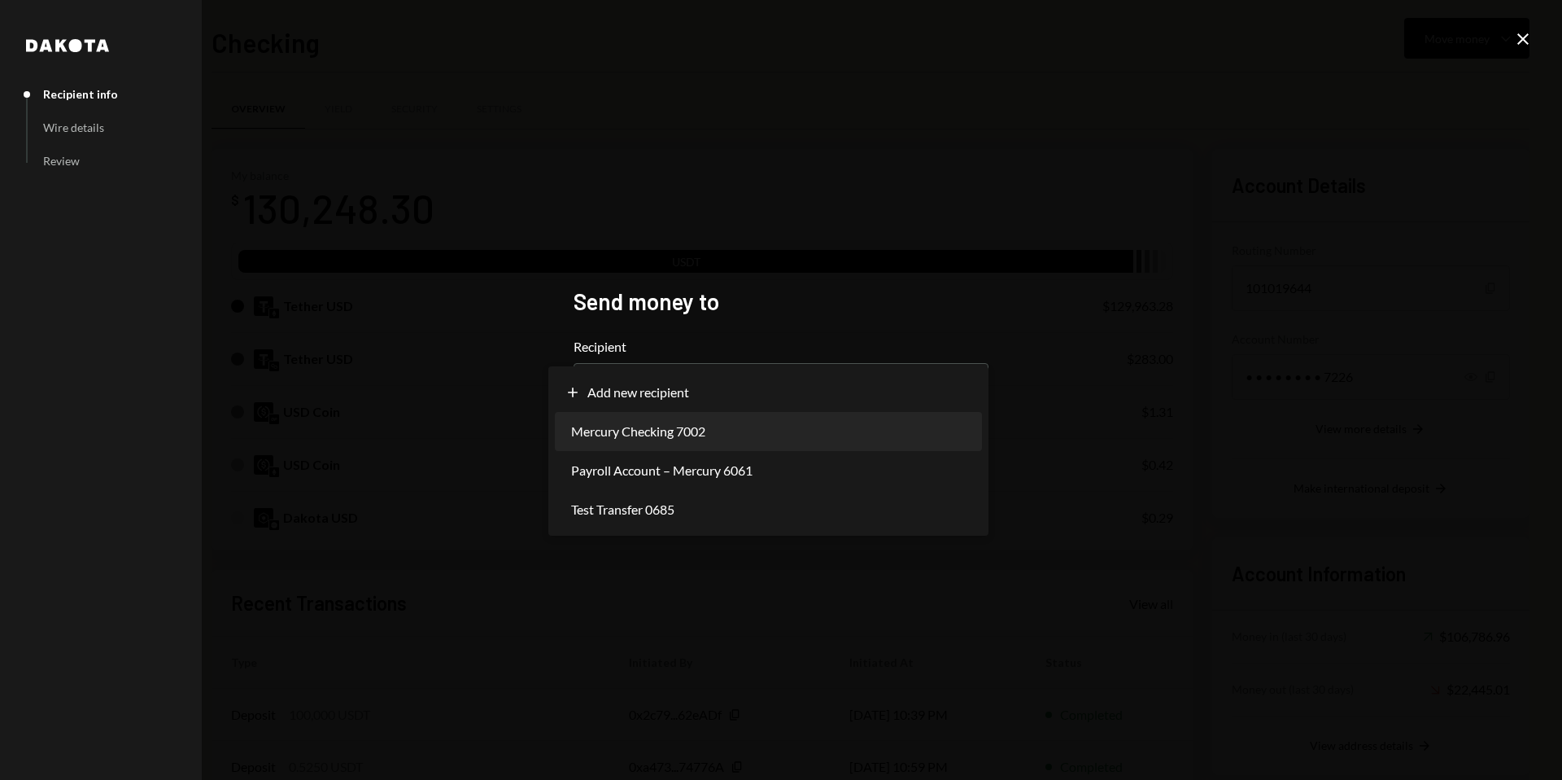
select select "**********"
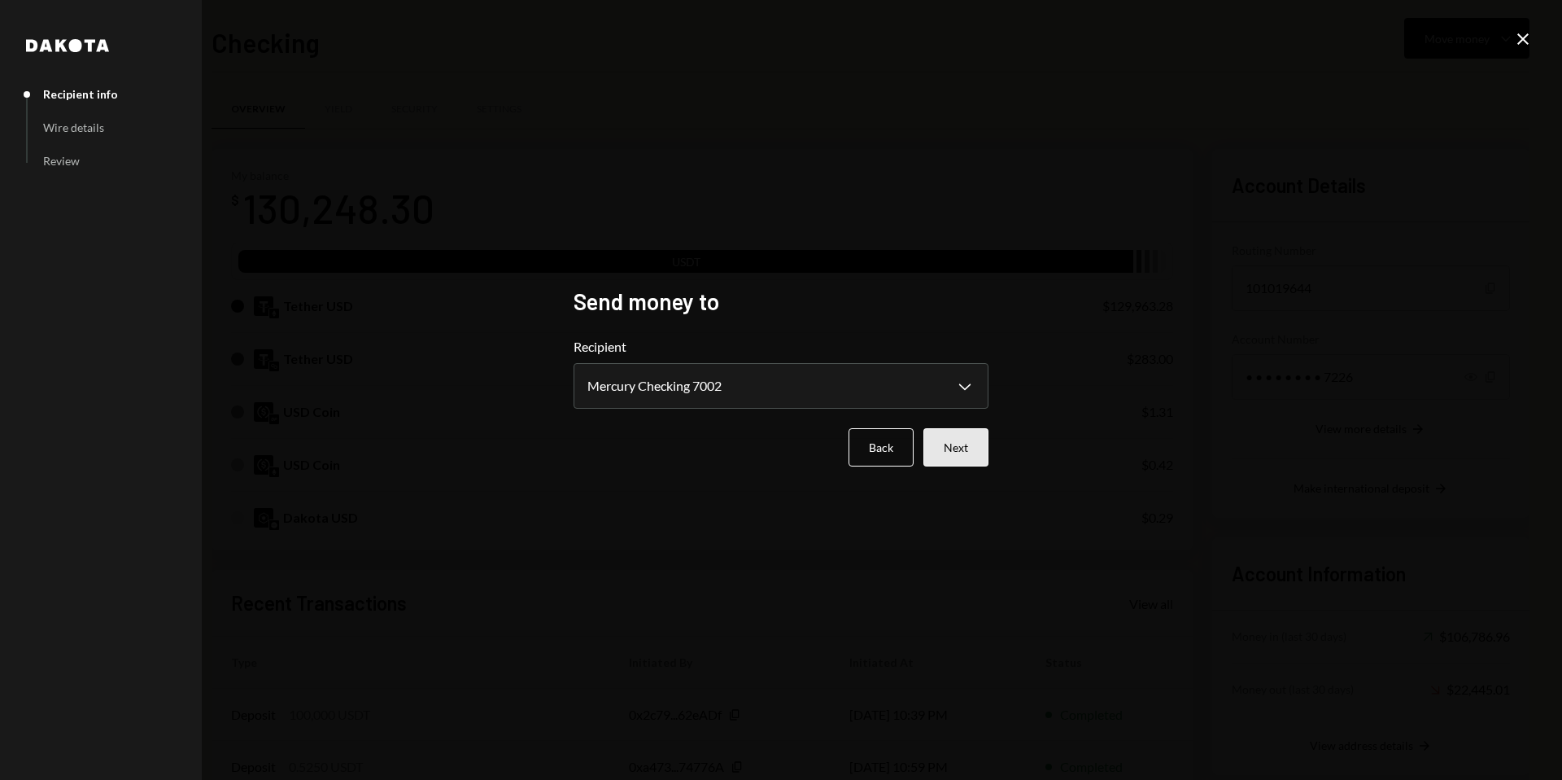
click at [961, 450] on button "Next" at bounding box center [956, 447] width 65 height 38
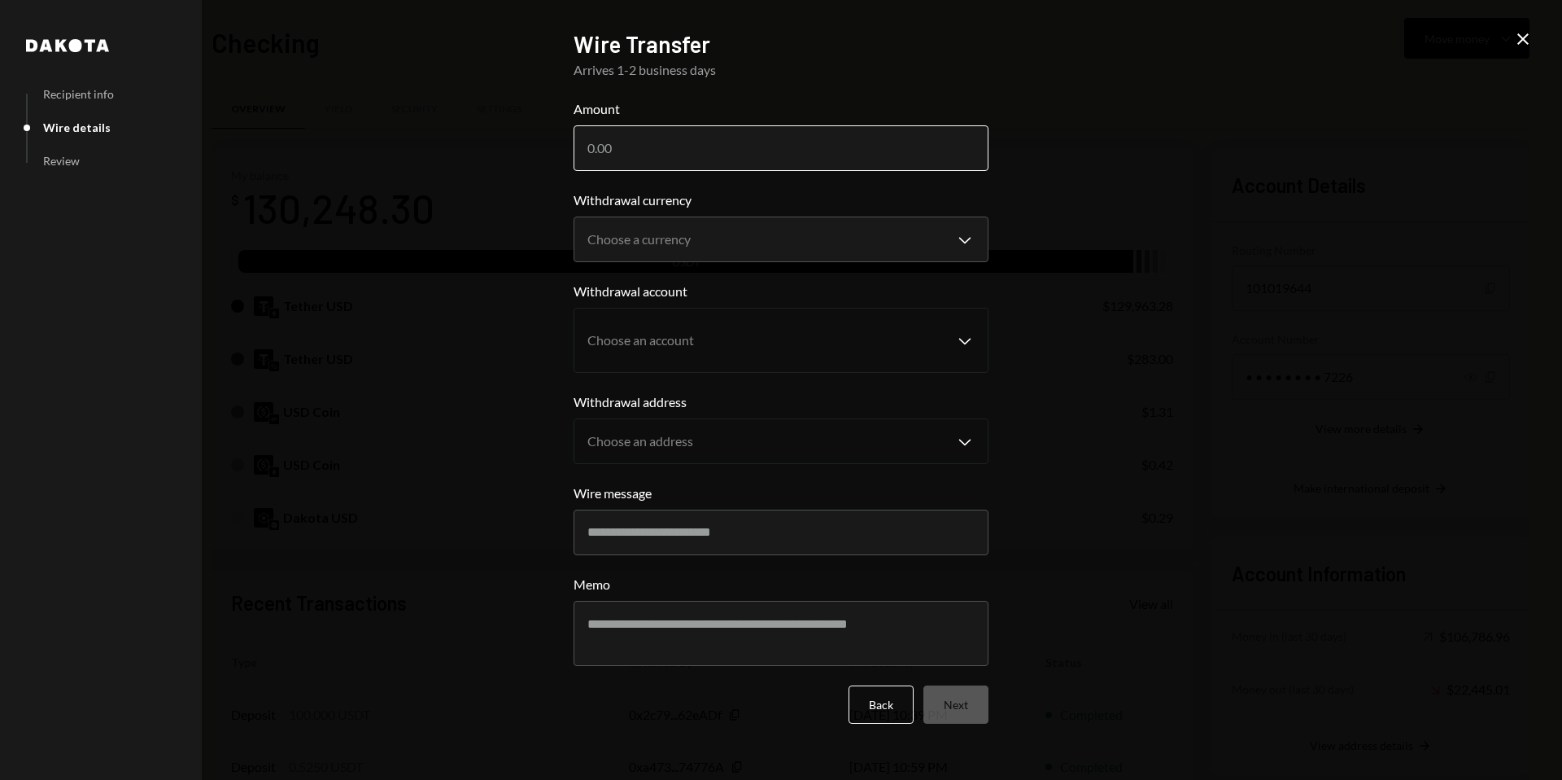
click at [700, 138] on input "Amount" at bounding box center [781, 148] width 415 height 46
type input "100000"
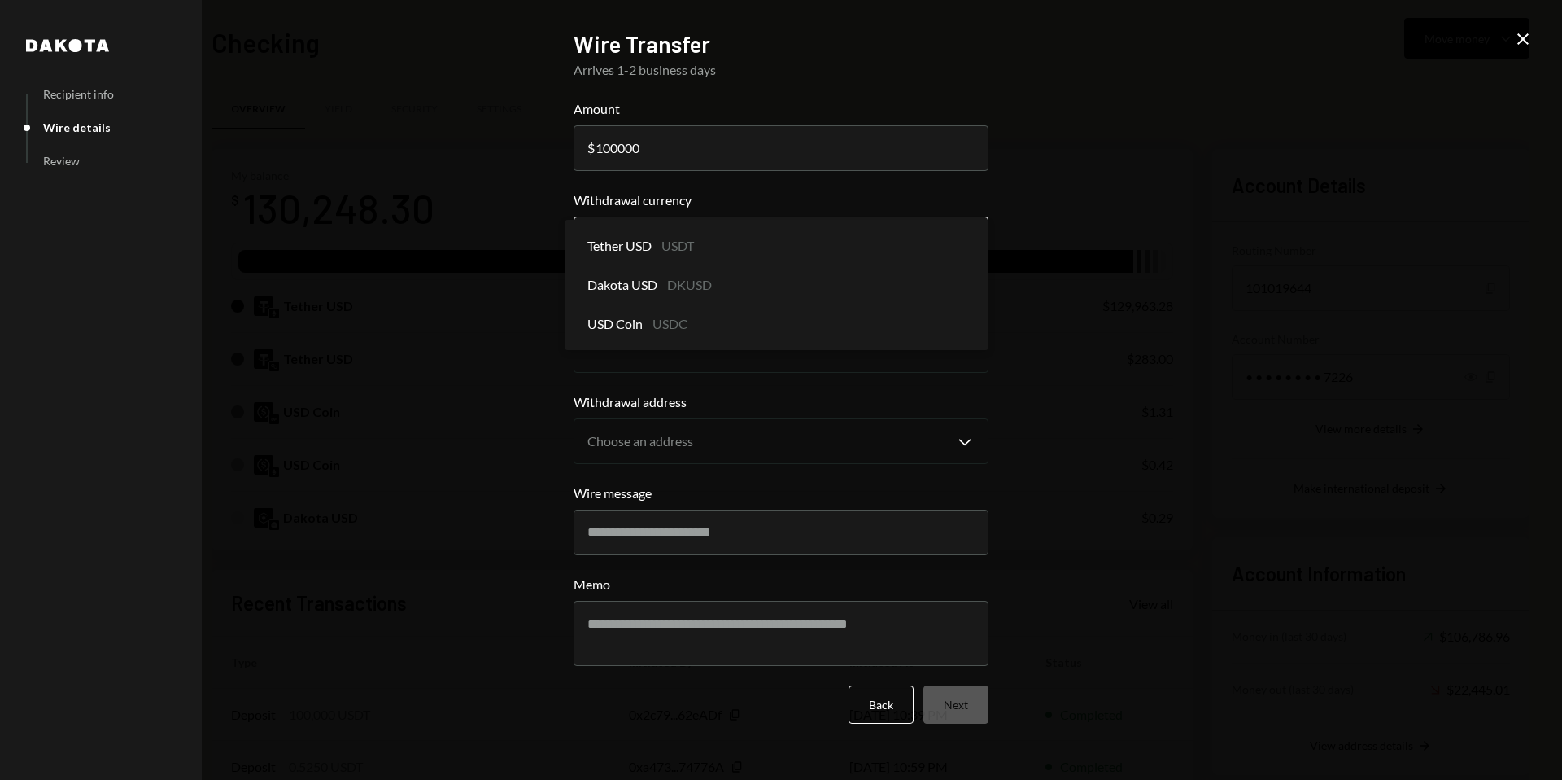
click at [682, 238] on body "O o.bot LLC Caret Down Home Home Inbox Inbox Activities Transactions Accounts A…" at bounding box center [781, 390] width 1562 height 780
select select "****"
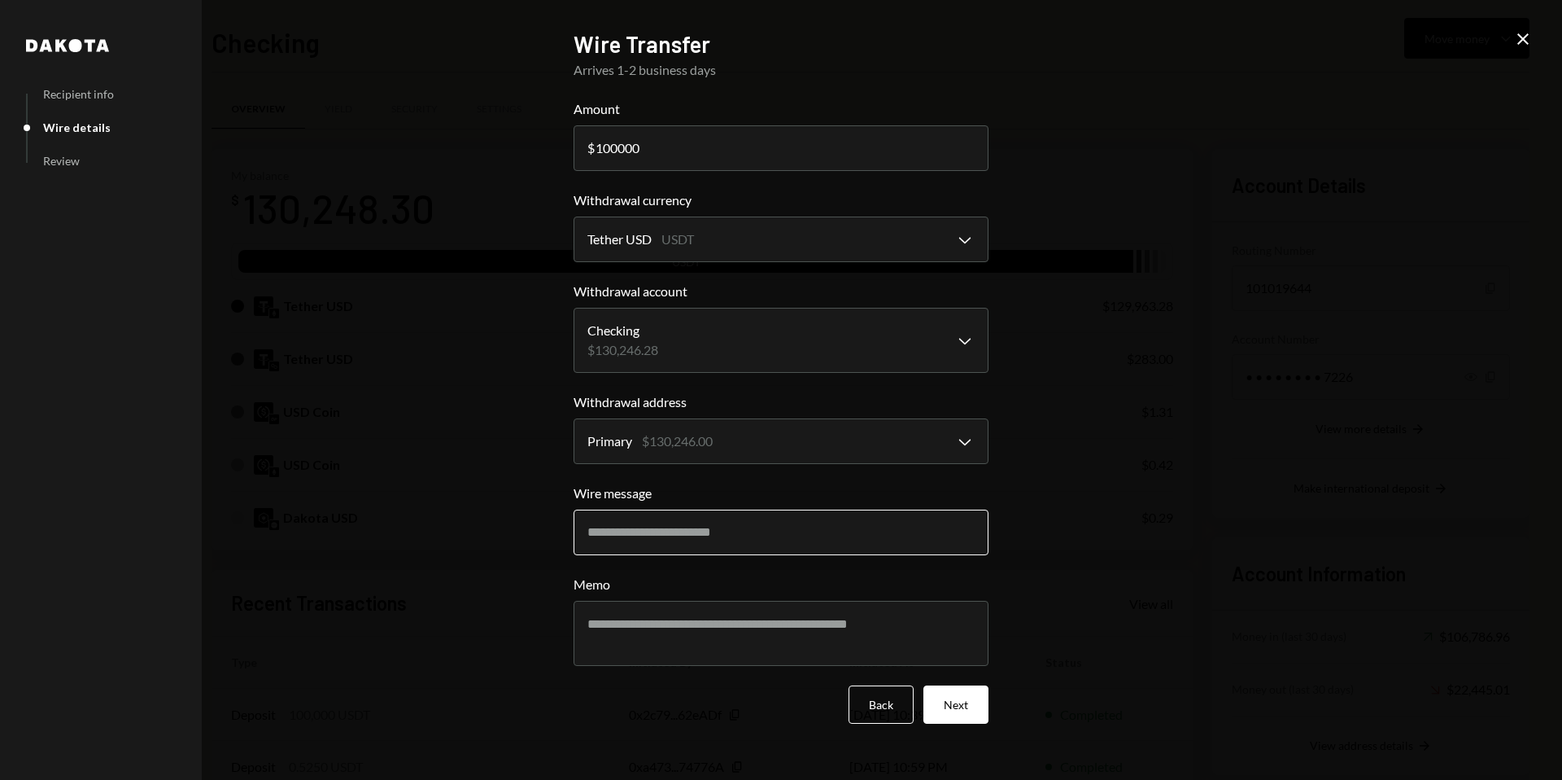
click at [681, 531] on input "Wire message" at bounding box center [781, 532] width 415 height 46
type input "**********"
click at [752, 655] on textarea "Memo" at bounding box center [781, 633] width 415 height 65
type textarea "**********"
click at [956, 704] on button "Next" at bounding box center [956, 704] width 65 height 38
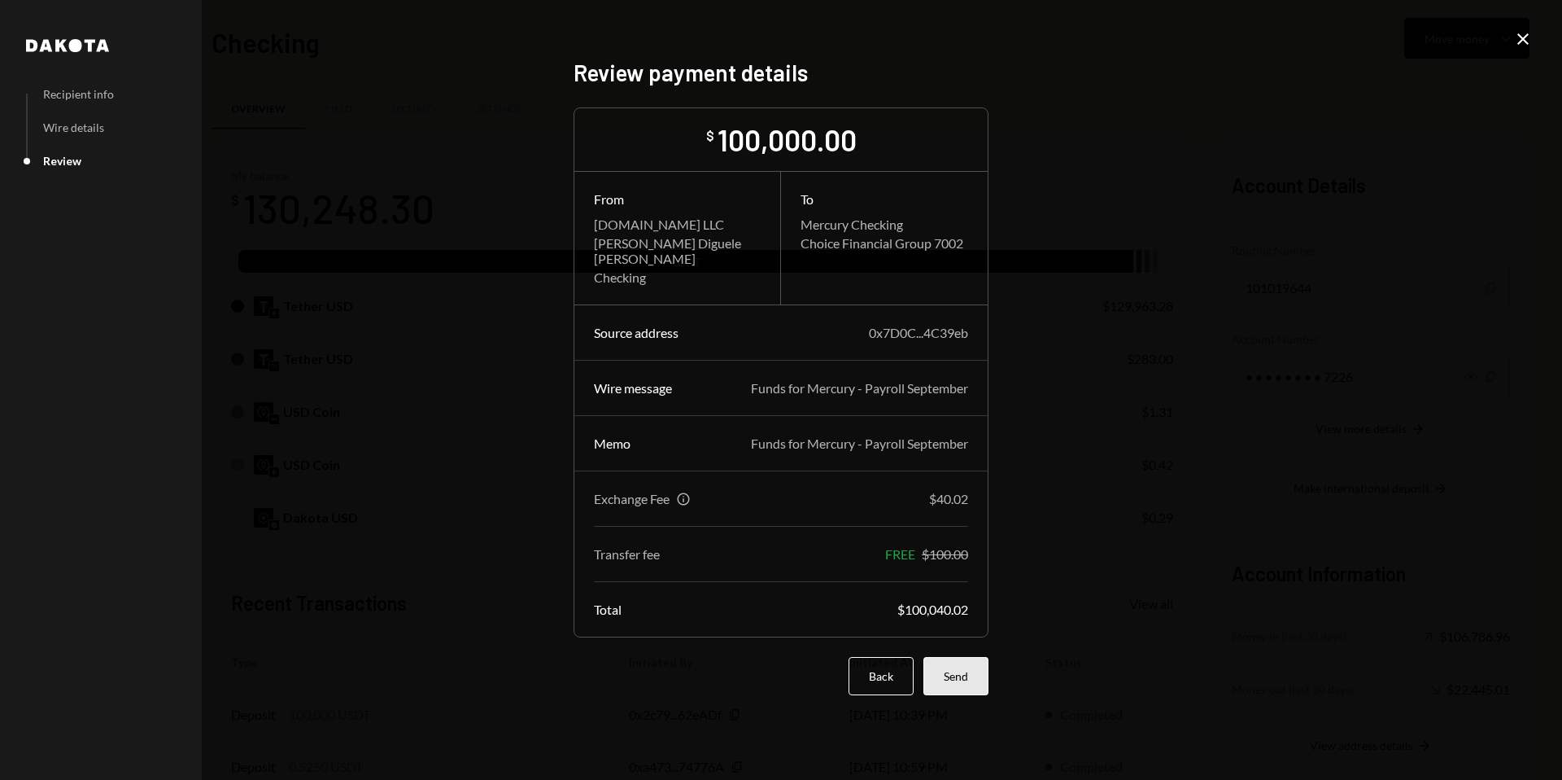
click at [957, 684] on button "Send" at bounding box center [956, 676] width 65 height 38
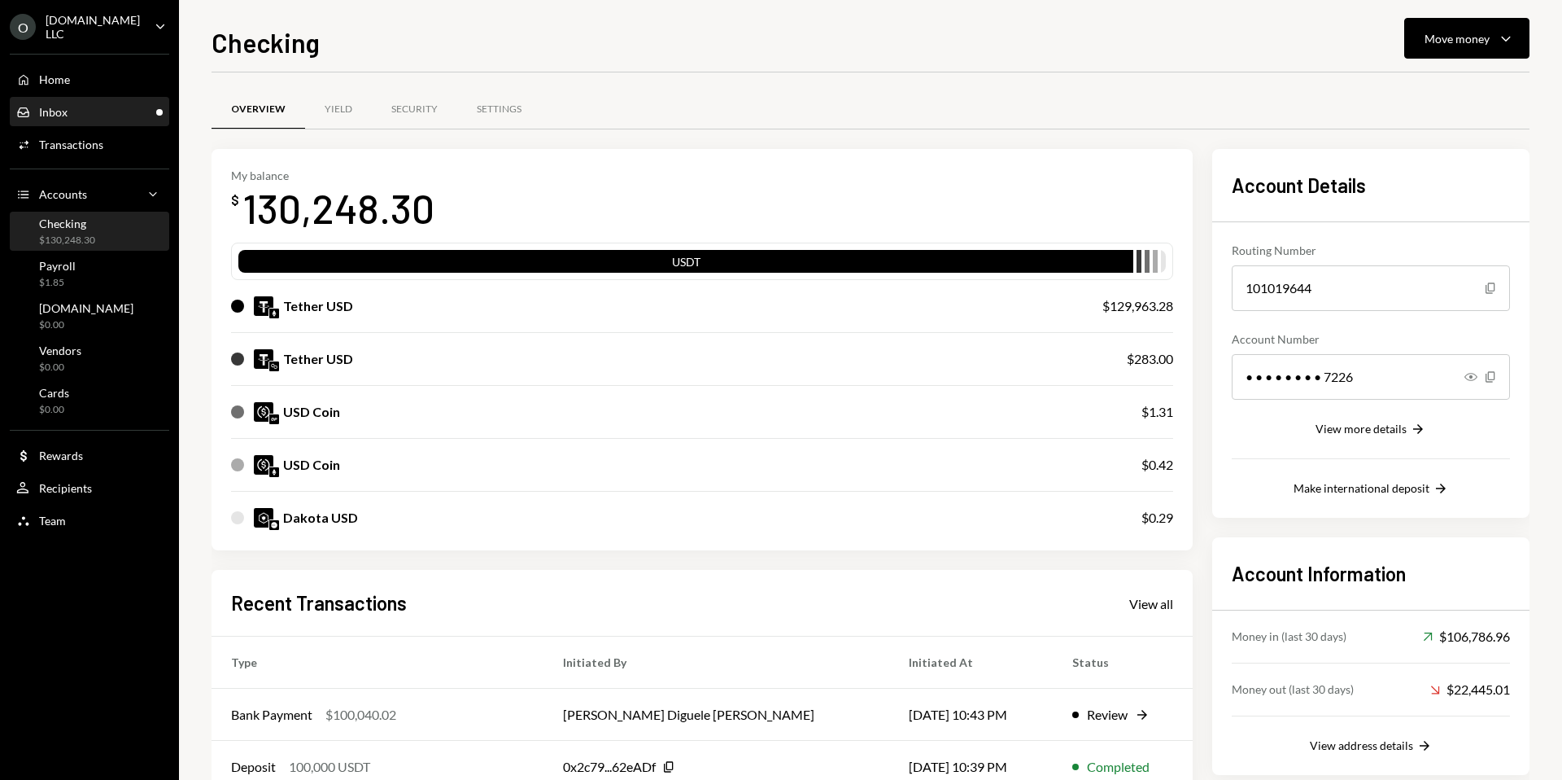
click at [71, 105] on div "Inbox Inbox" at bounding box center [89, 112] width 146 height 15
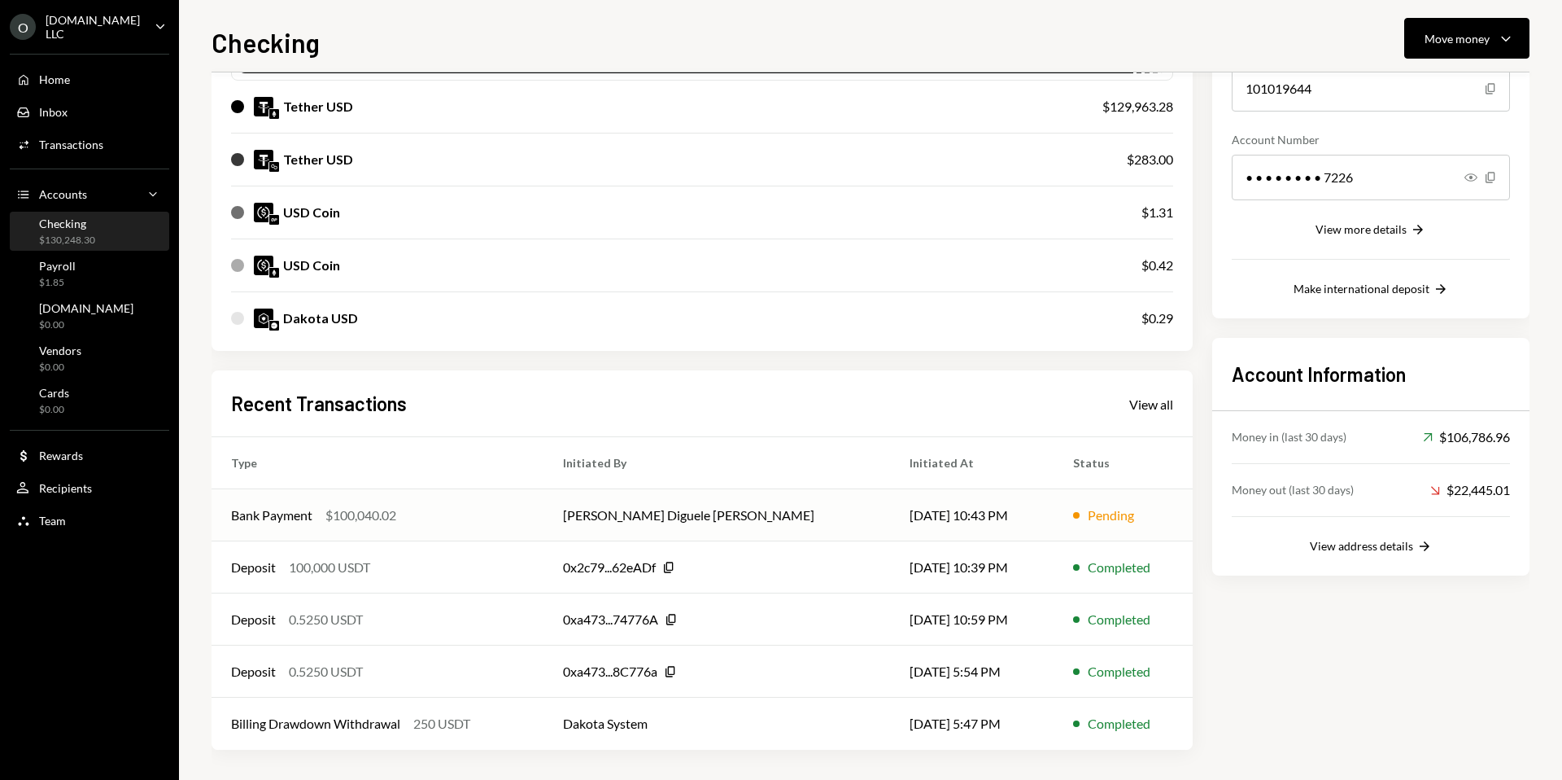
scroll to position [202, 0]
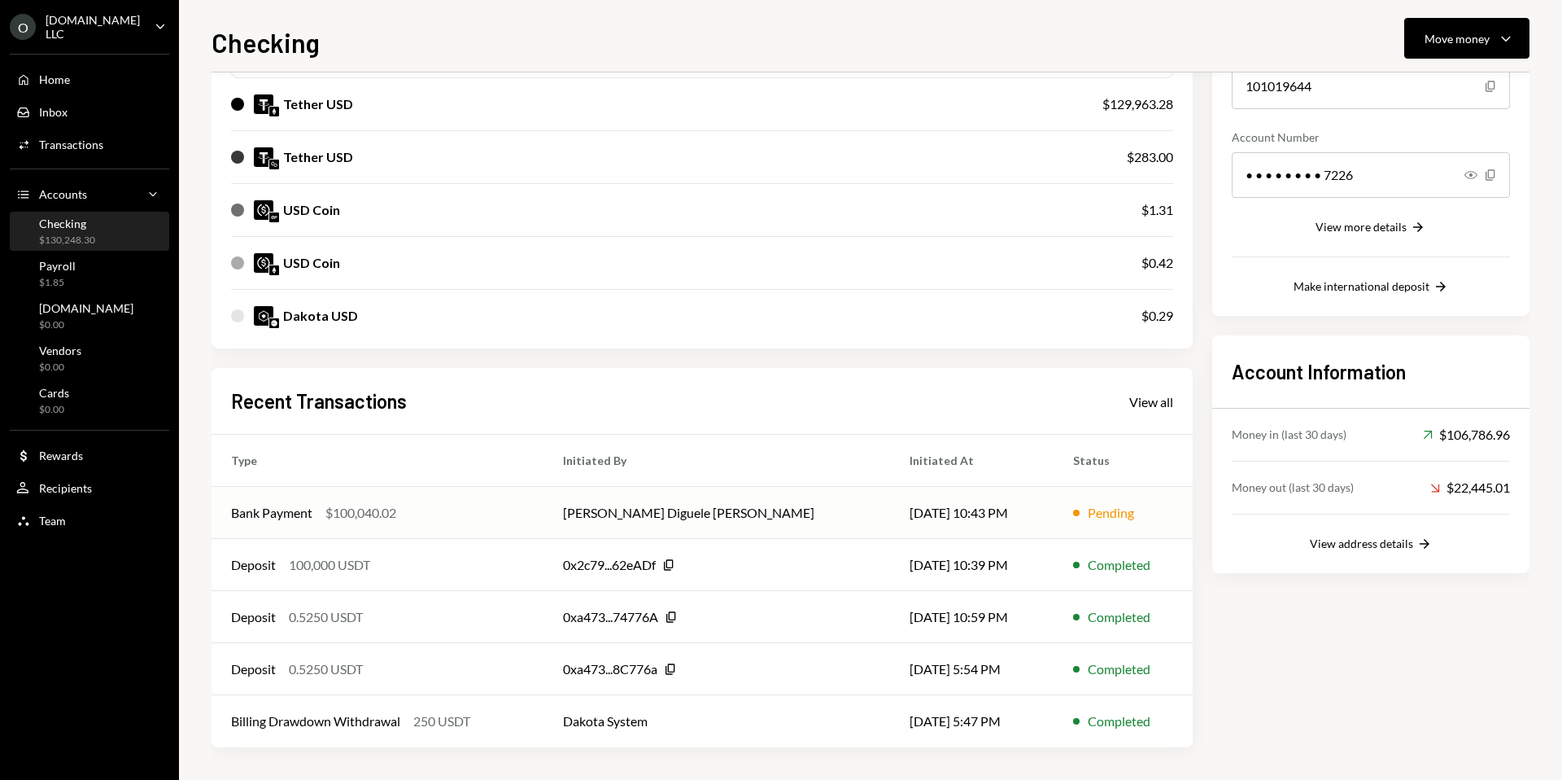
click at [1102, 518] on div "Pending" at bounding box center [1111, 513] width 46 height 20
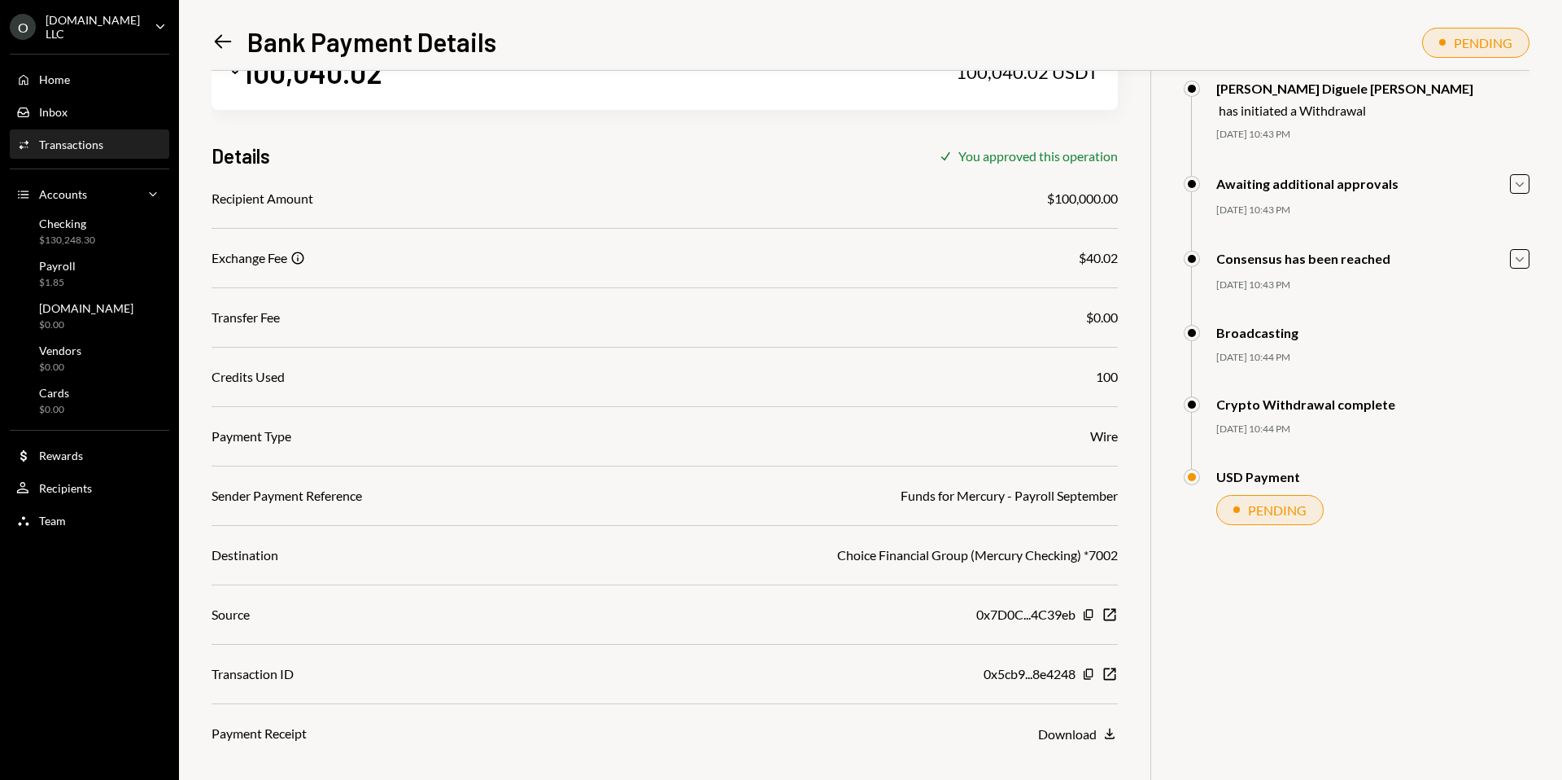
scroll to position [71, 0]
